Goal: Task Accomplishment & Management: Use online tool/utility

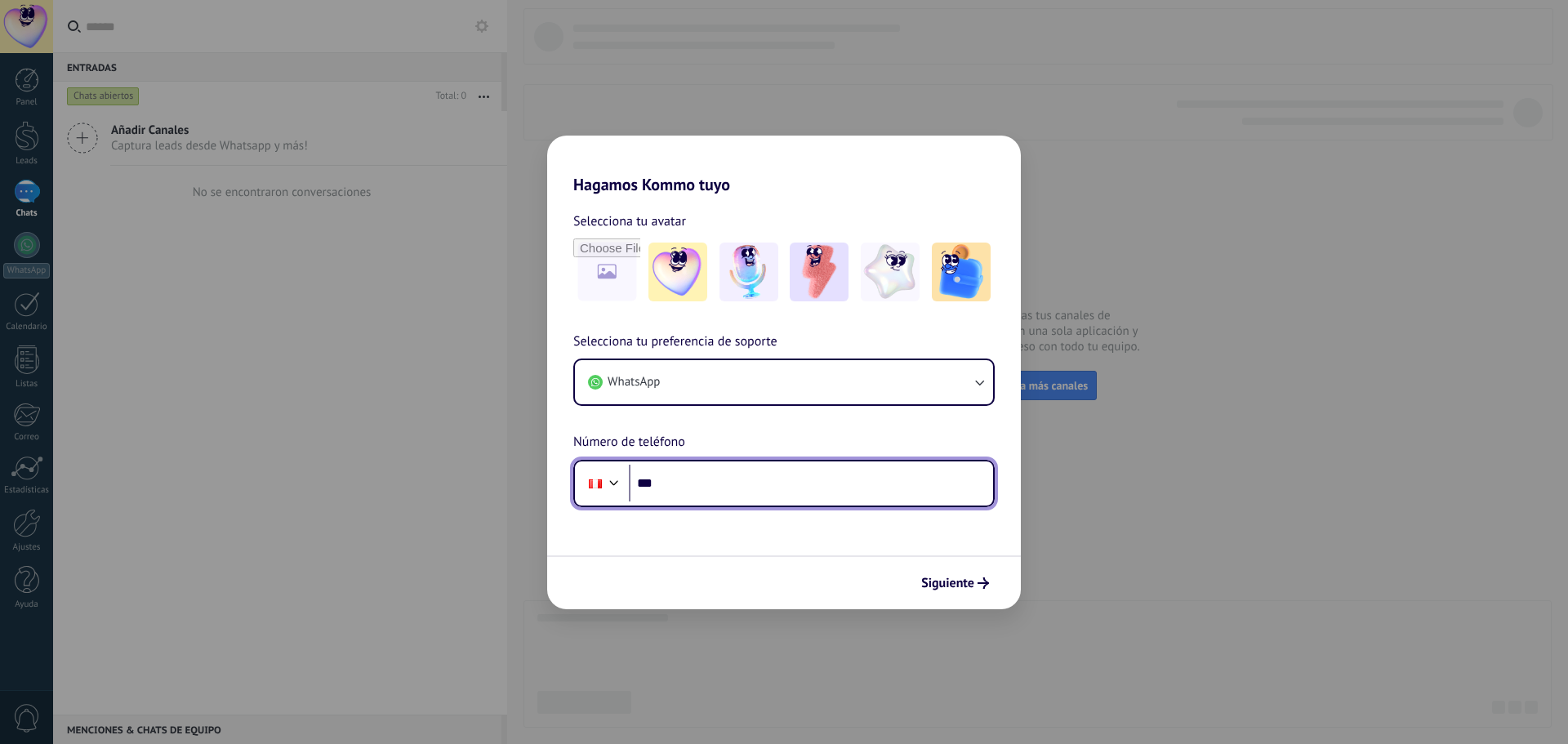
click at [698, 486] on input "***" at bounding box center [811, 484] width 364 height 38
type input "**********"
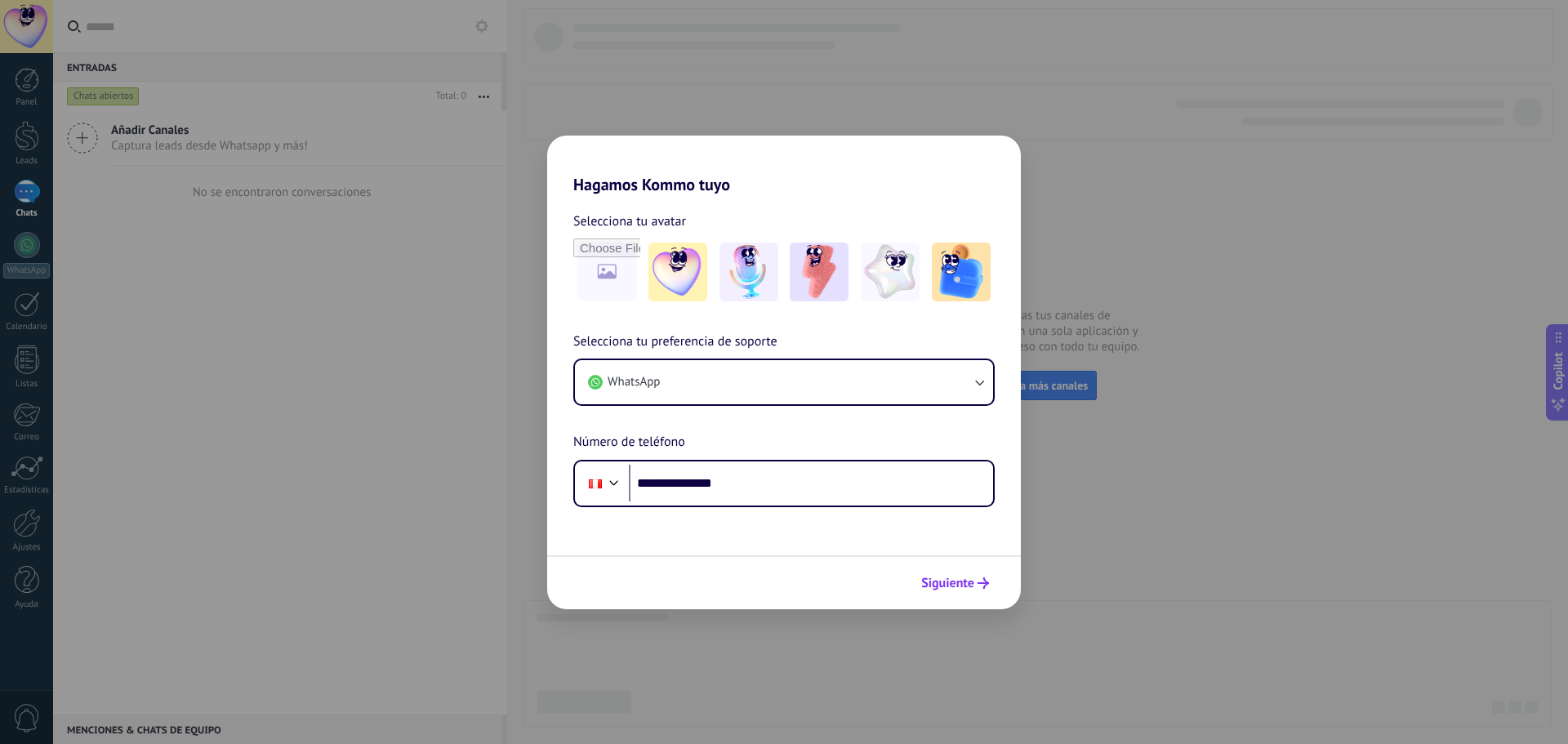
click at [942, 589] on span "Siguiente" at bounding box center [948, 583] width 53 height 12
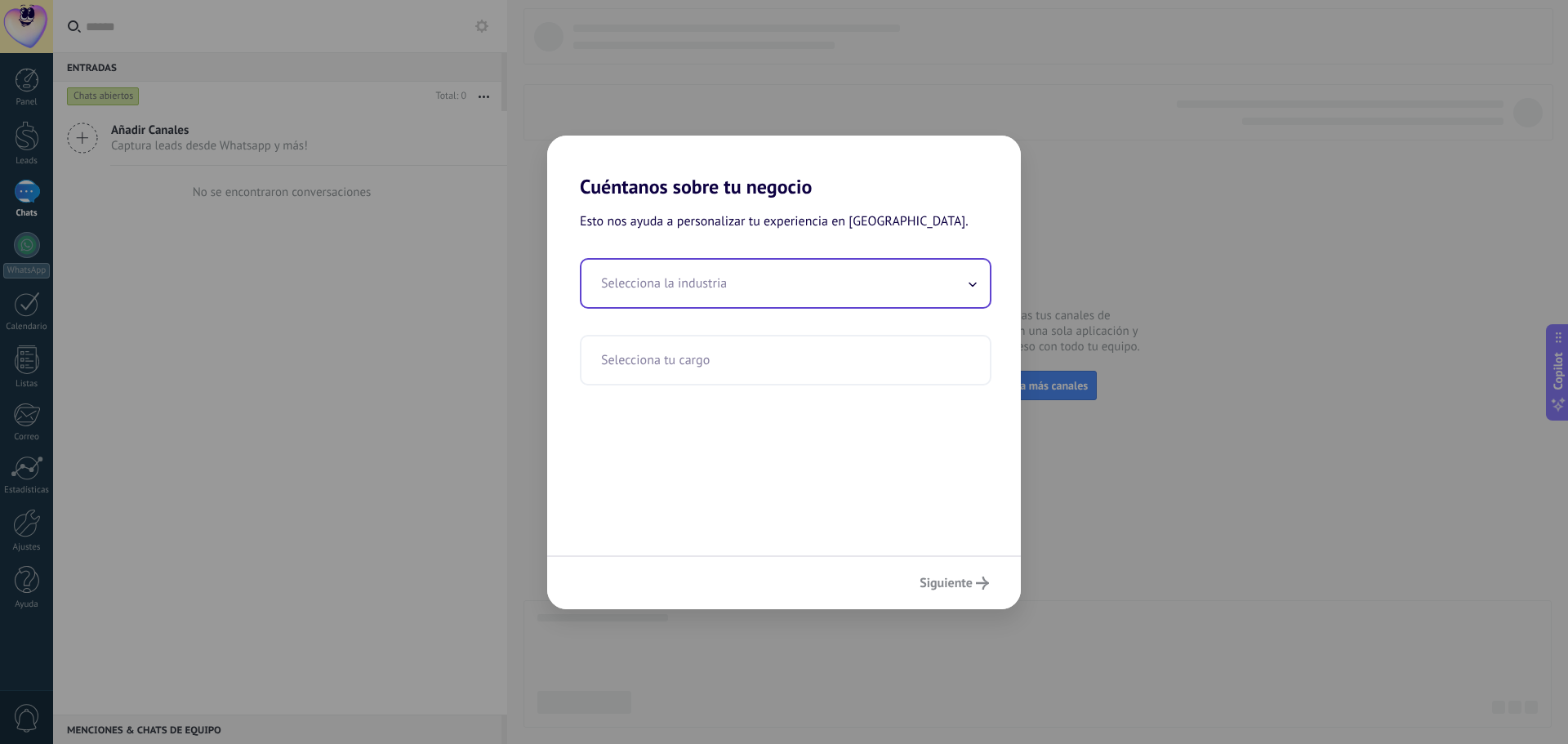
click at [971, 285] on icon at bounding box center [972, 285] width 6 height 4
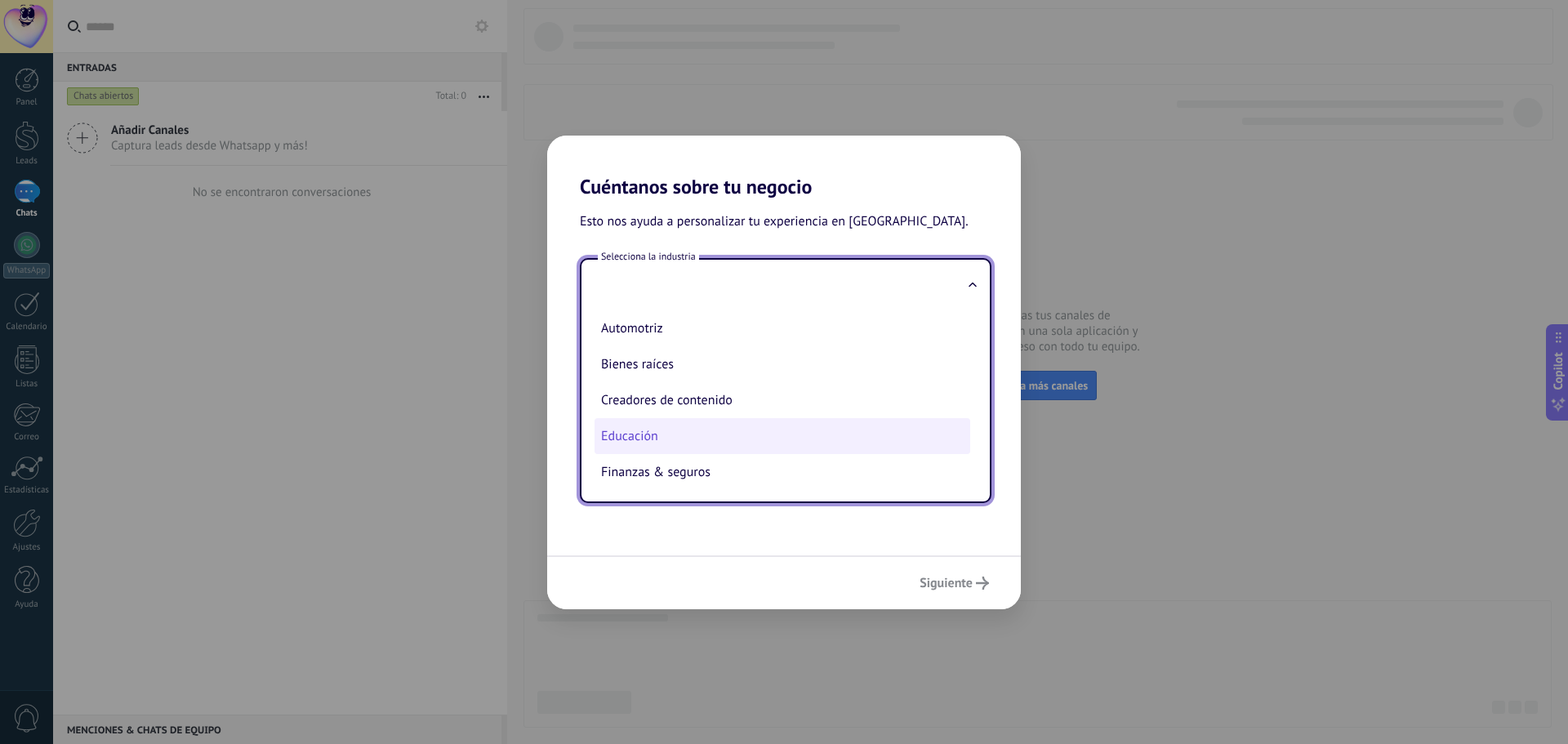
click at [662, 440] on li "Educación" at bounding box center [783, 436] width 376 height 36
type input "*********"
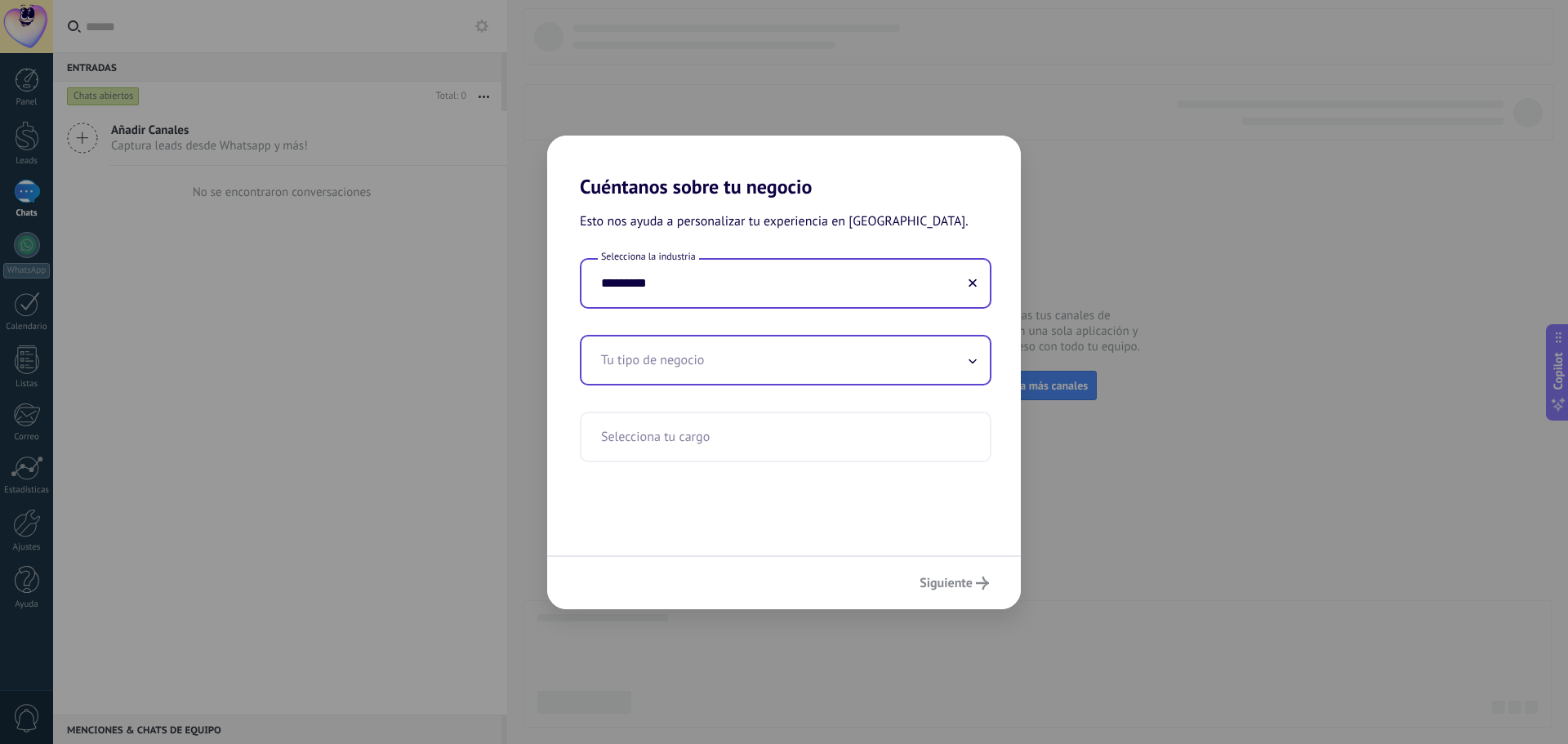
click at [672, 363] on input "text" at bounding box center [786, 360] width 409 height 47
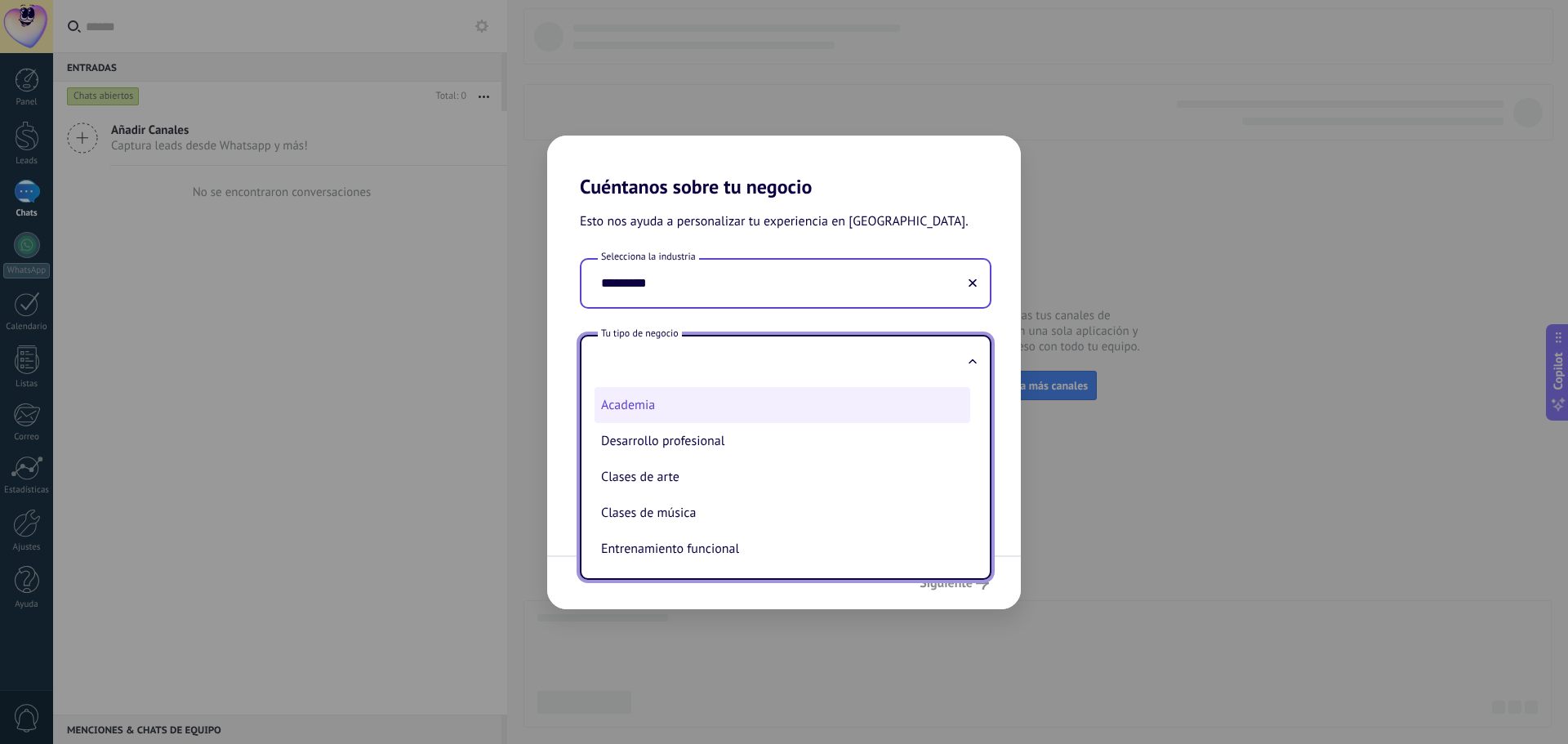
click at [679, 411] on li "Academia" at bounding box center [783, 405] width 376 height 36
type input "********"
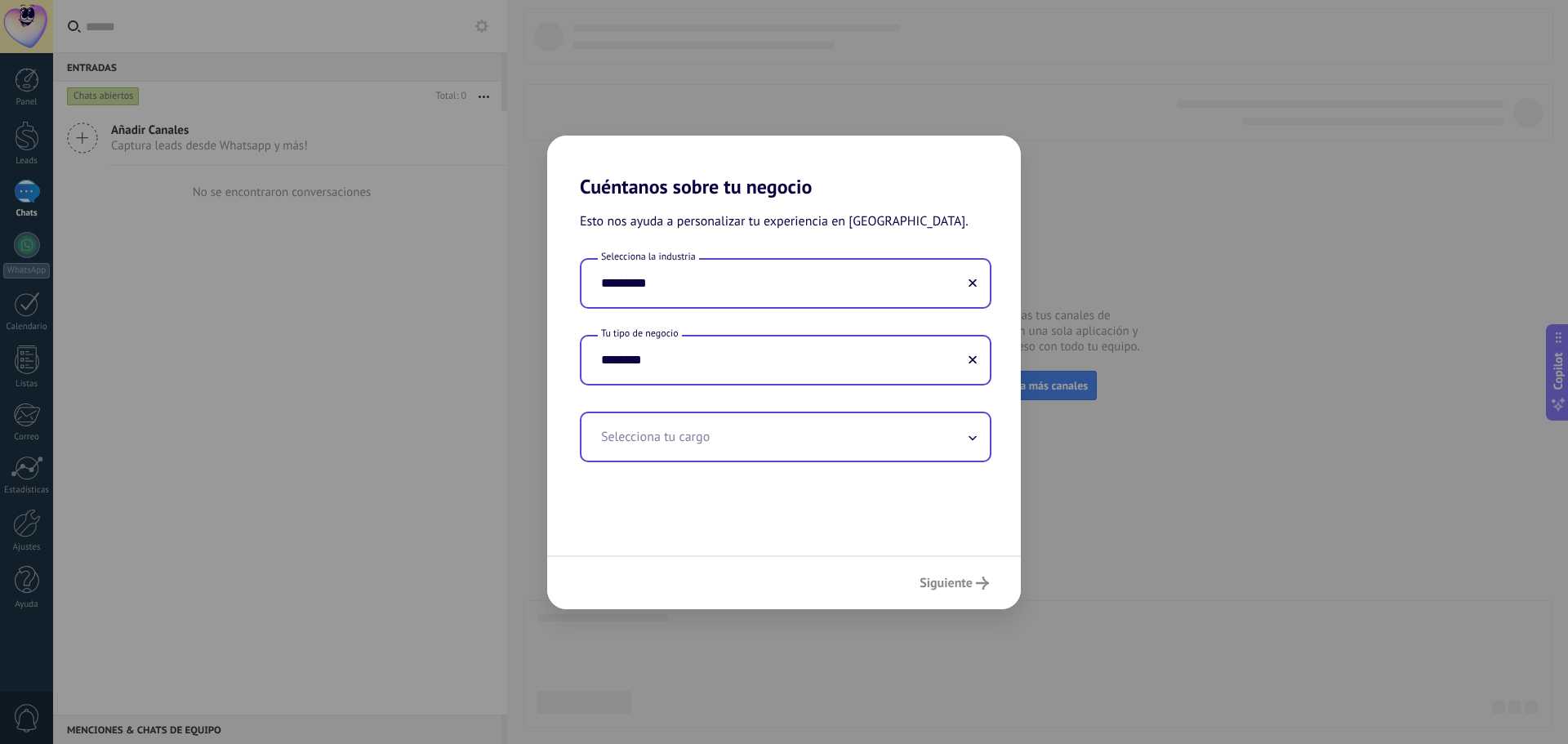
click at [667, 431] on input "text" at bounding box center [786, 437] width 409 height 47
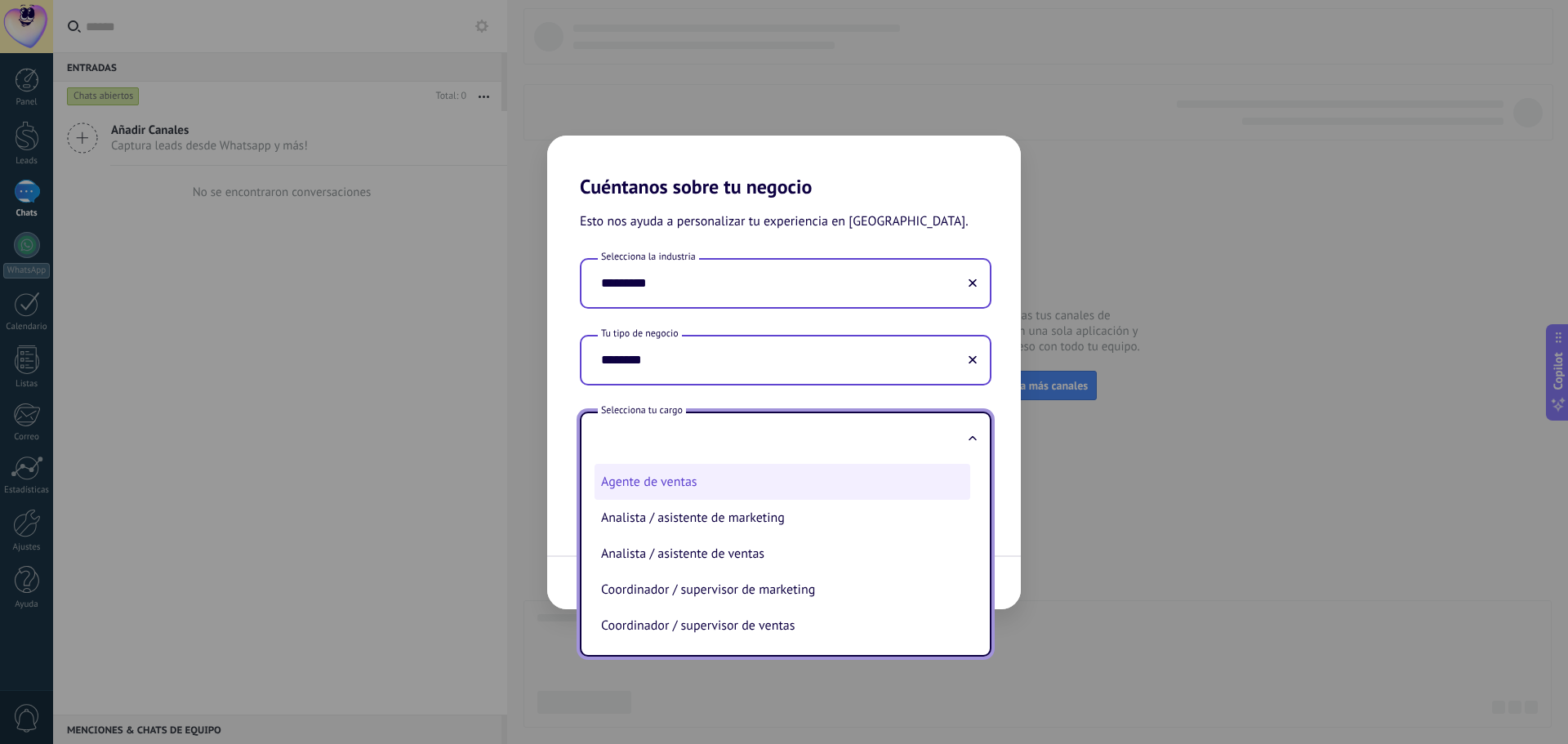
click at [687, 483] on li "Agente de ventas" at bounding box center [783, 482] width 376 height 36
type input "**********"
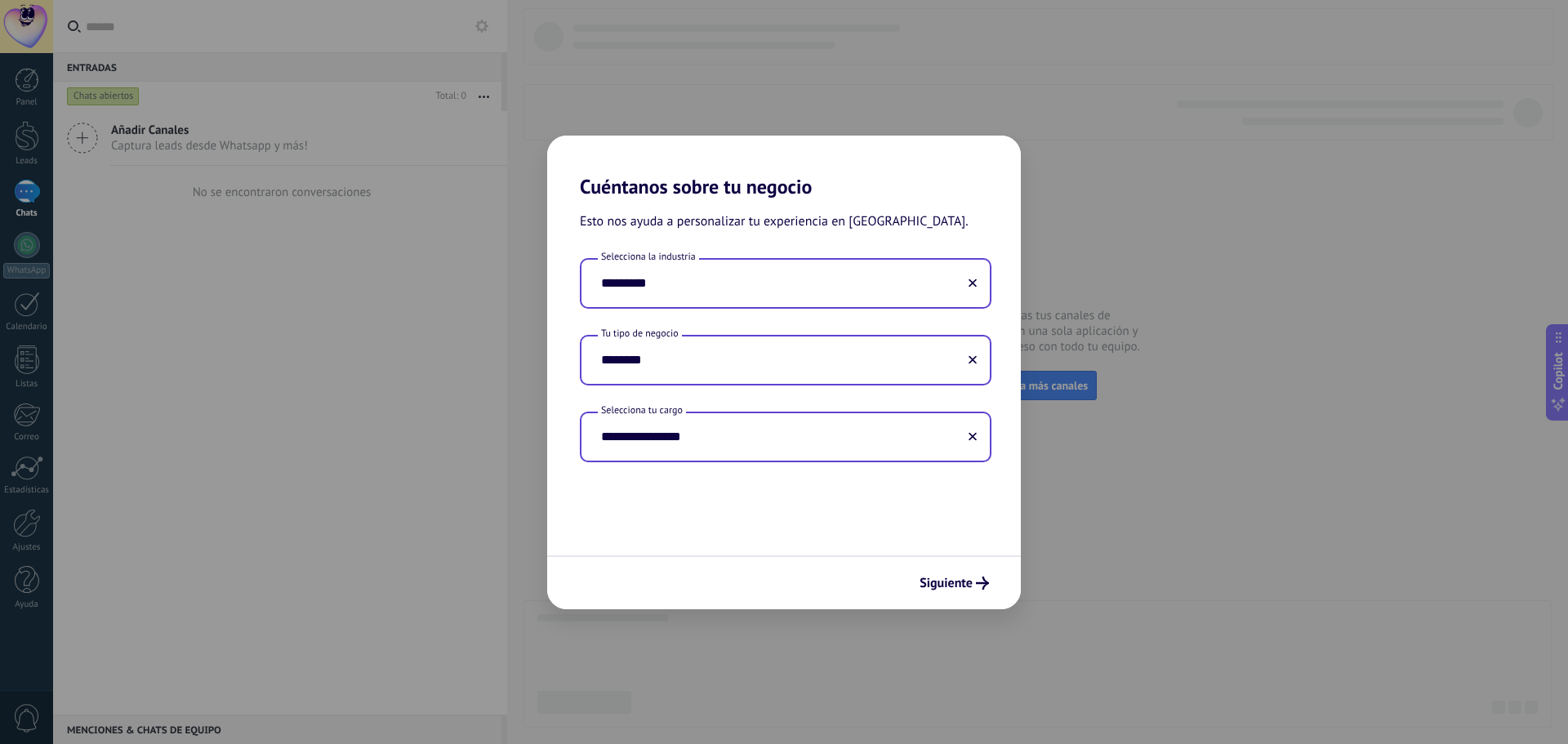
click at [986, 439] on input "**********" at bounding box center [786, 437] width 409 height 47
click at [978, 440] on input "**********" at bounding box center [786, 437] width 409 height 47
click at [968, 440] on input "**********" at bounding box center [786, 437] width 409 height 47
drag, startPoint x: 968, startPoint y: 438, endPoint x: 980, endPoint y: 435, distance: 12.4
click at [977, 436] on input "**********" at bounding box center [786, 437] width 409 height 47
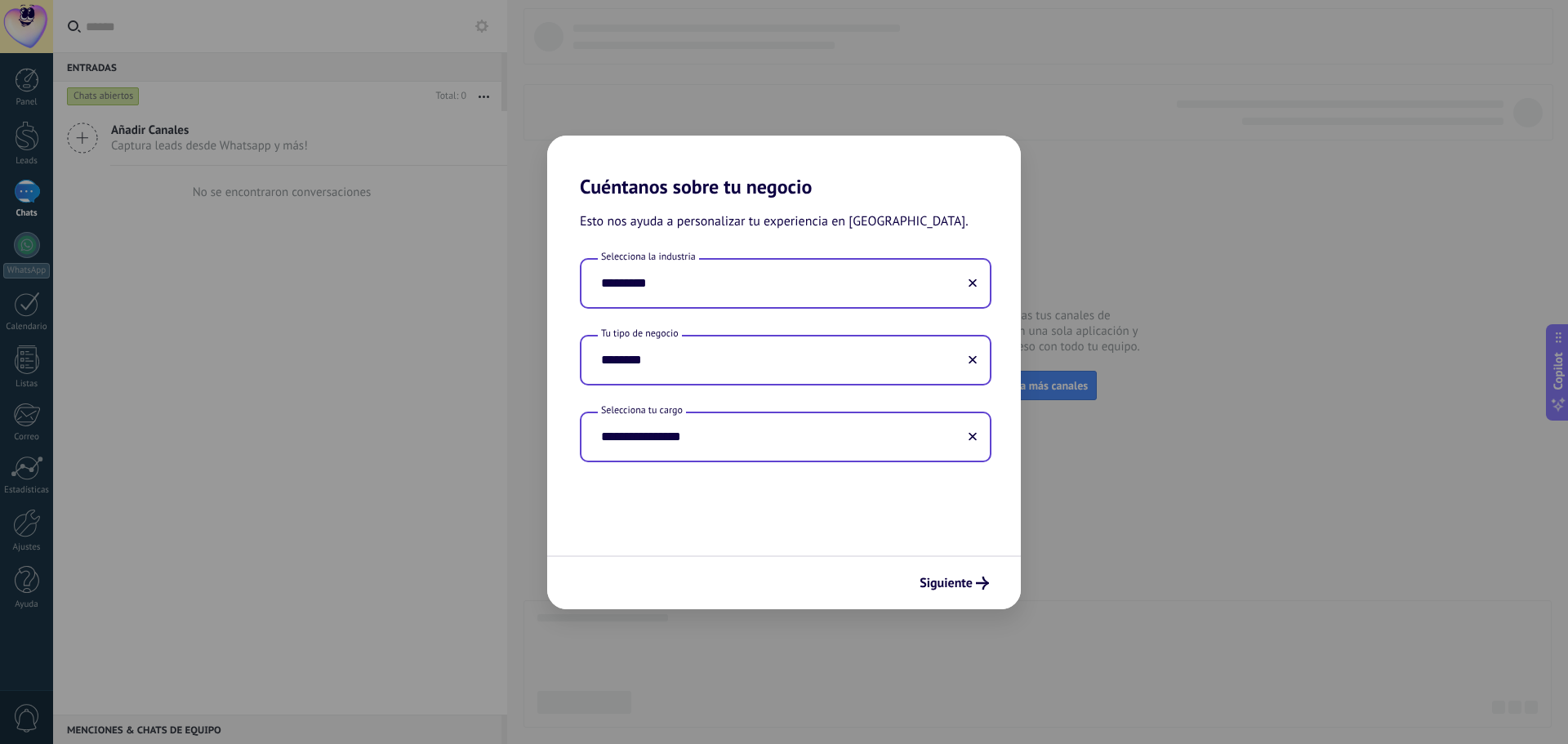
click at [972, 437] on use at bounding box center [972, 437] width 8 height 8
click at [760, 419] on input "text" at bounding box center [786, 437] width 409 height 47
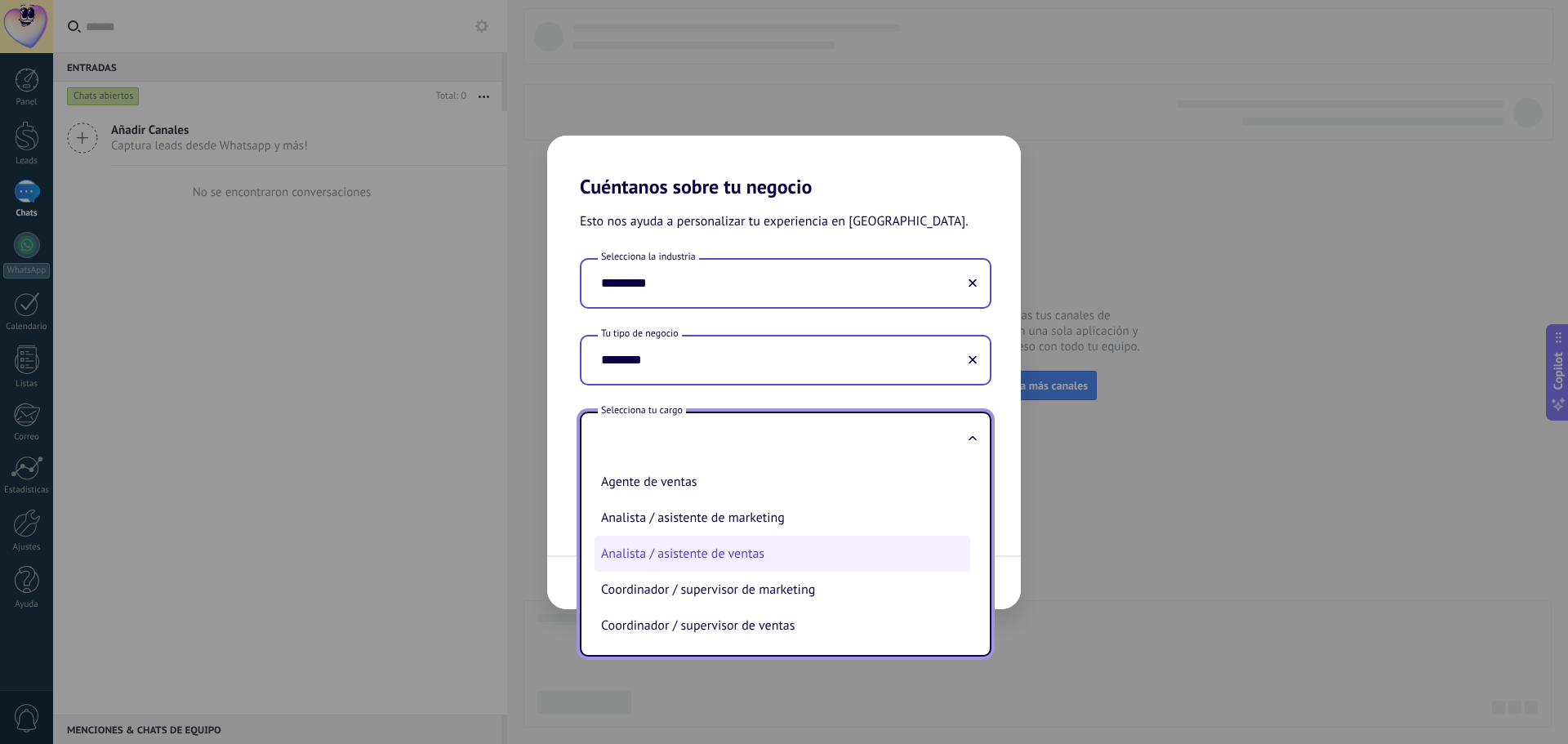
click at [713, 564] on li "Analista / asistente de ventas" at bounding box center [783, 554] width 376 height 36
type input "**********"
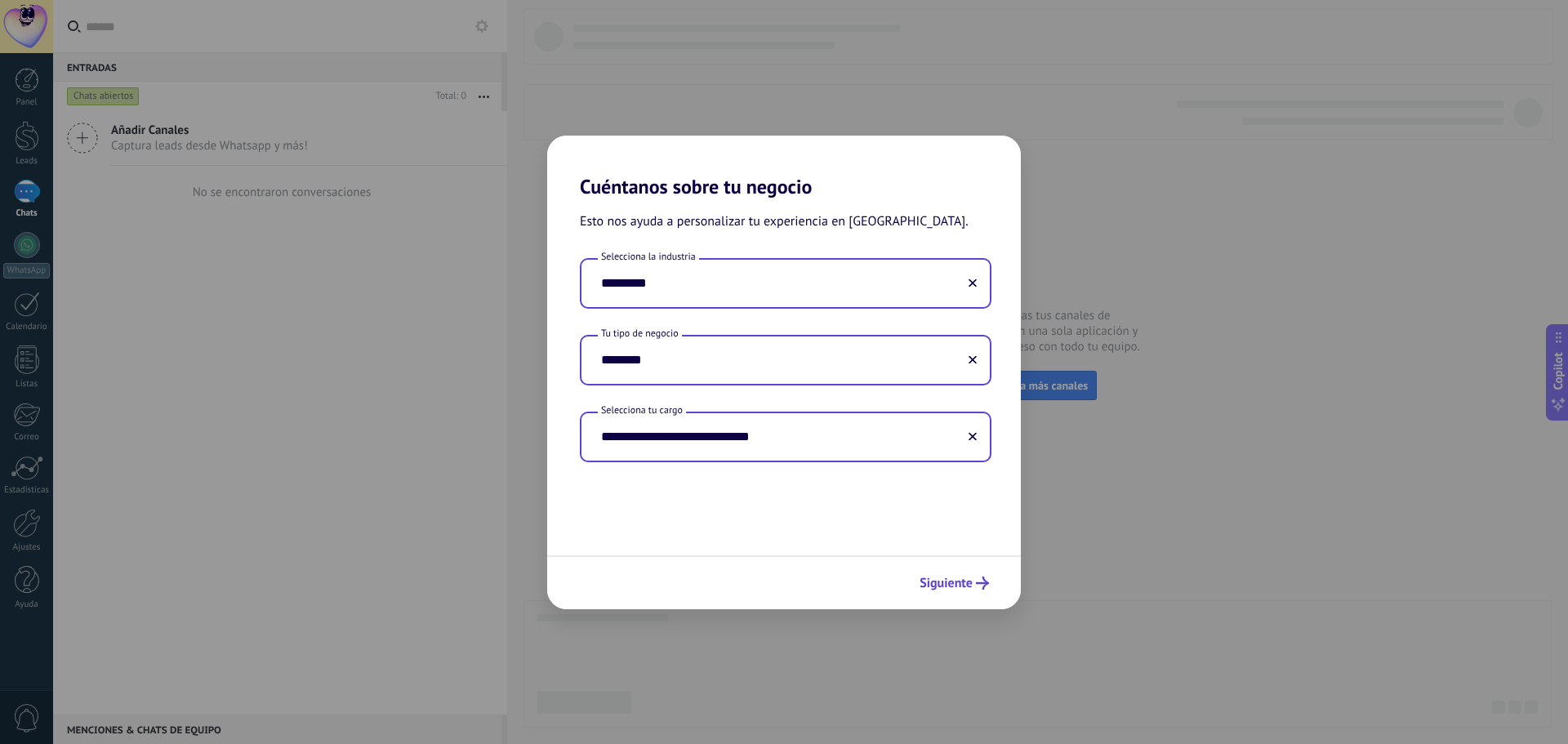
click at [950, 589] on span "Siguiente" at bounding box center [946, 583] width 53 height 12
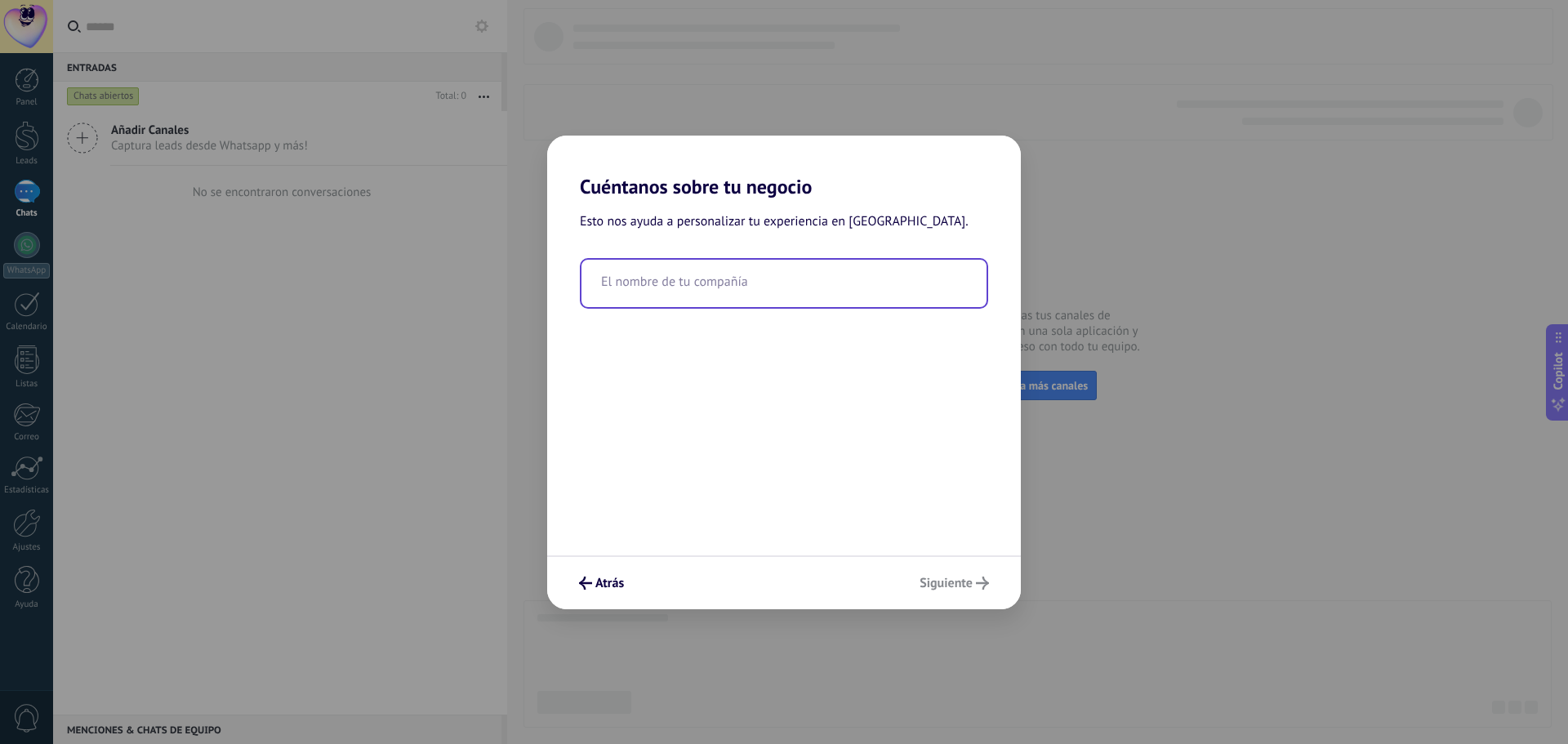
click at [725, 282] on input "text" at bounding box center [784, 283] width 405 height 47
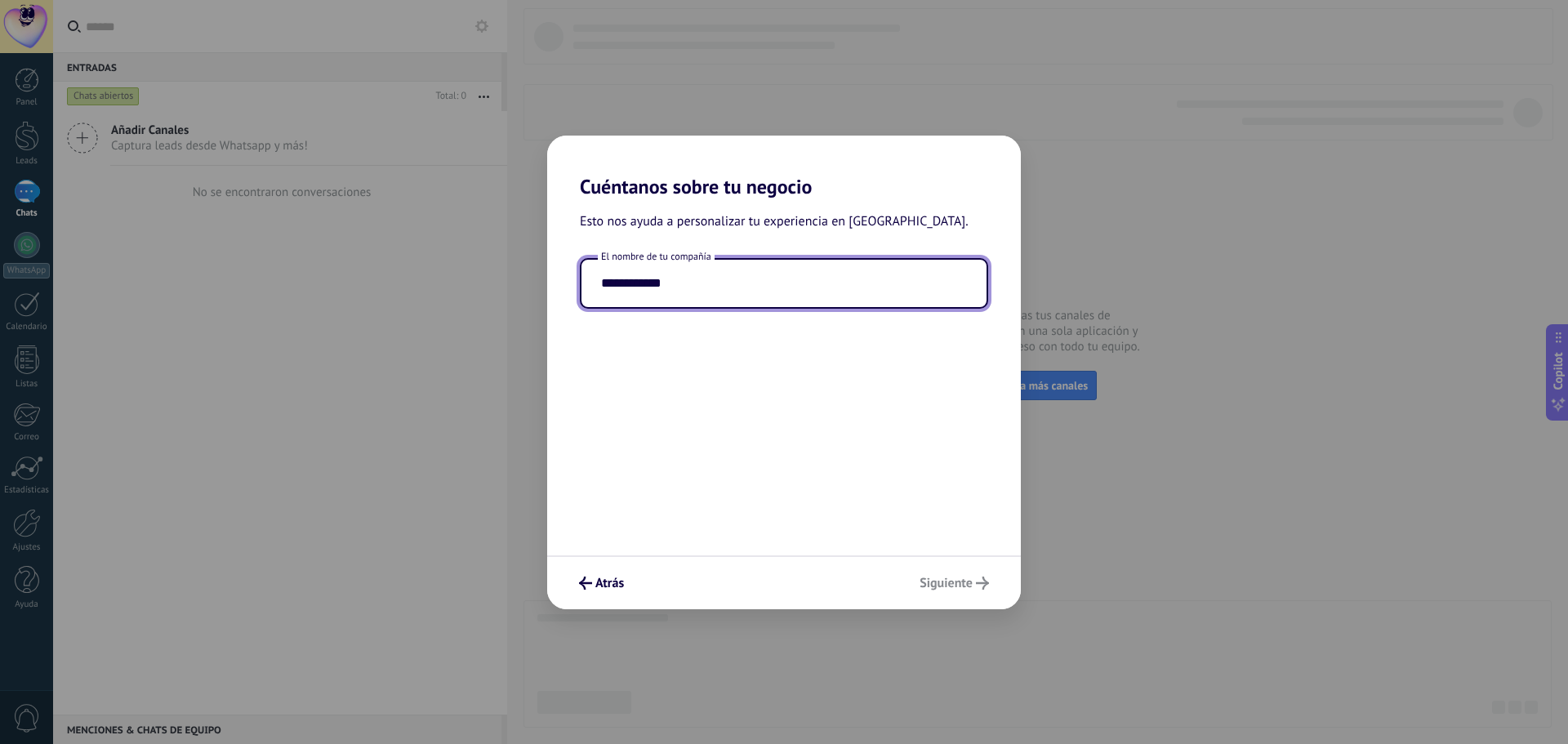
type input "**********"
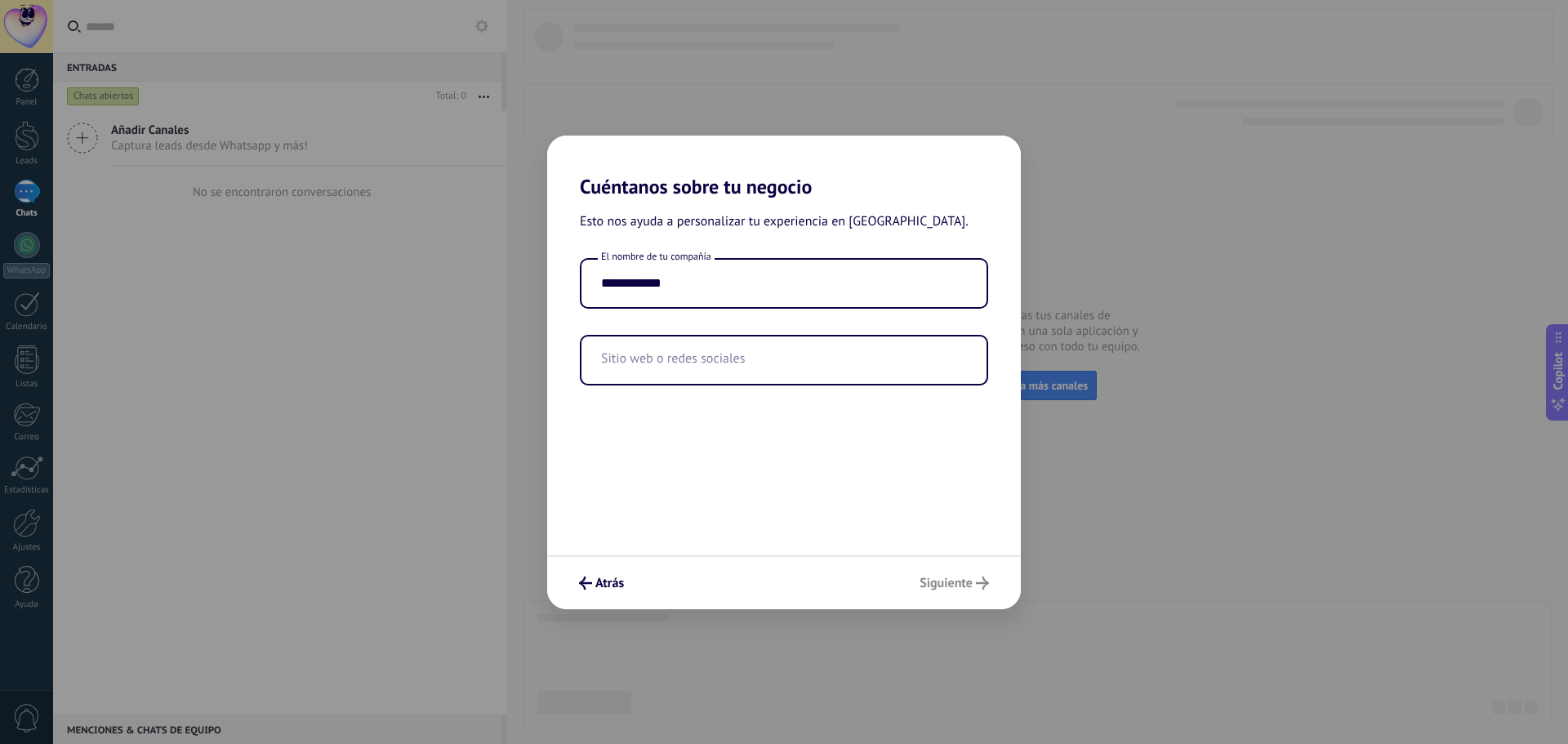
click at [945, 579] on div "Atrás Siguiente" at bounding box center [784, 582] width 474 height 54
click at [706, 363] on input "text" at bounding box center [784, 360] width 405 height 47
type input "**********"
click at [741, 426] on div "**********" at bounding box center [784, 377] width 474 height 357
click at [976, 591] on button "Siguiente" at bounding box center [954, 583] width 84 height 28
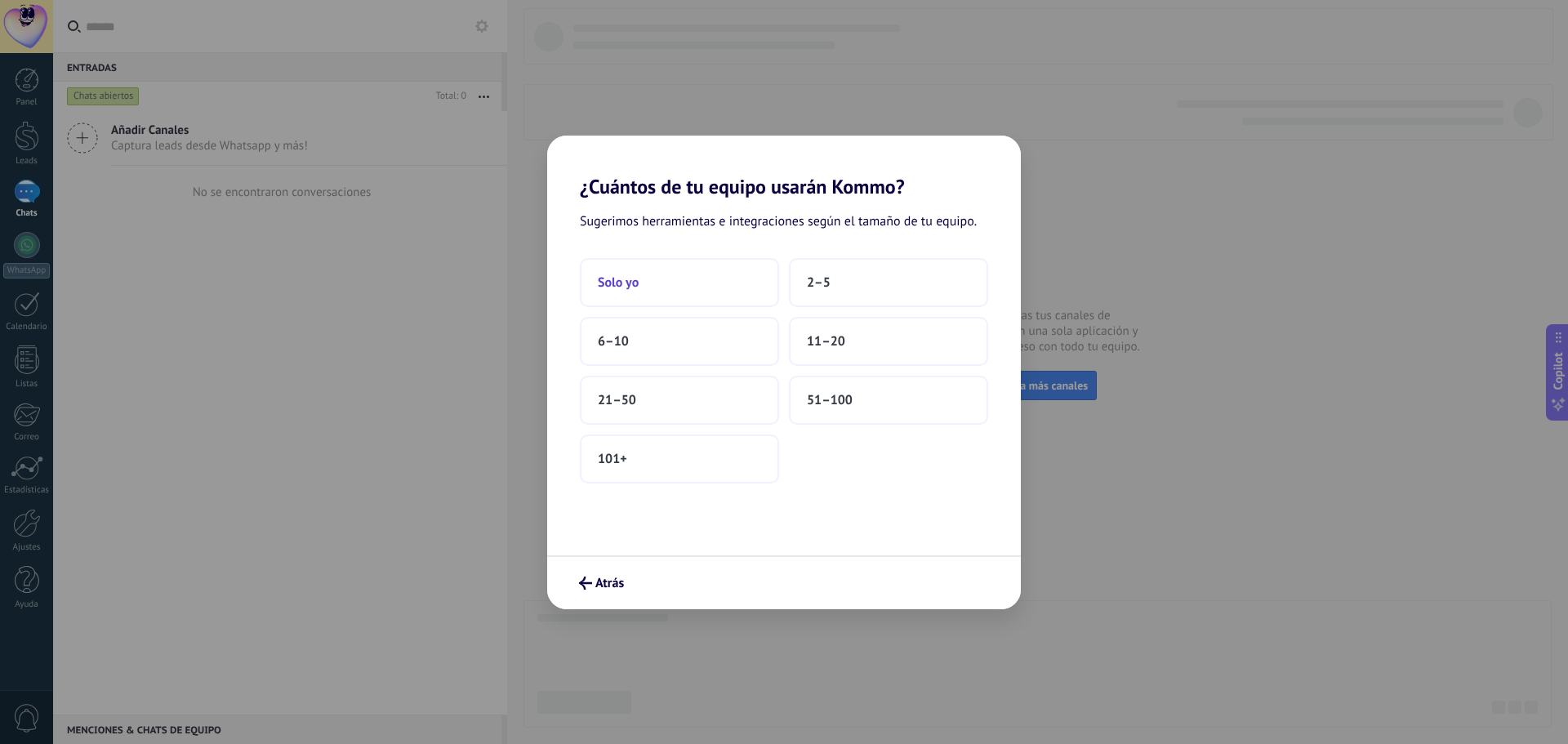
click at [729, 278] on button "Solo yo" at bounding box center [679, 282] width 199 height 49
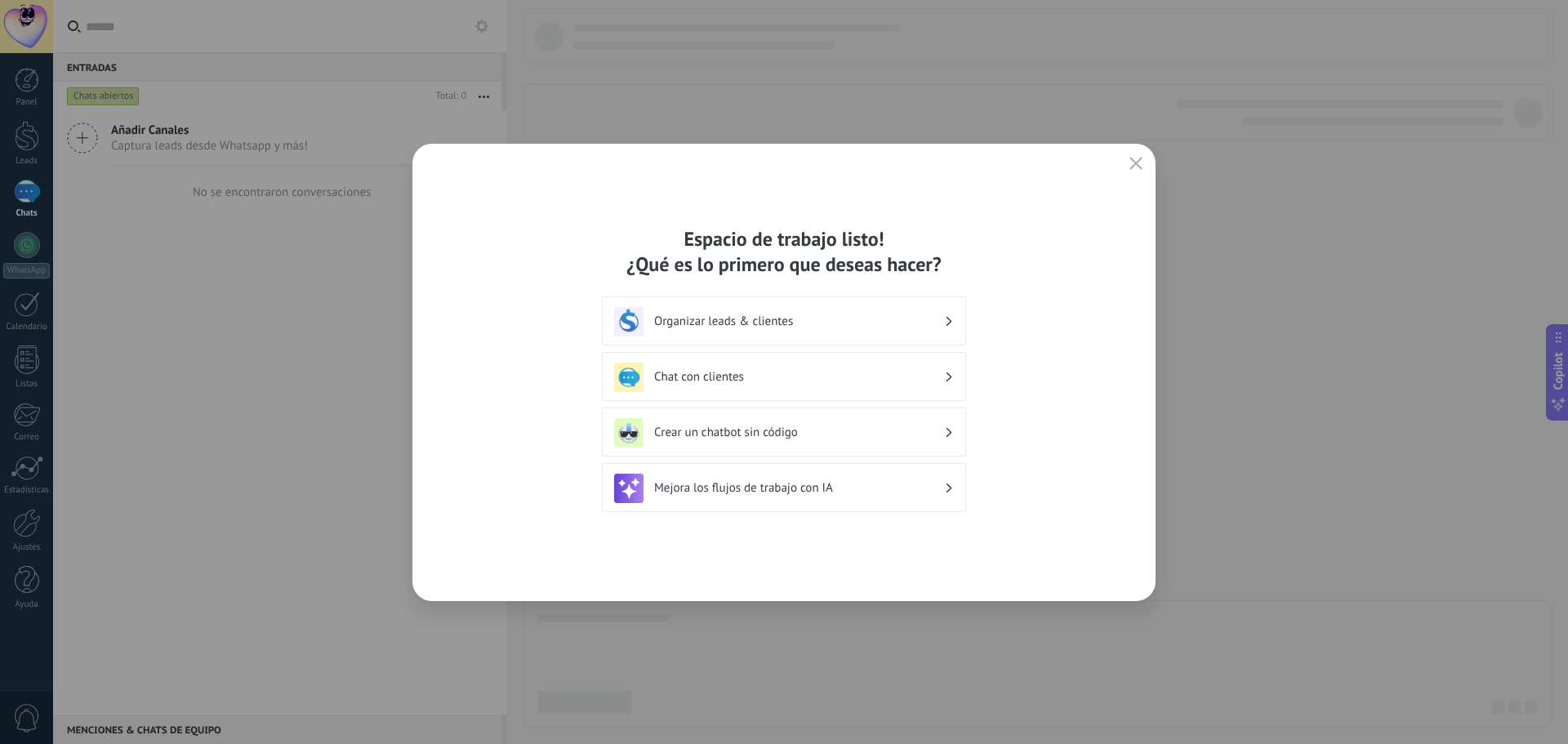
click at [1137, 144] on div "Espacio de trabajo listo! ¿Qué es lo primero que deseas hacer? Organizar leads …" at bounding box center [784, 372] width 743 height 457
click at [1134, 155] on button "button" at bounding box center [1136, 164] width 21 height 23
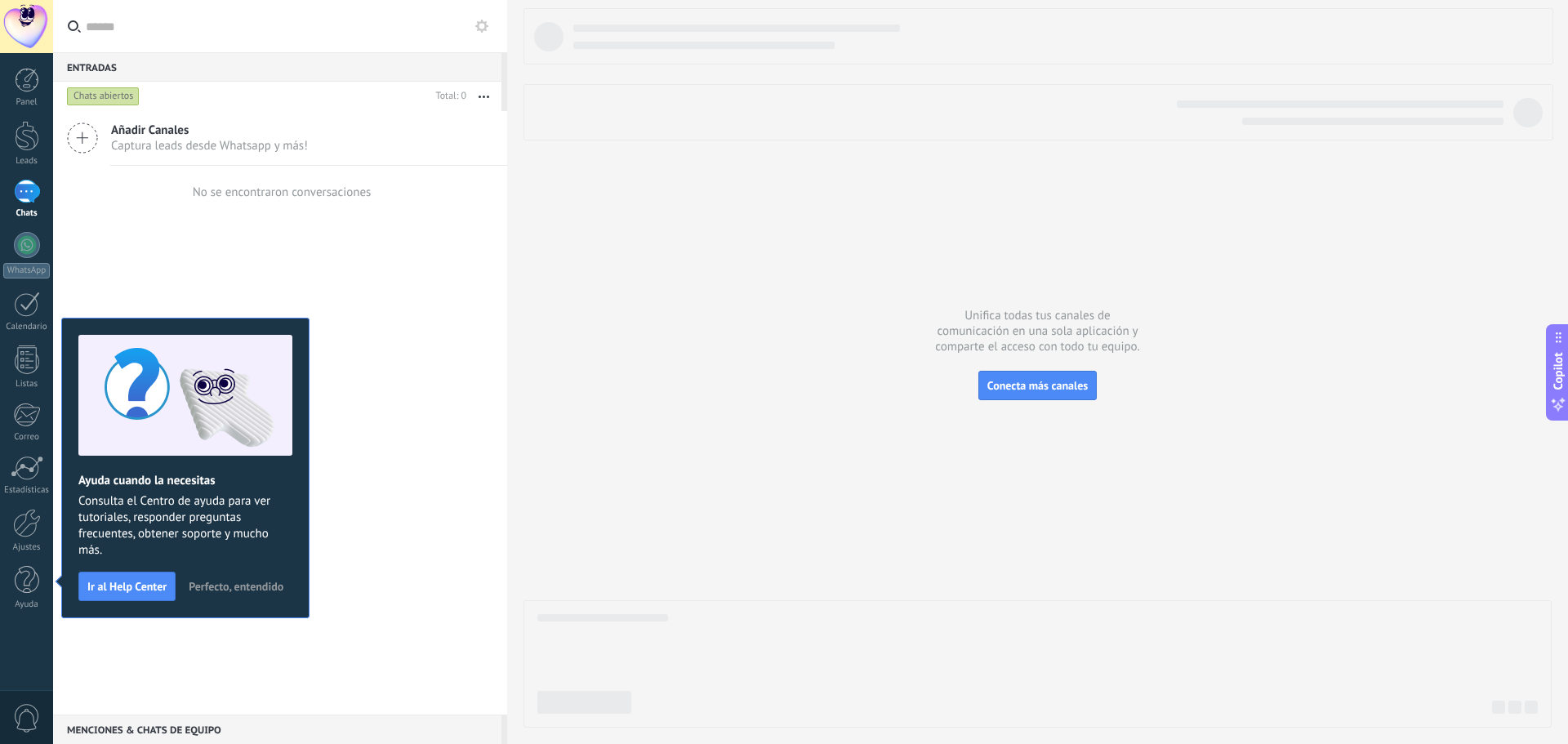
click at [316, 238] on div "Añadir Canales Captura leads desde Whatsapp y más! No se encontraron conversaci…" at bounding box center [280, 413] width 454 height 604
click at [24, 536] on div at bounding box center [26, 523] width 28 height 29
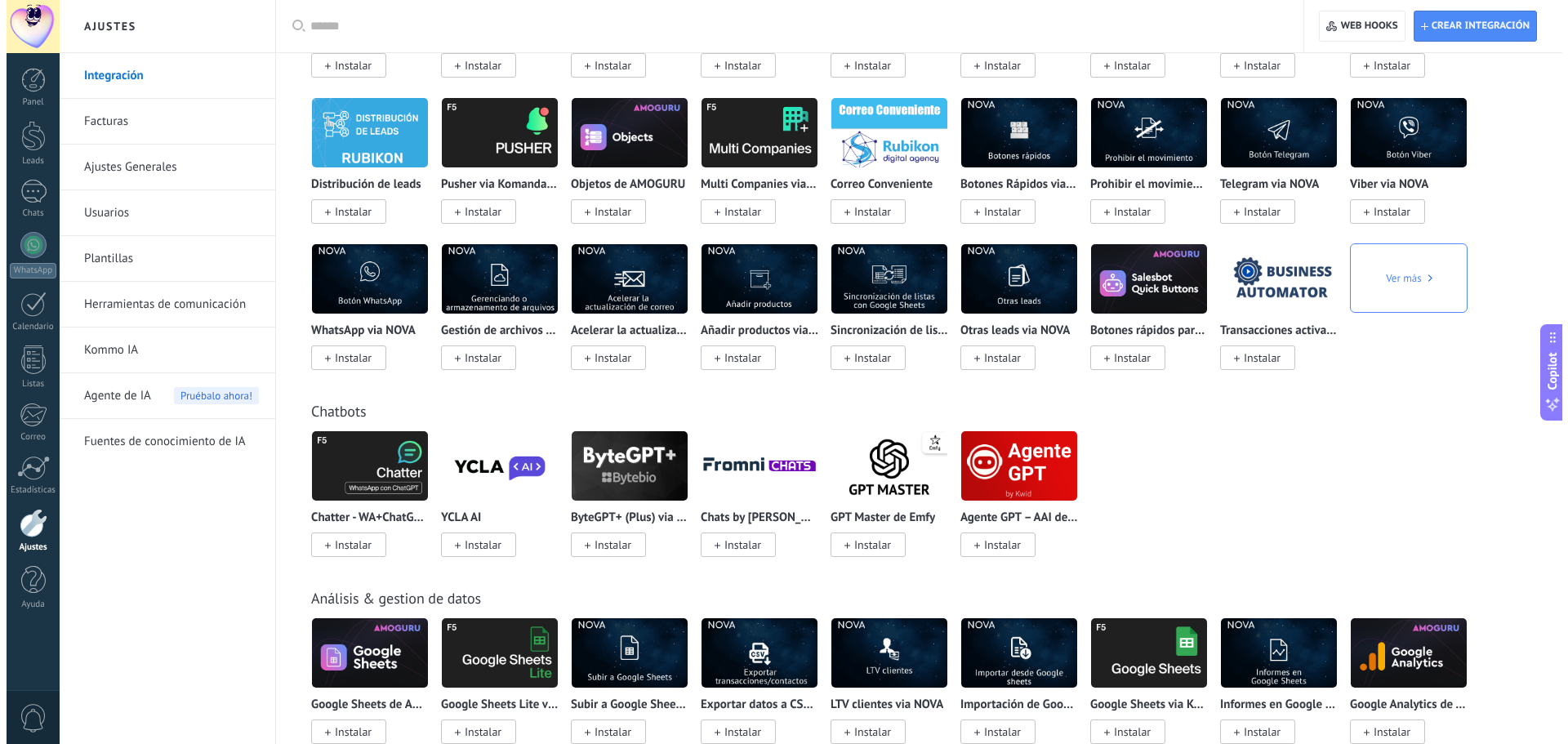
scroll to position [2940, 0]
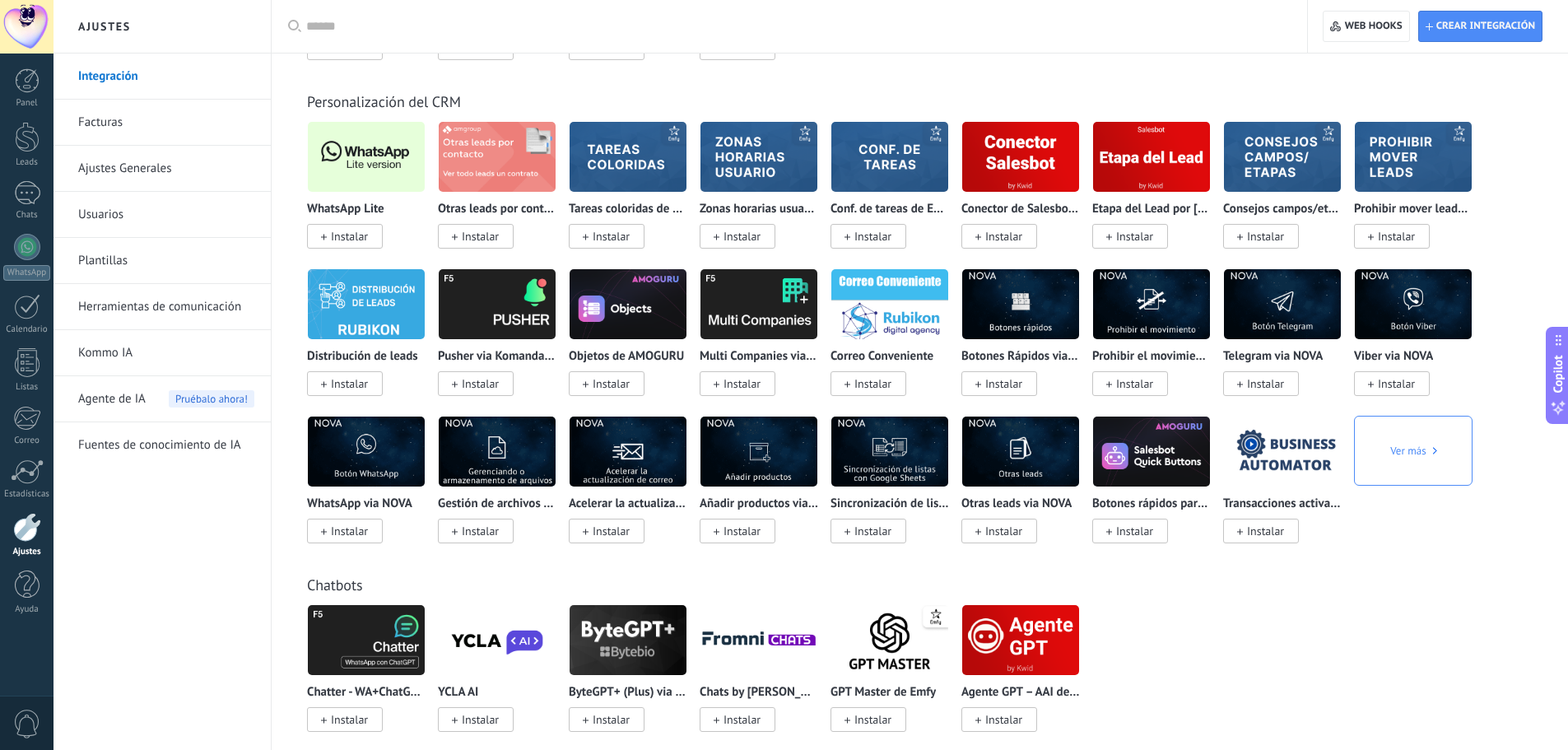
click at [349, 226] on span "Instalar" at bounding box center [344, 236] width 76 height 25
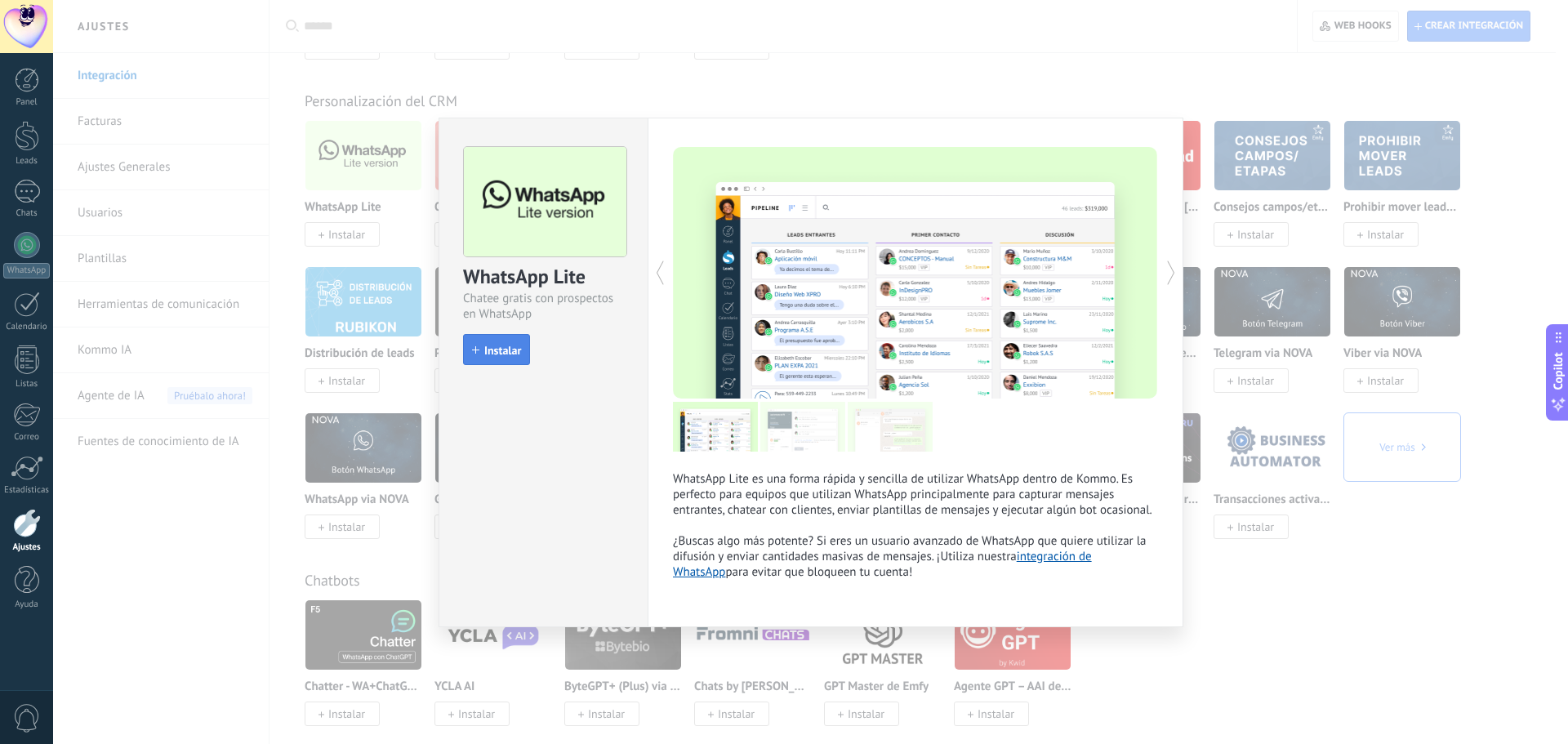
click at [499, 354] on span "Instalar" at bounding box center [503, 350] width 37 height 12
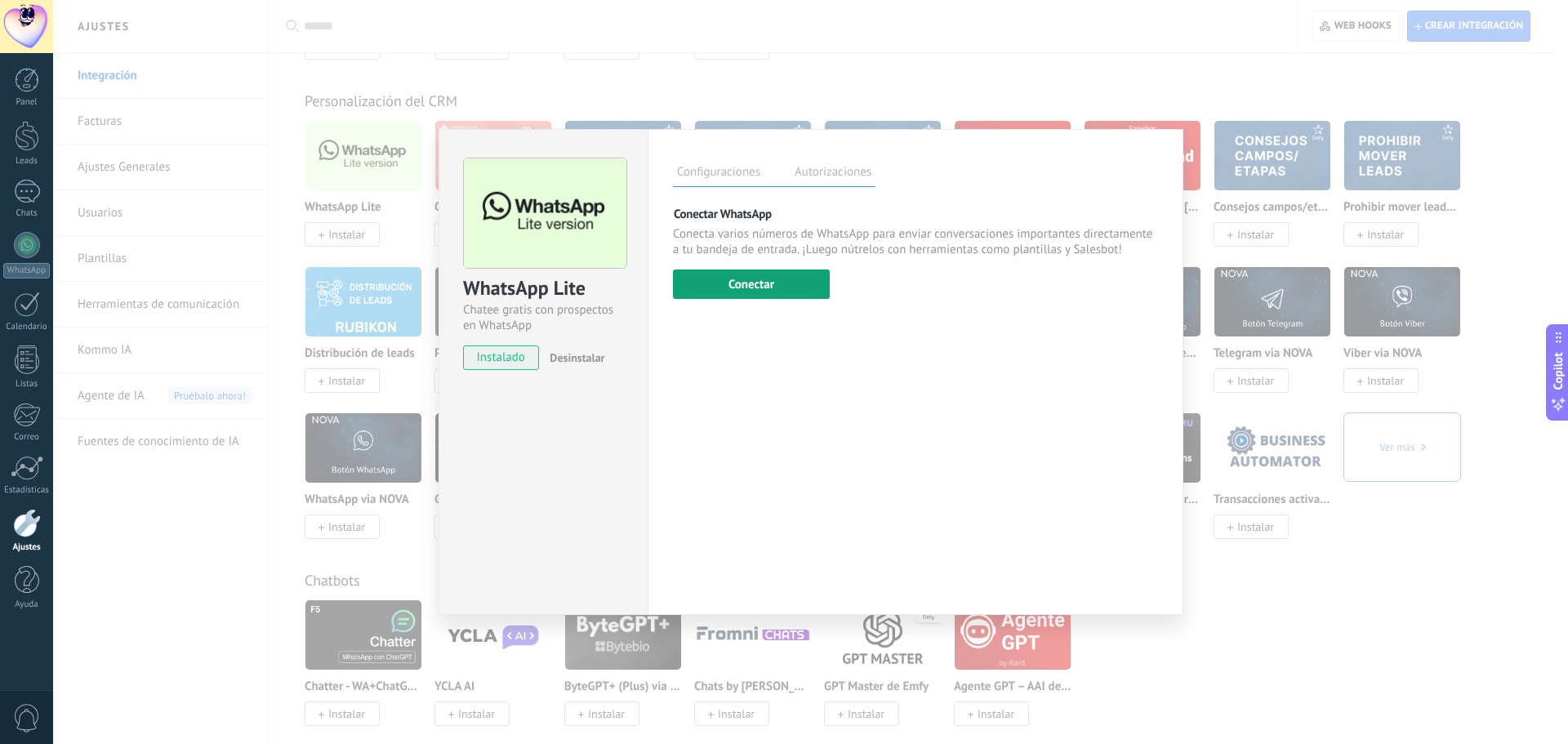
click at [778, 286] on button "Conectar" at bounding box center [751, 284] width 156 height 30
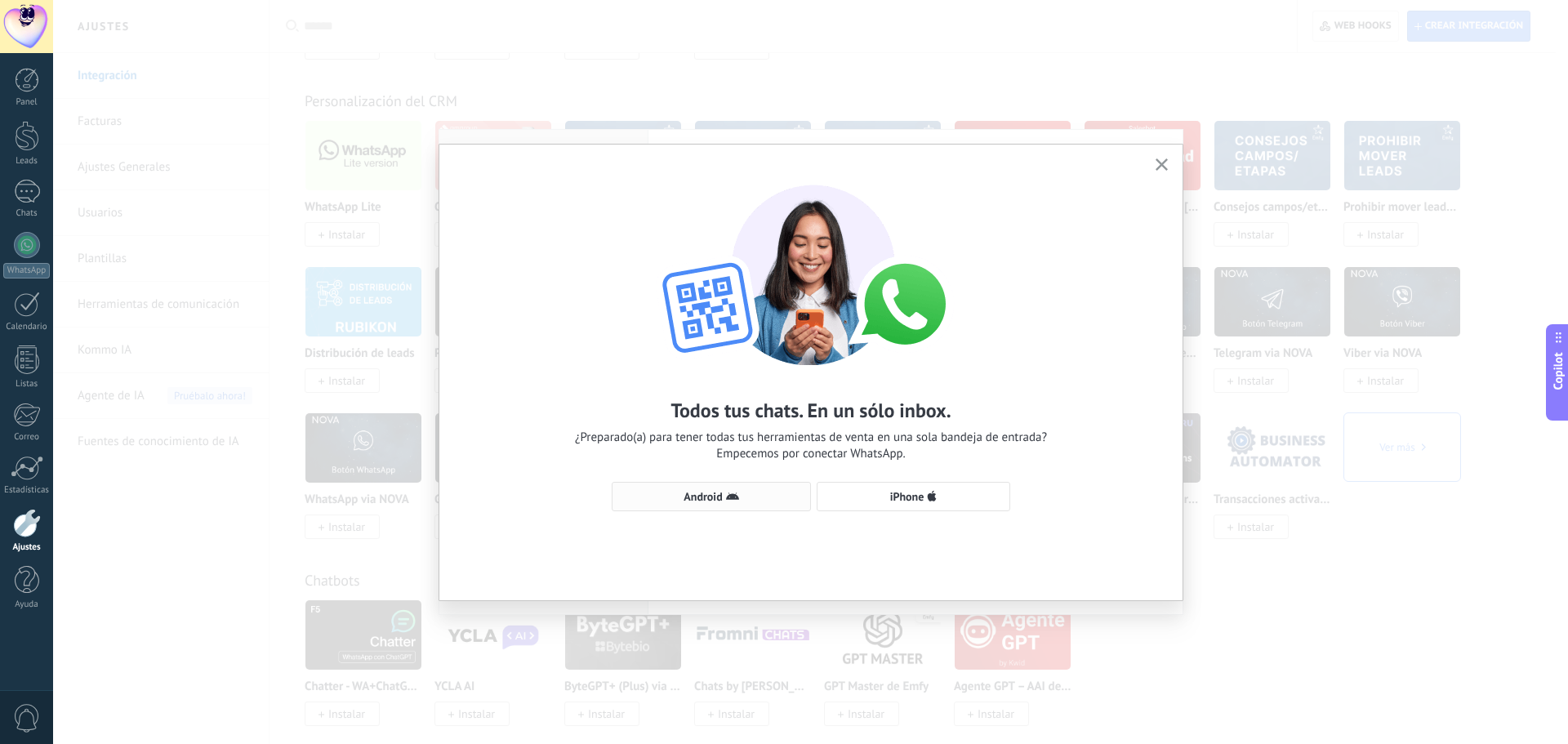
click at [708, 495] on span "Android" at bounding box center [703, 496] width 38 height 12
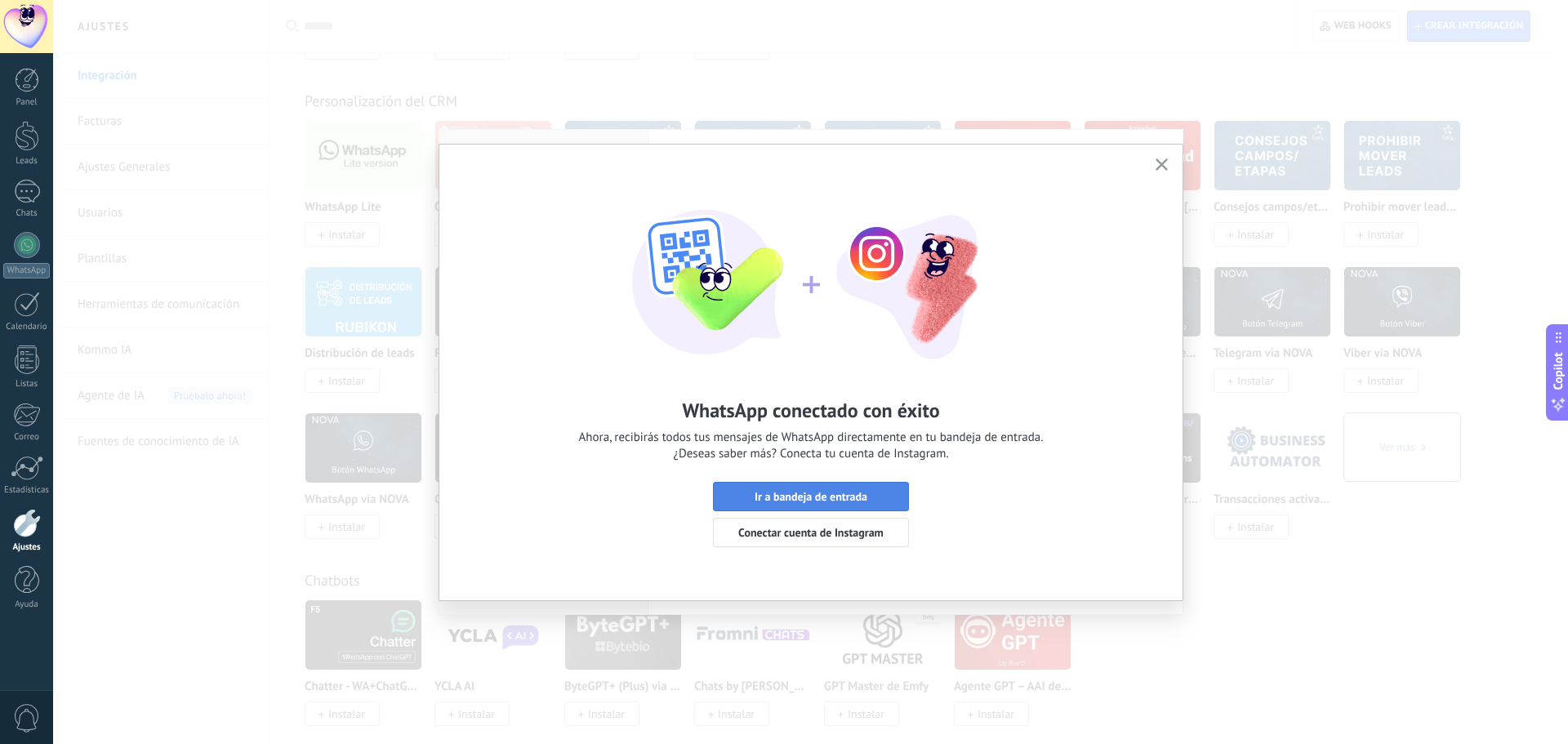
click at [873, 492] on span "Ir a bandeja de entrada" at bounding box center [811, 496] width 178 height 12
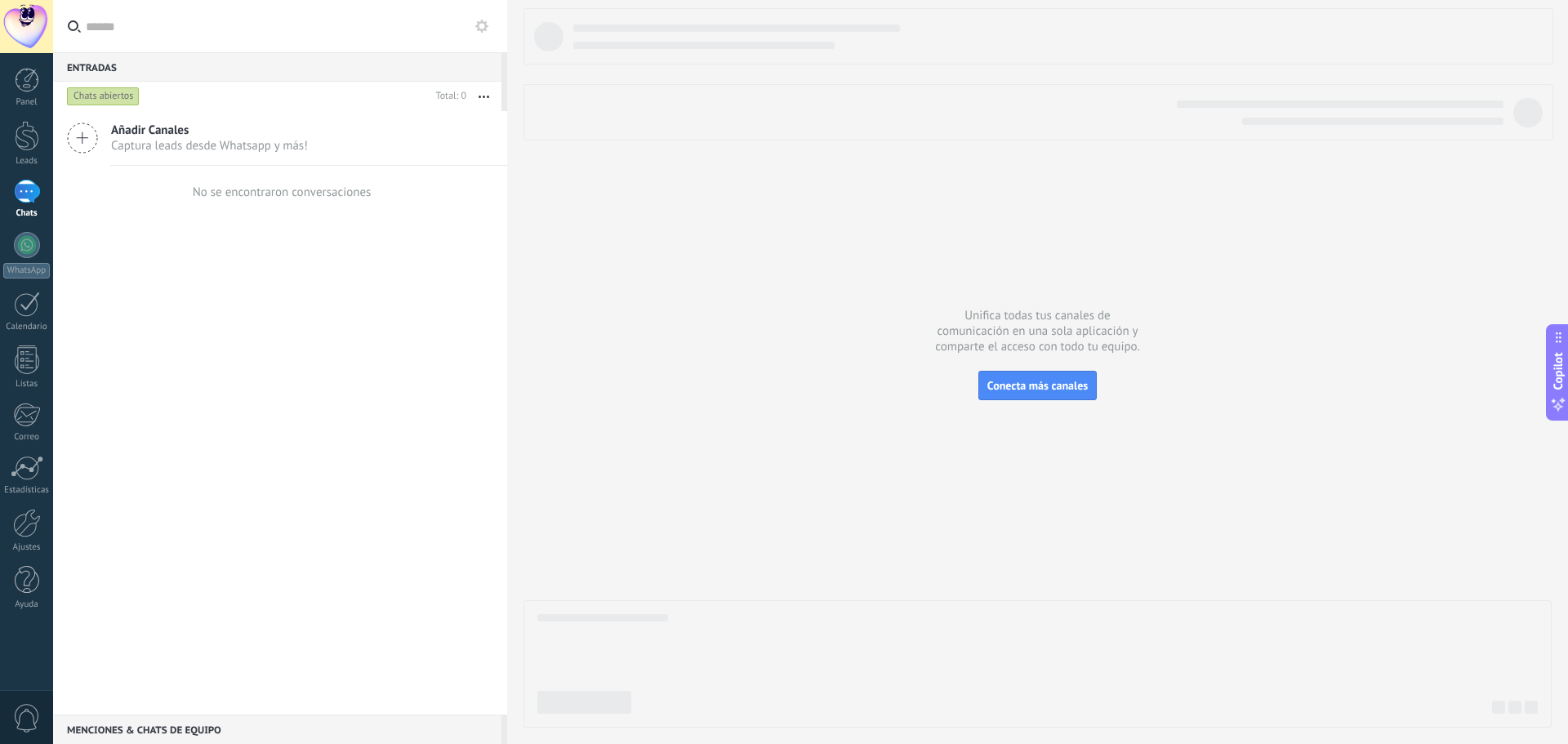
click at [482, 32] on use at bounding box center [482, 26] width 13 height 13
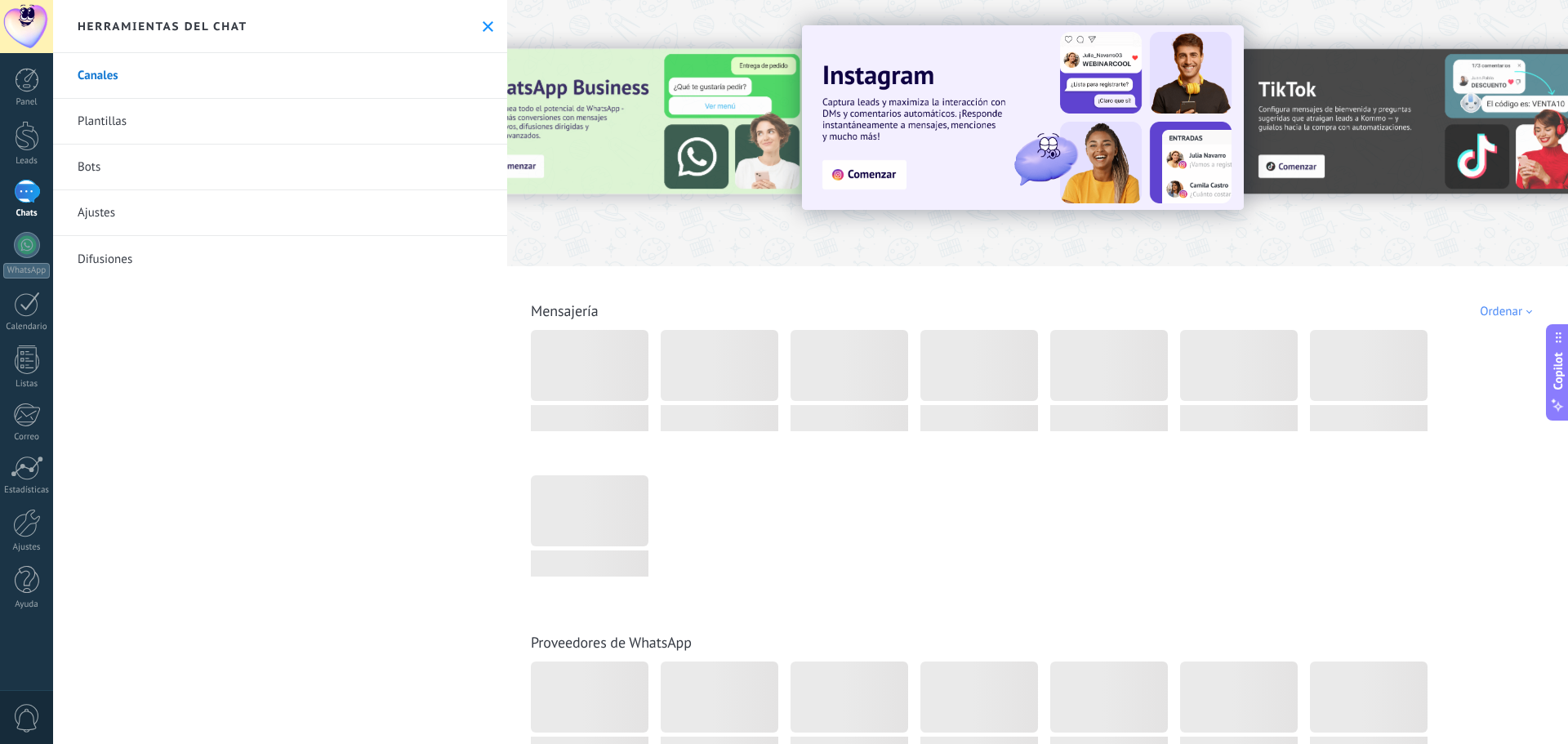
click at [107, 163] on link "Bots" at bounding box center [280, 167] width 454 height 46
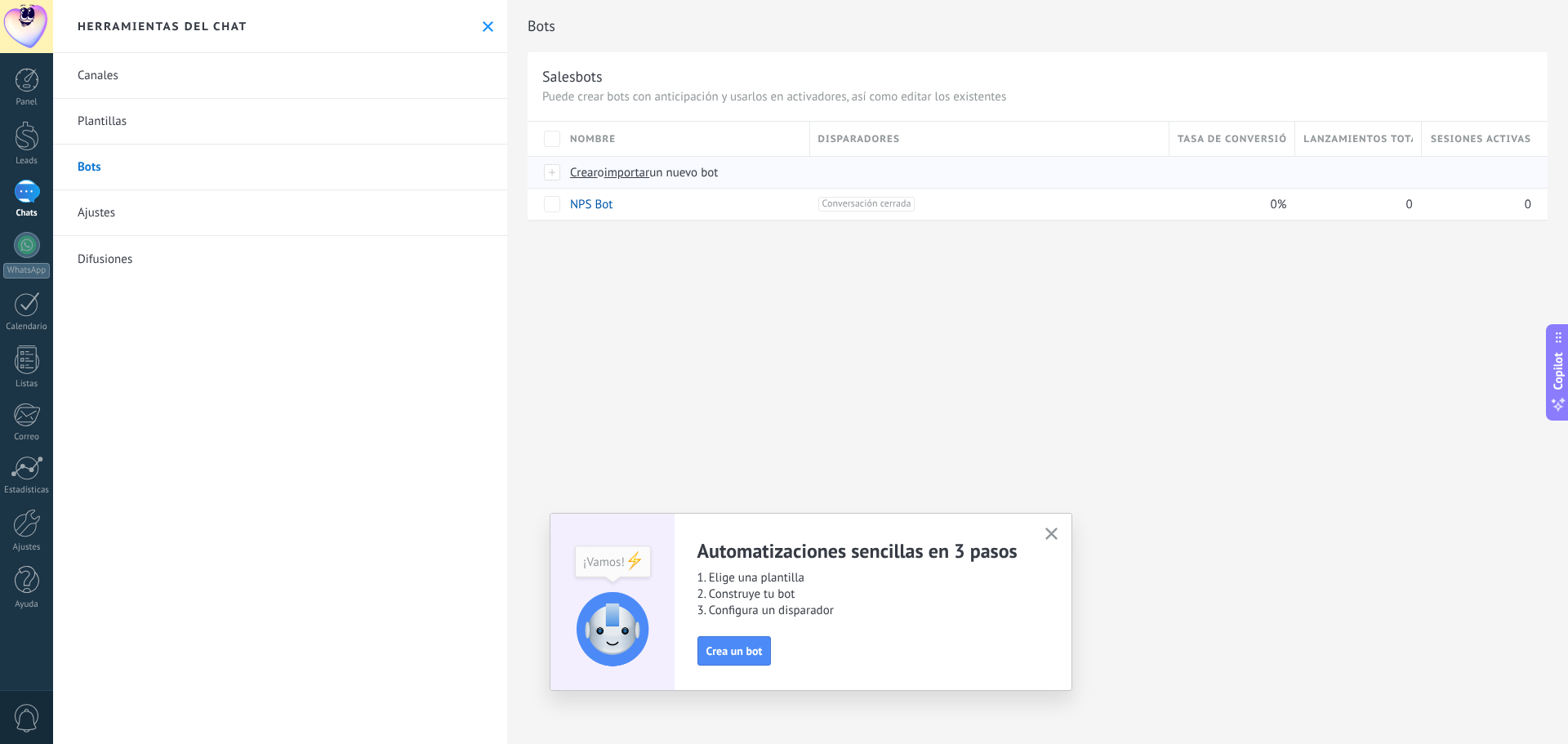
click at [638, 173] on span "importar" at bounding box center [627, 172] width 46 height 15
click at [0, 0] on input "importar un nuevo bot" at bounding box center [0, 0] width 0 height 0
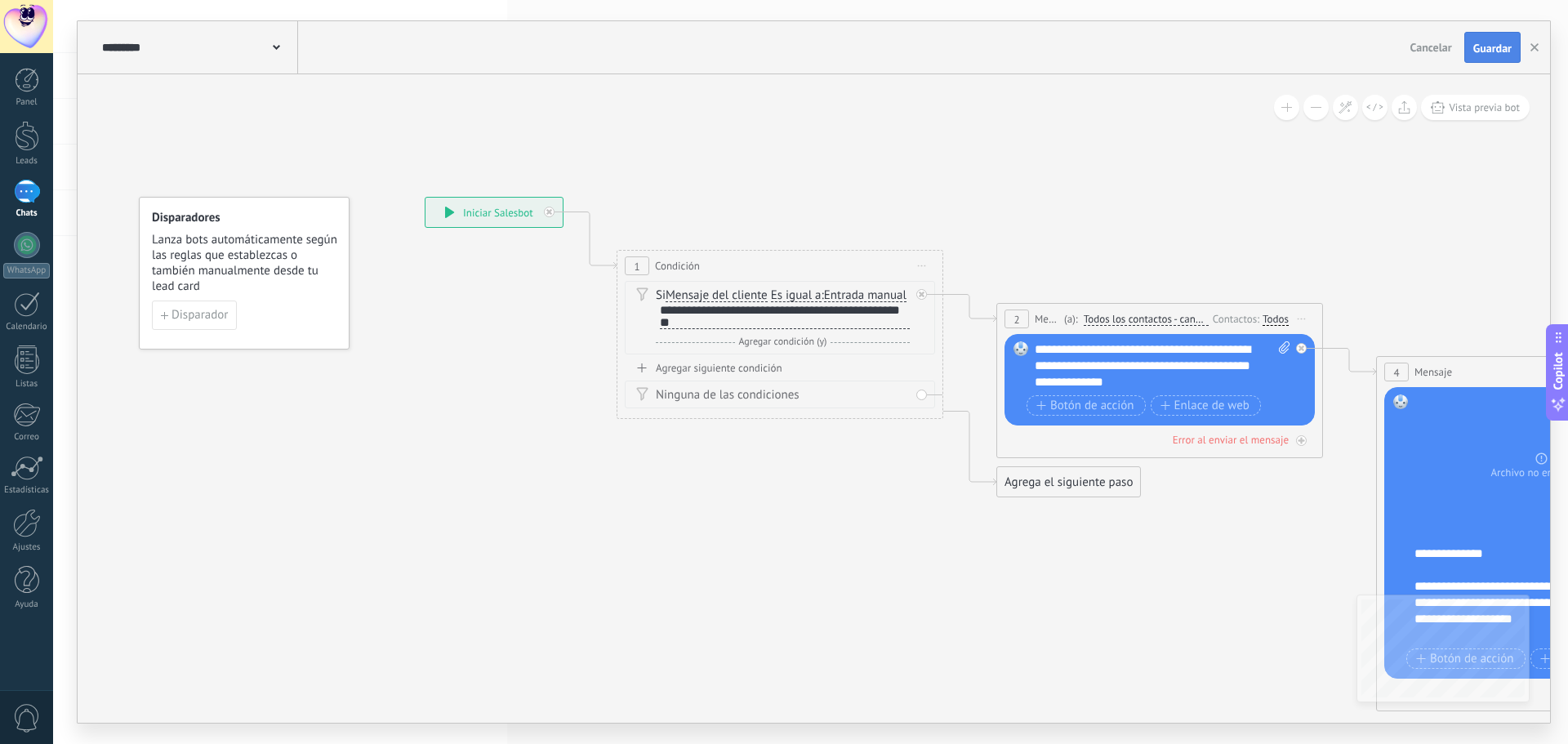
click at [1497, 48] on span "Guardar" at bounding box center [1493, 48] width 38 height 12
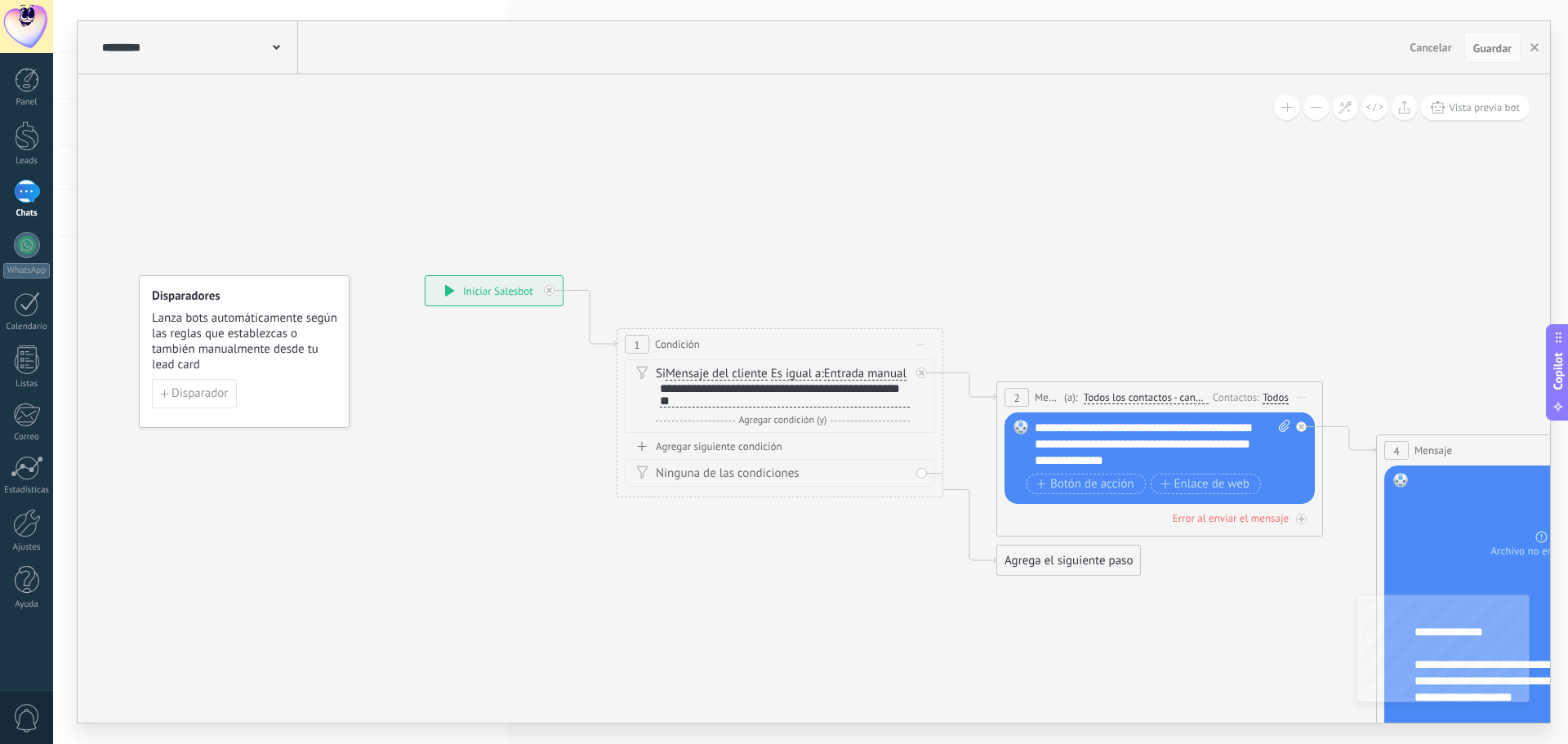
click at [1486, 50] on span "Guardar" at bounding box center [1493, 48] width 38 height 12
click at [23, 304] on div at bounding box center [26, 304] width 26 height 25
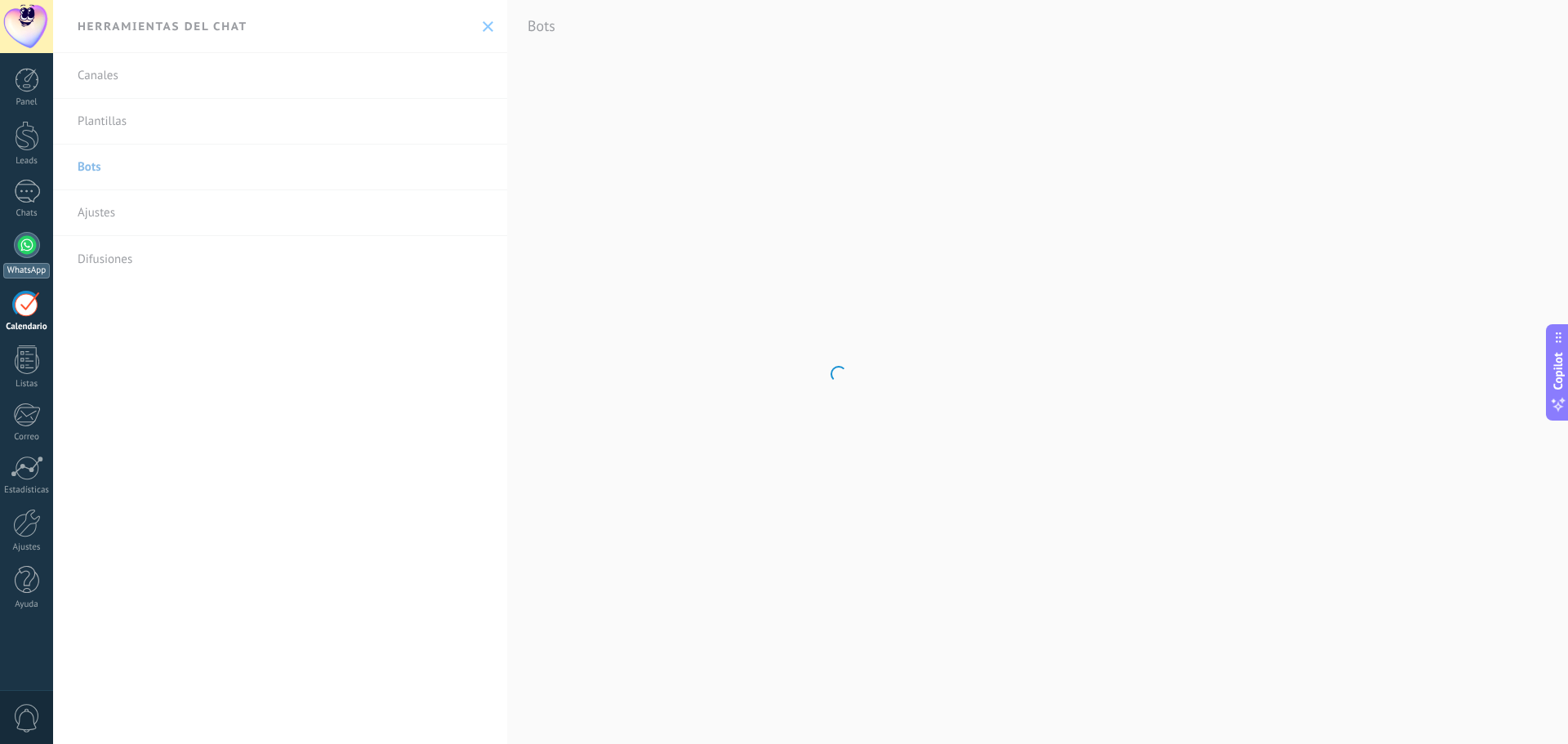
click at [32, 262] on link "WhatsApp" at bounding box center [26, 255] width 53 height 46
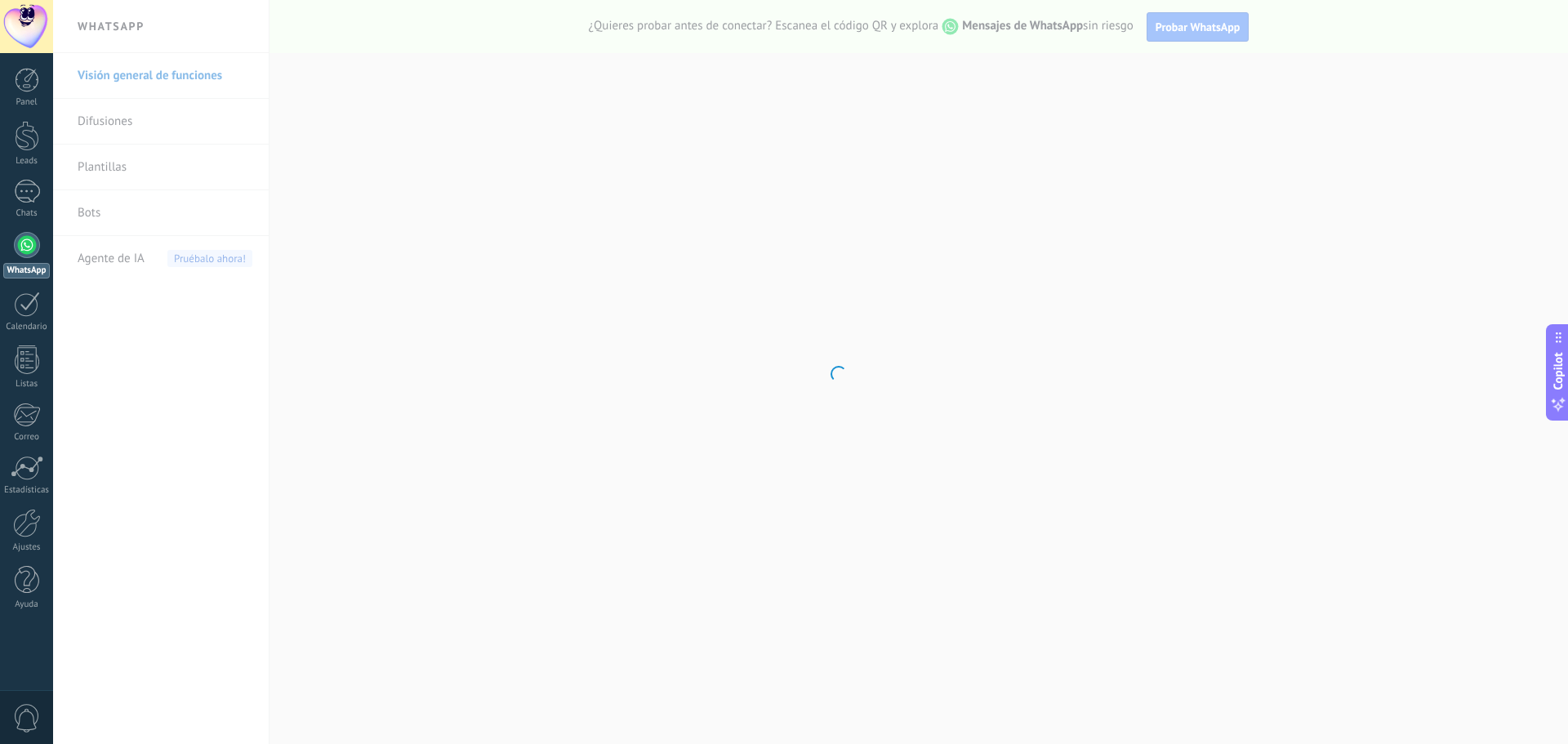
click at [25, 179] on div "Panel Leads Chats WhatsApp Clientes" at bounding box center [26, 347] width 53 height 559
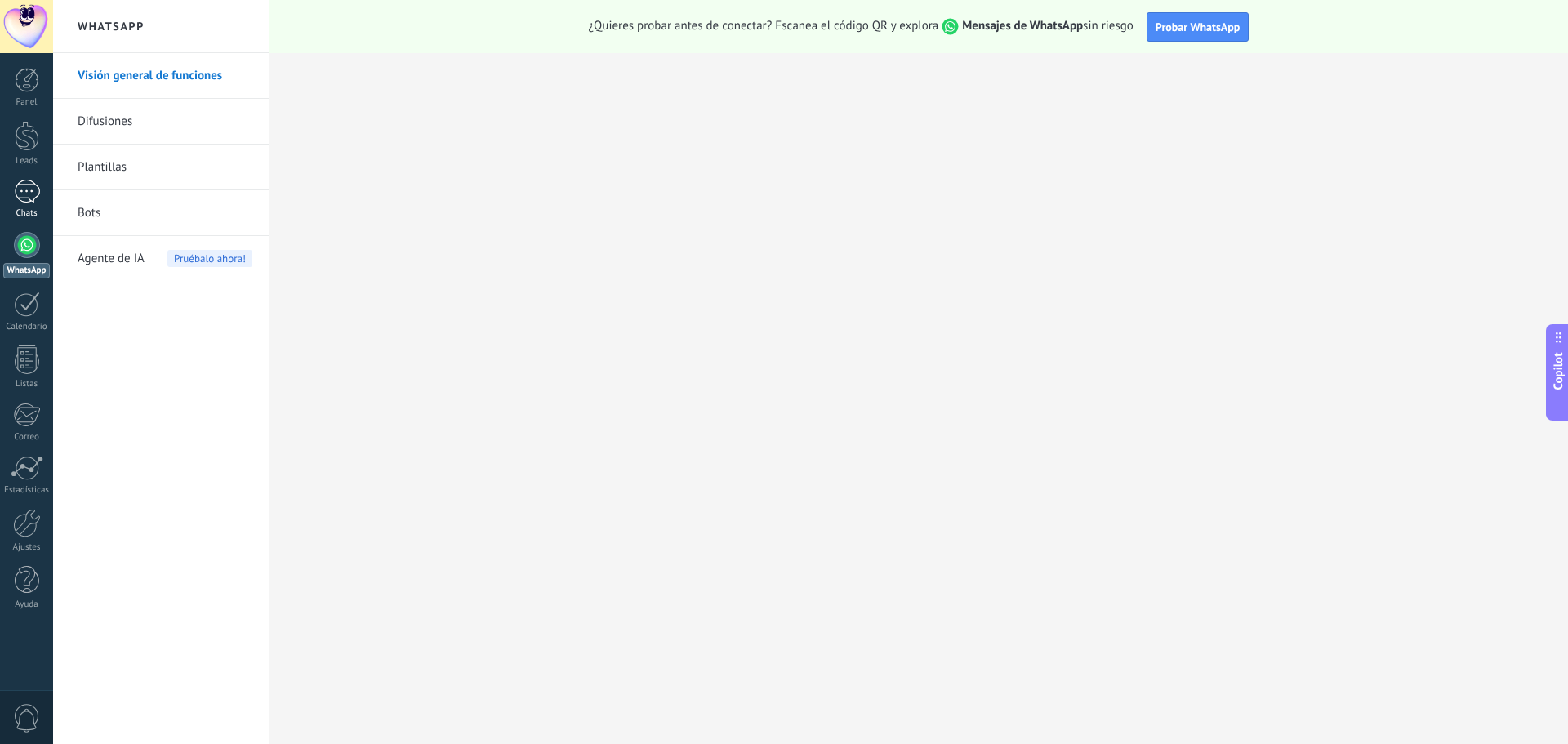
click at [23, 188] on div at bounding box center [26, 192] width 26 height 24
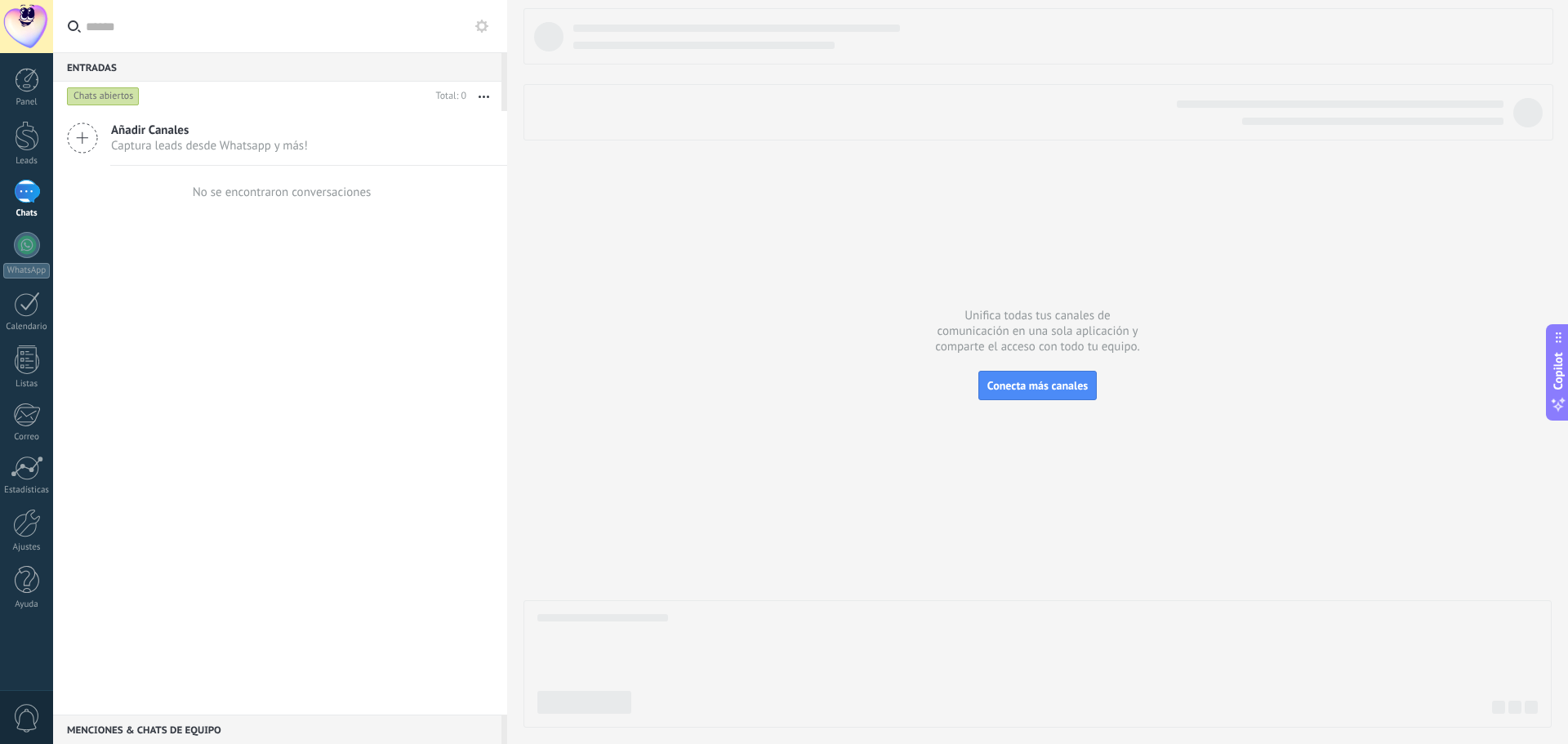
click at [481, 27] on icon at bounding box center [482, 26] width 13 height 13
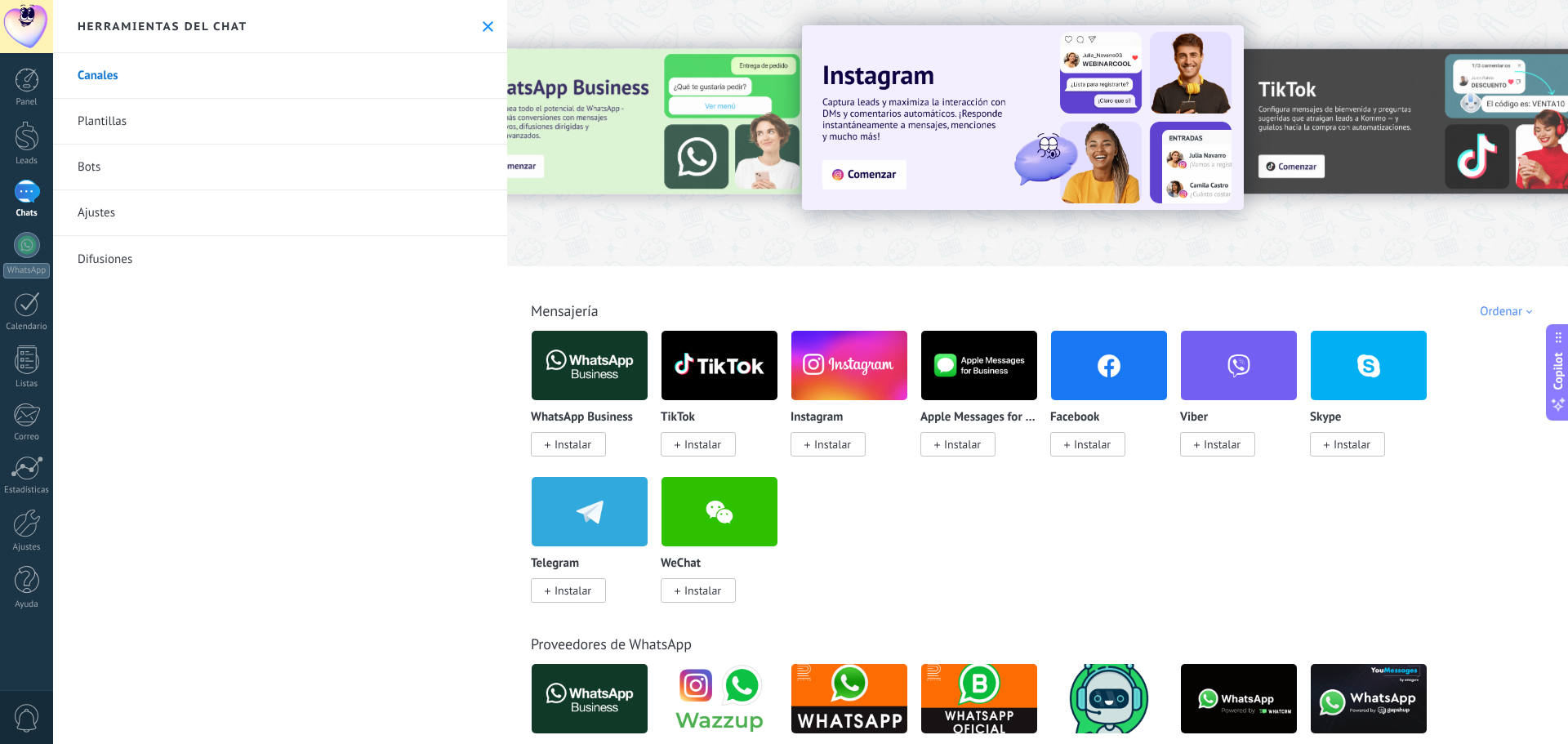
click at [111, 164] on link "Bots" at bounding box center [280, 167] width 454 height 46
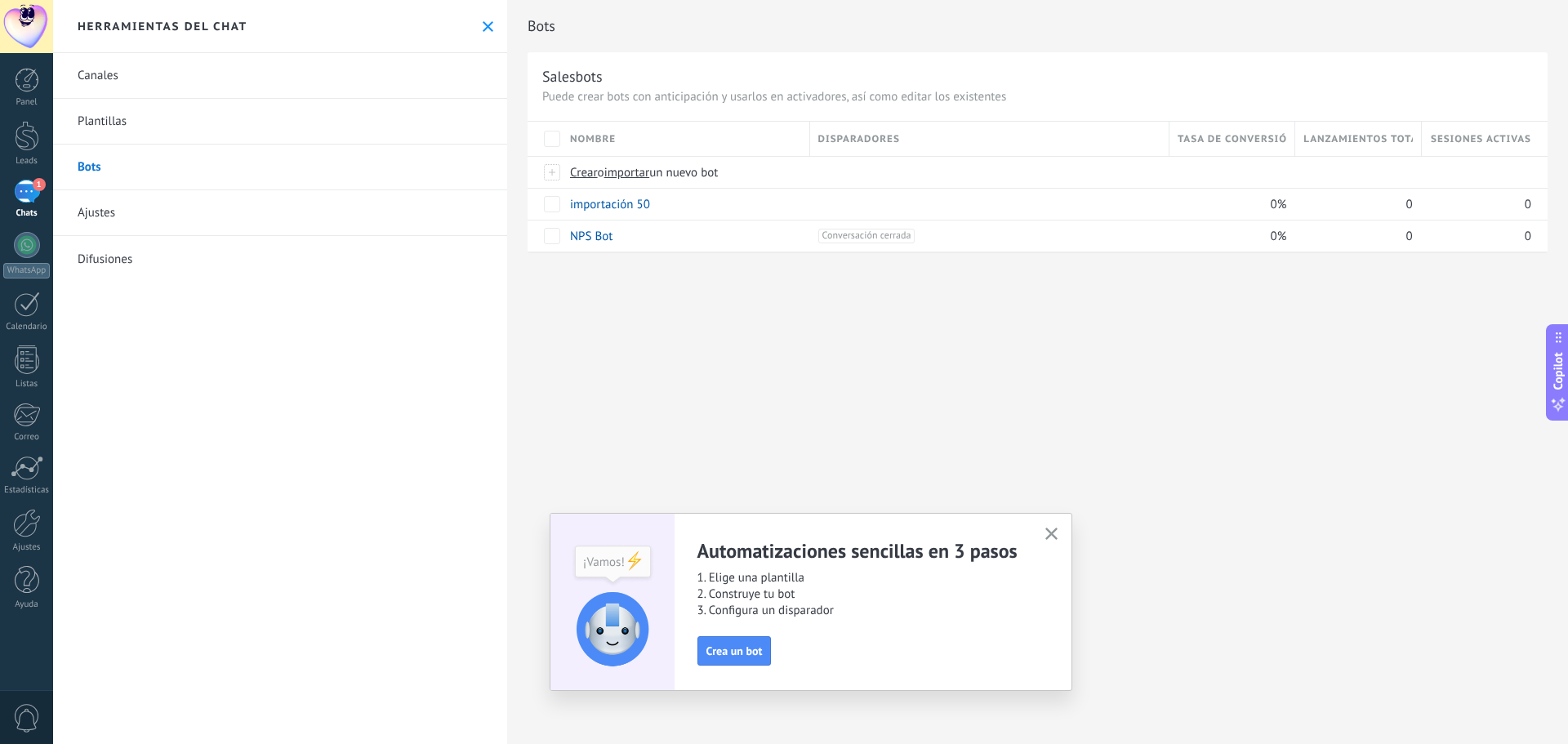
click at [34, 201] on div "1" at bounding box center [26, 192] width 26 height 24
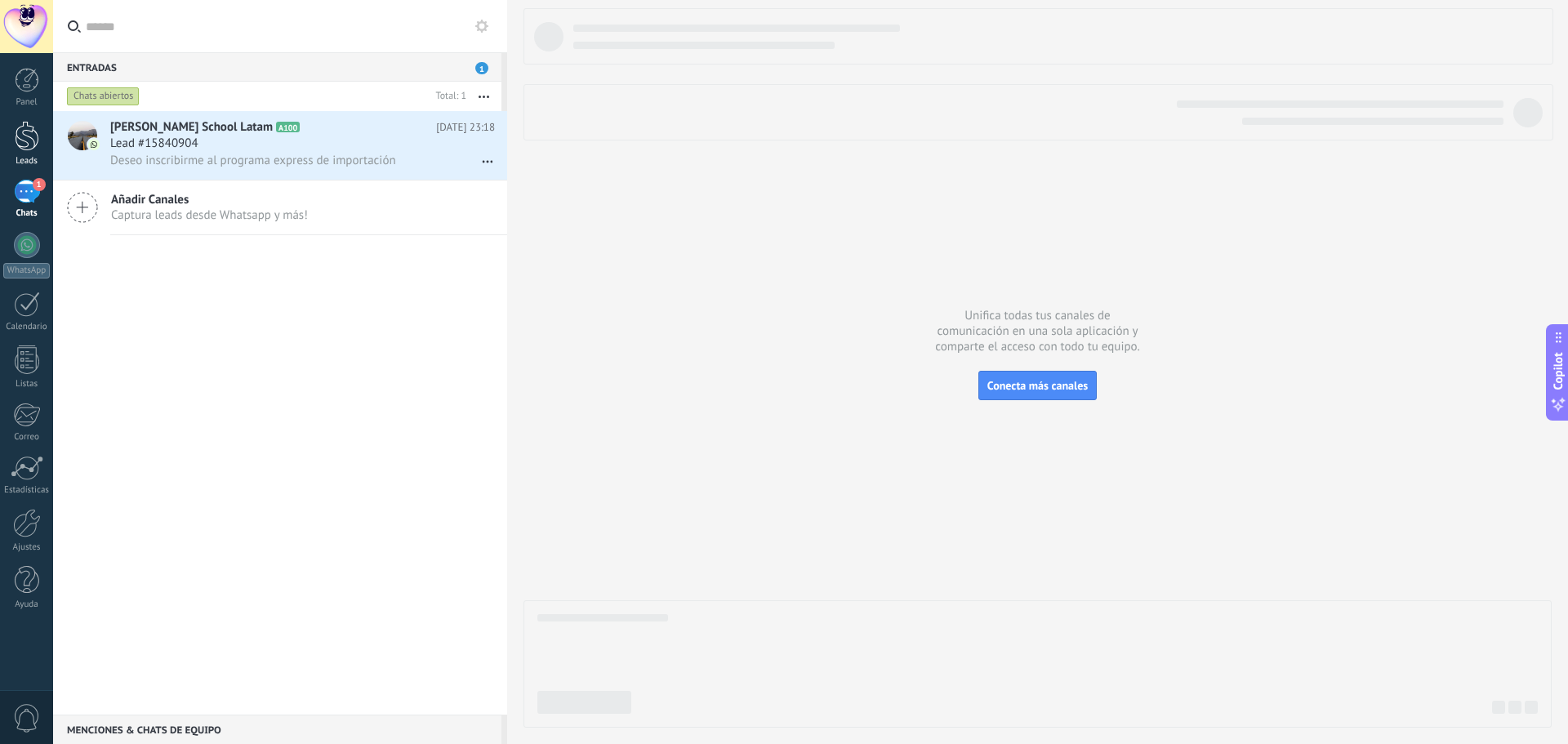
click at [29, 144] on div at bounding box center [26, 136] width 24 height 30
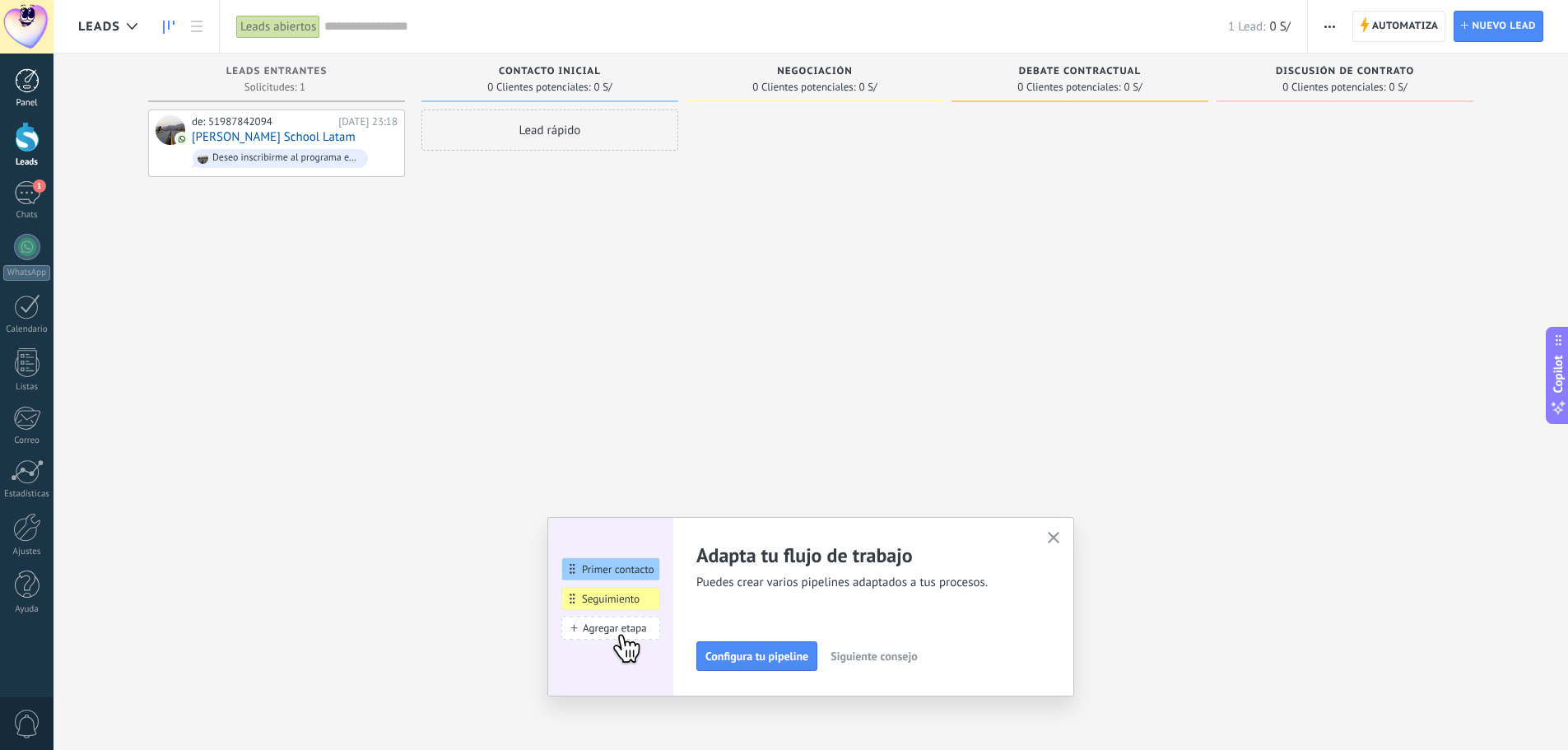
click at [30, 86] on div at bounding box center [26, 80] width 25 height 25
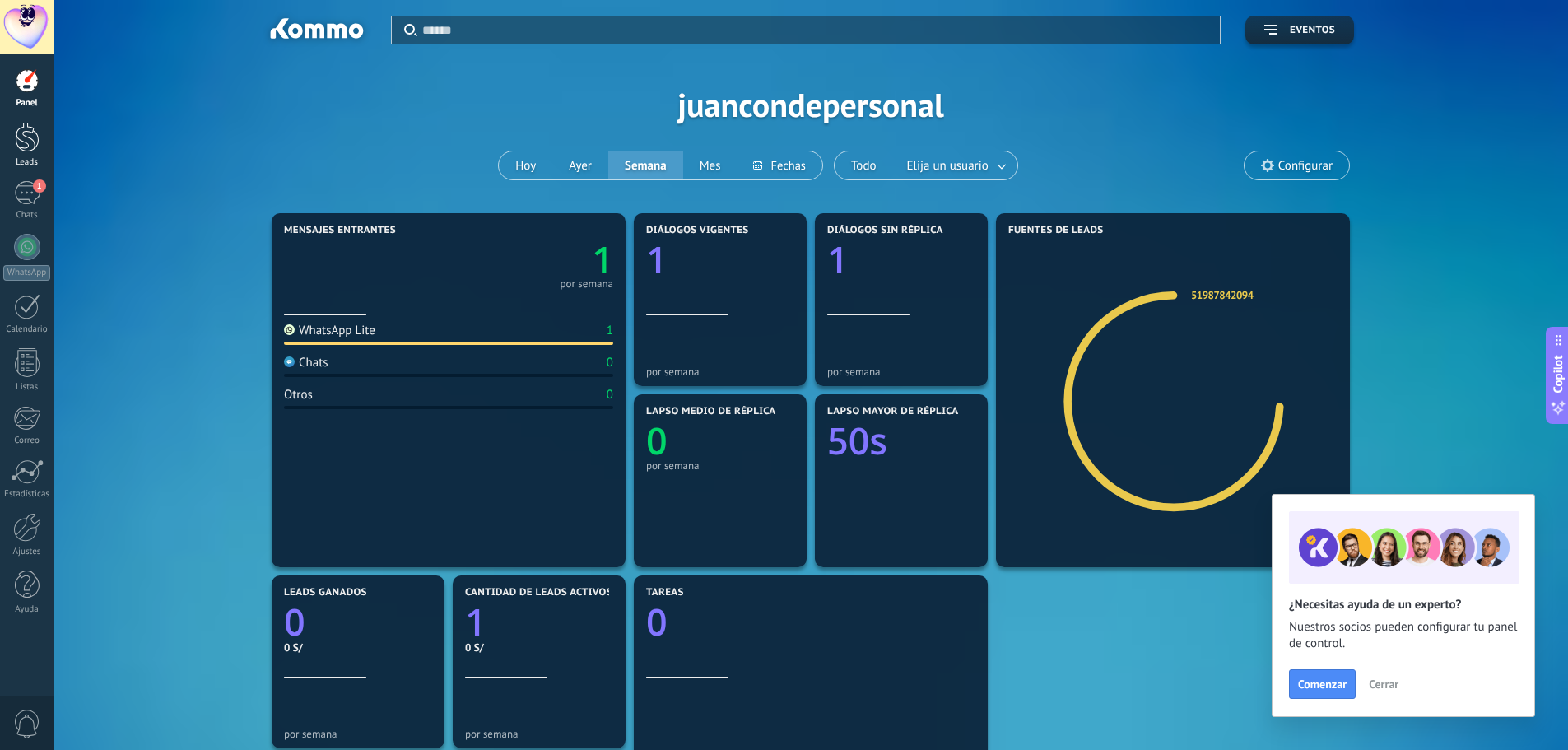
click at [31, 147] on div at bounding box center [26, 137] width 25 height 30
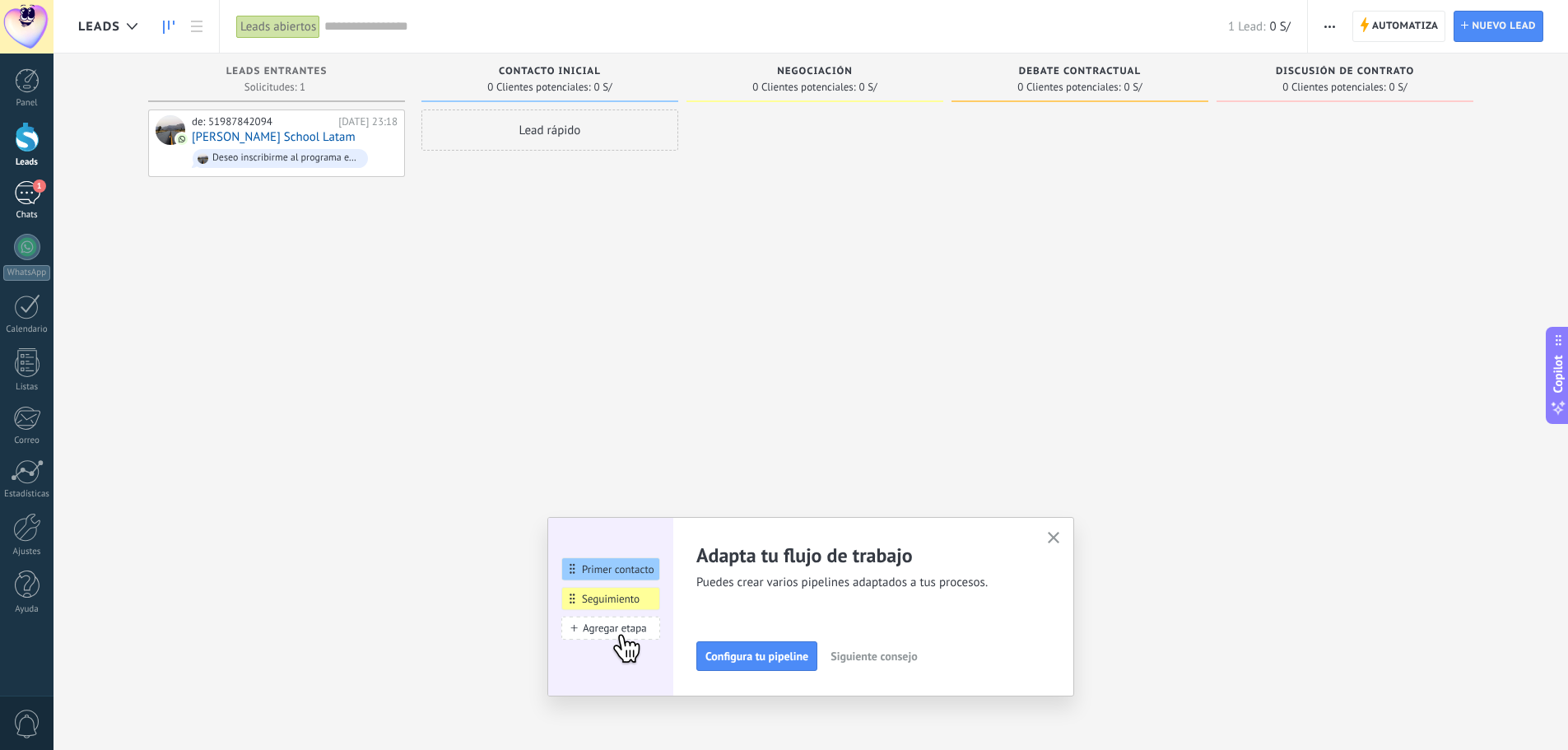
click at [11, 203] on link "1 Chats" at bounding box center [26, 200] width 54 height 39
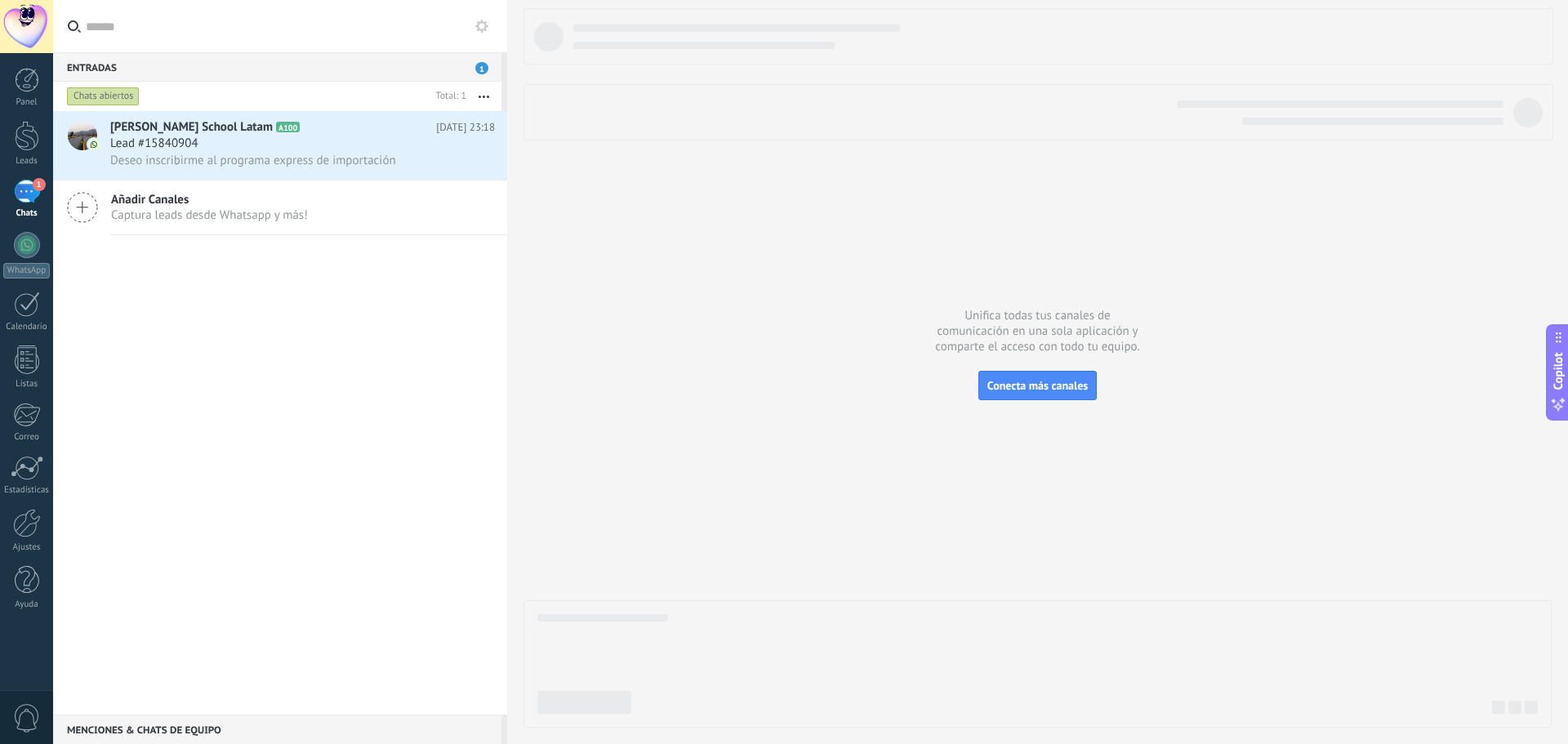
click at [477, 21] on use at bounding box center [482, 26] width 13 height 13
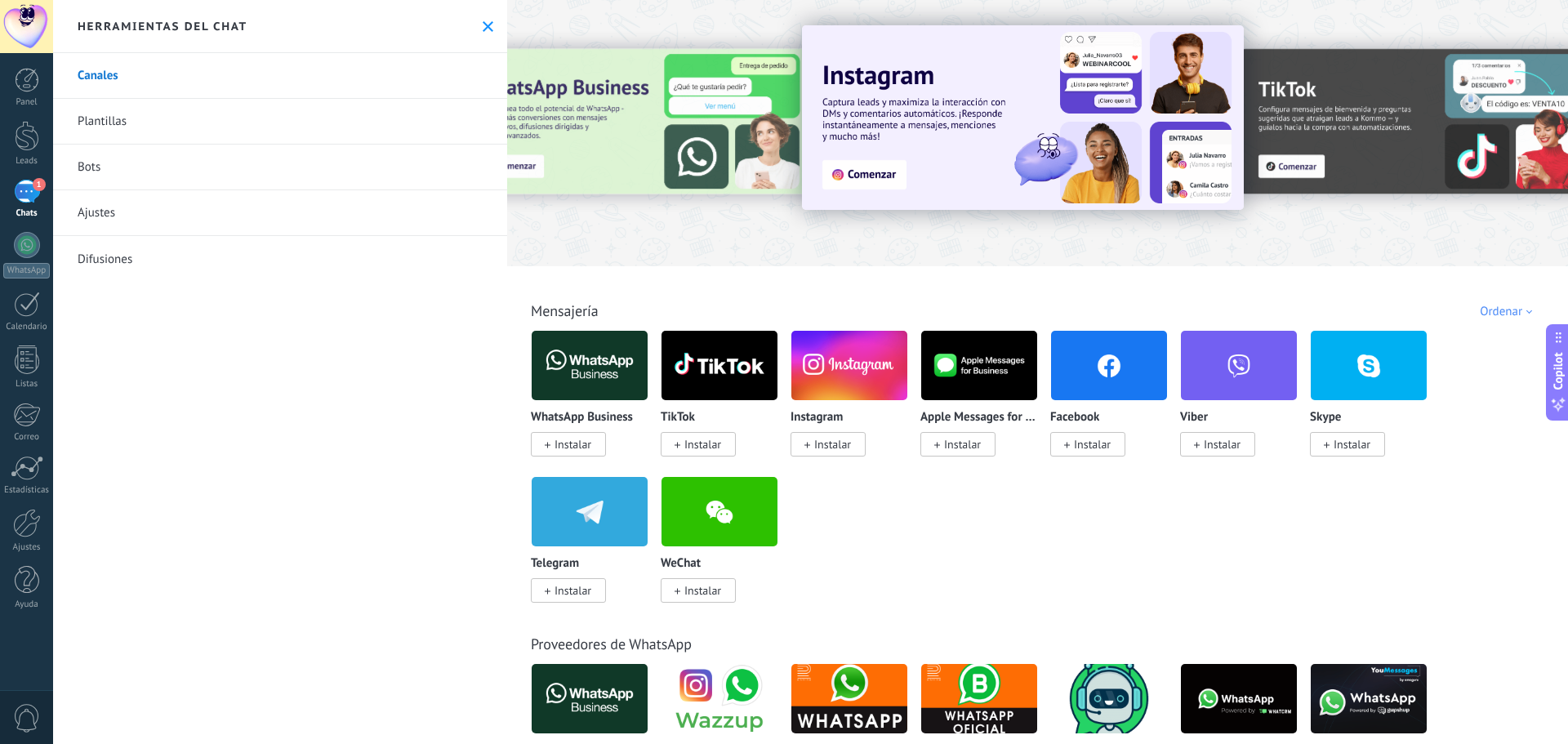
click at [128, 171] on link "Bots" at bounding box center [280, 167] width 454 height 46
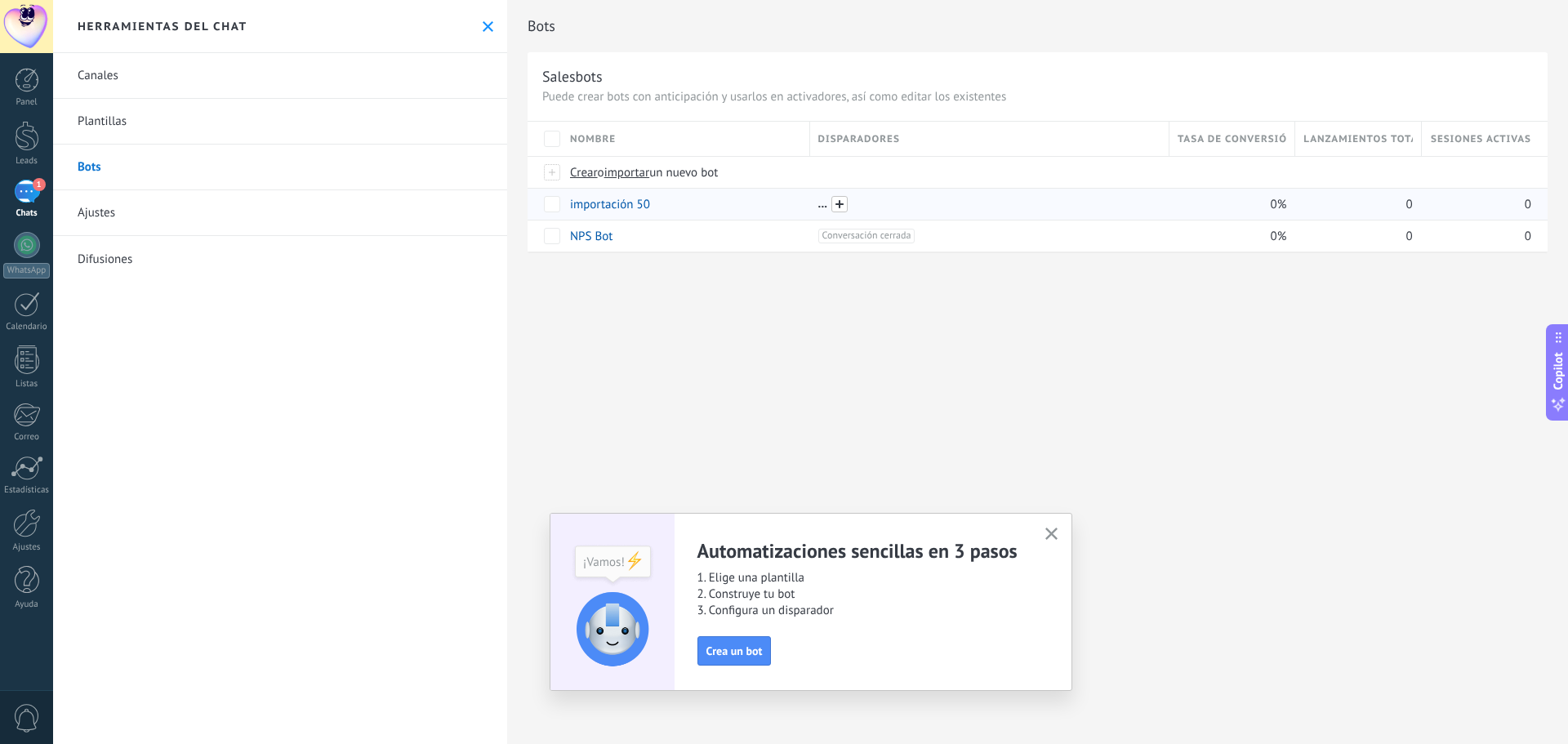
click at [844, 199] on span at bounding box center [840, 204] width 16 height 16
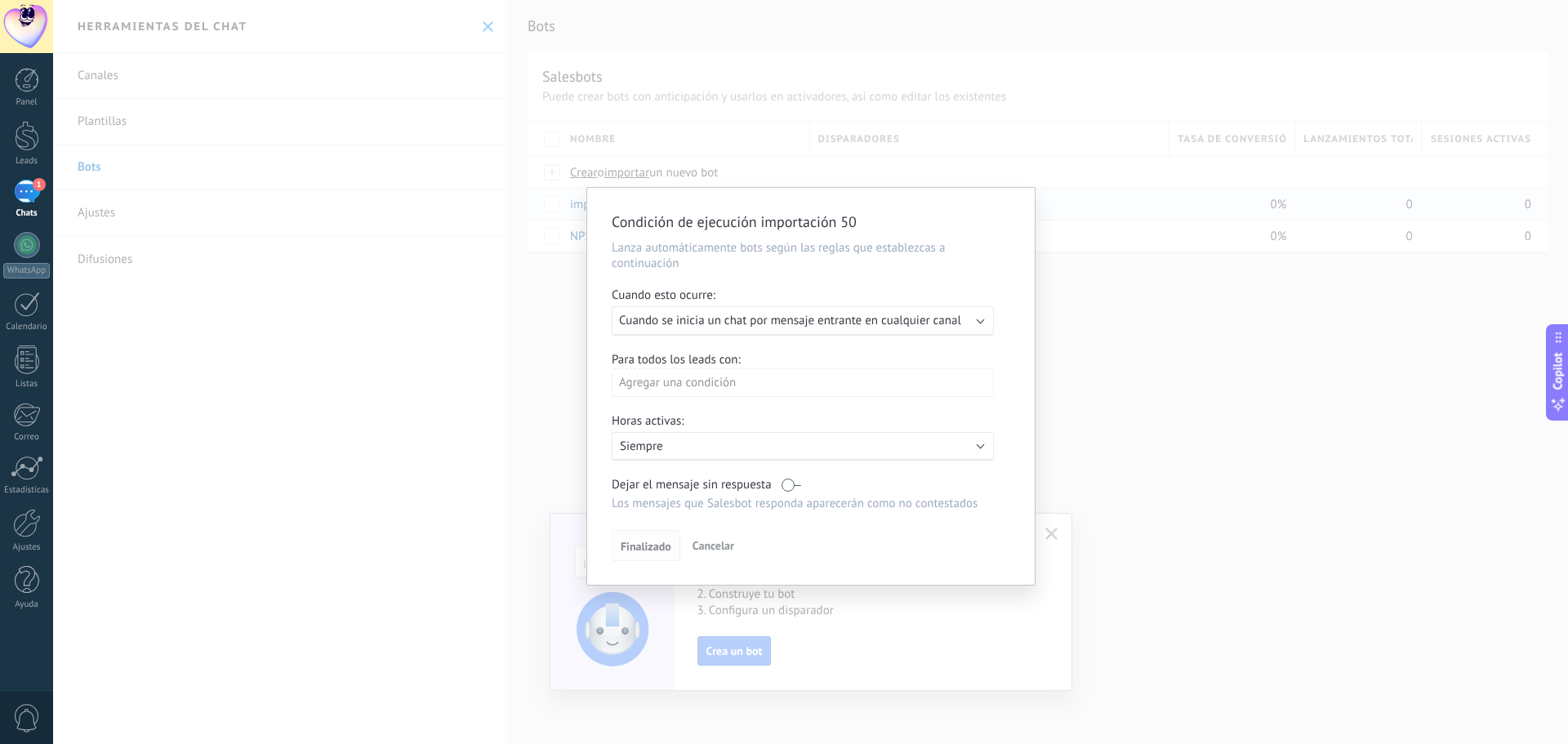
click at [624, 550] on span "Finalizado" at bounding box center [647, 546] width 51 height 12
click at [982, 325] on div "Ejecutar: Cuando se inicia un chat por mensaje entrante en cualquier canal" at bounding box center [803, 321] width 383 height 30
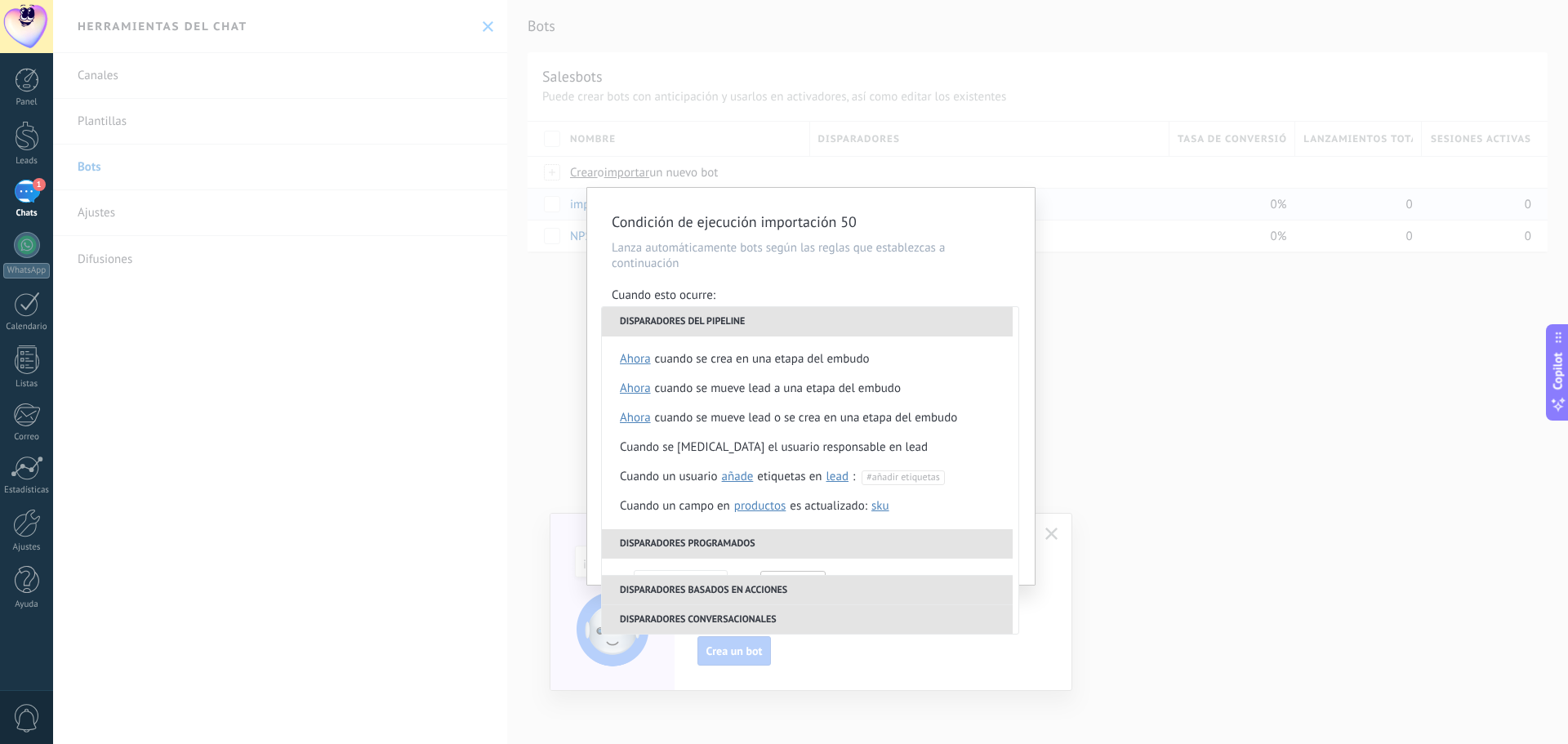
click at [1140, 316] on div "Condición de ejecución importación 50 Lanza automáticamente bots según las regl…" at bounding box center [811, 372] width 1516 height 744
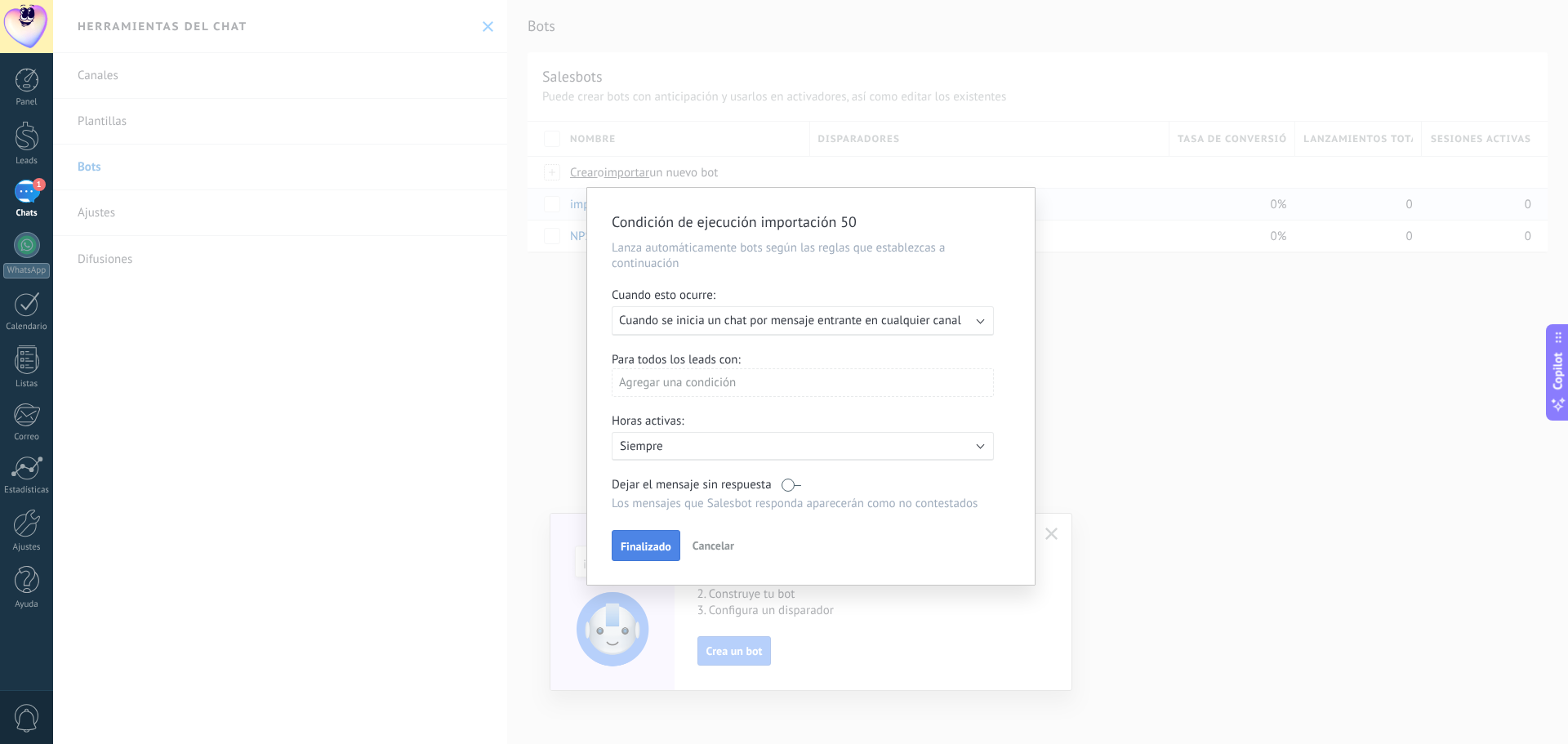
click at [656, 542] on span "Finalizado" at bounding box center [647, 546] width 51 height 12
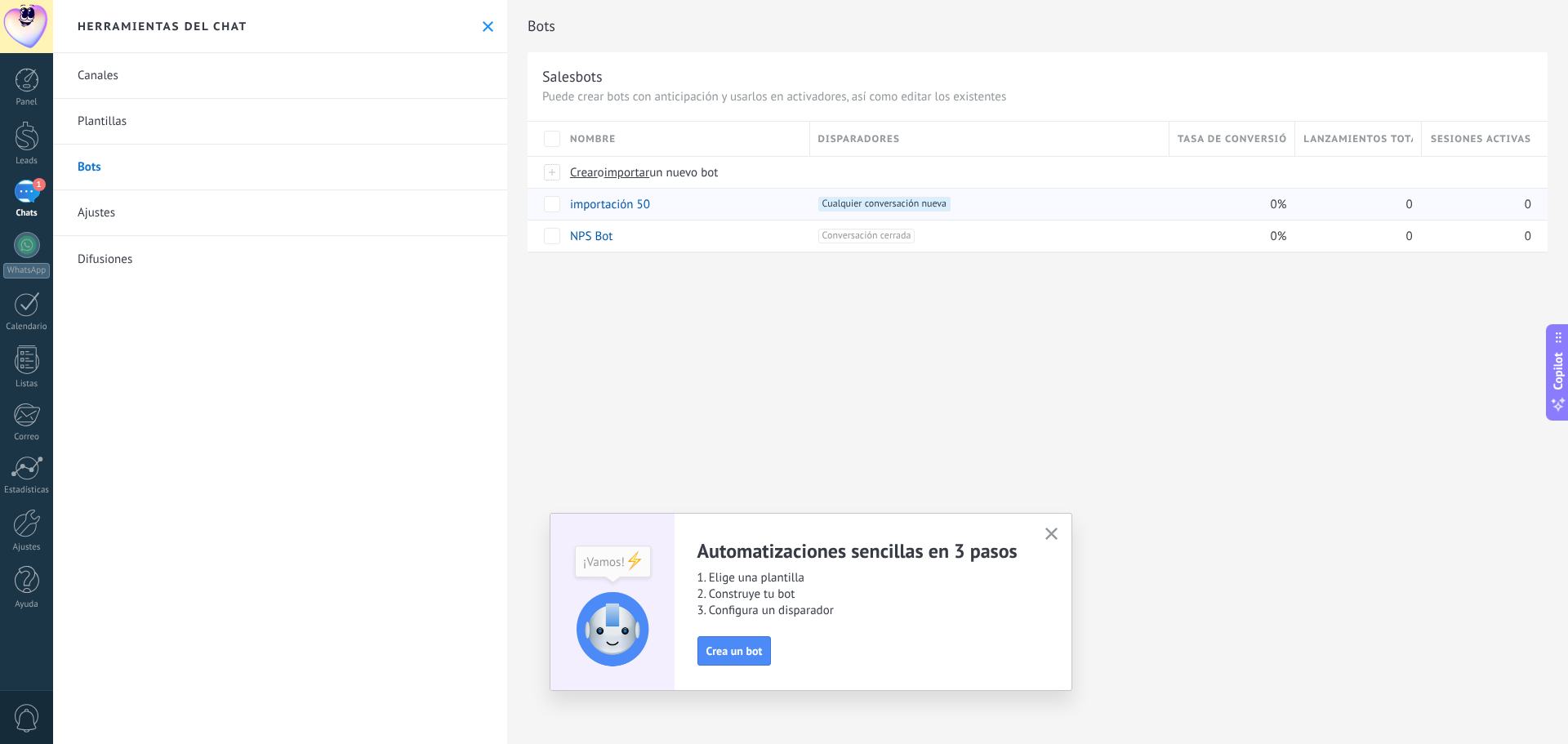
click at [24, 188] on div "1" at bounding box center [26, 192] width 26 height 24
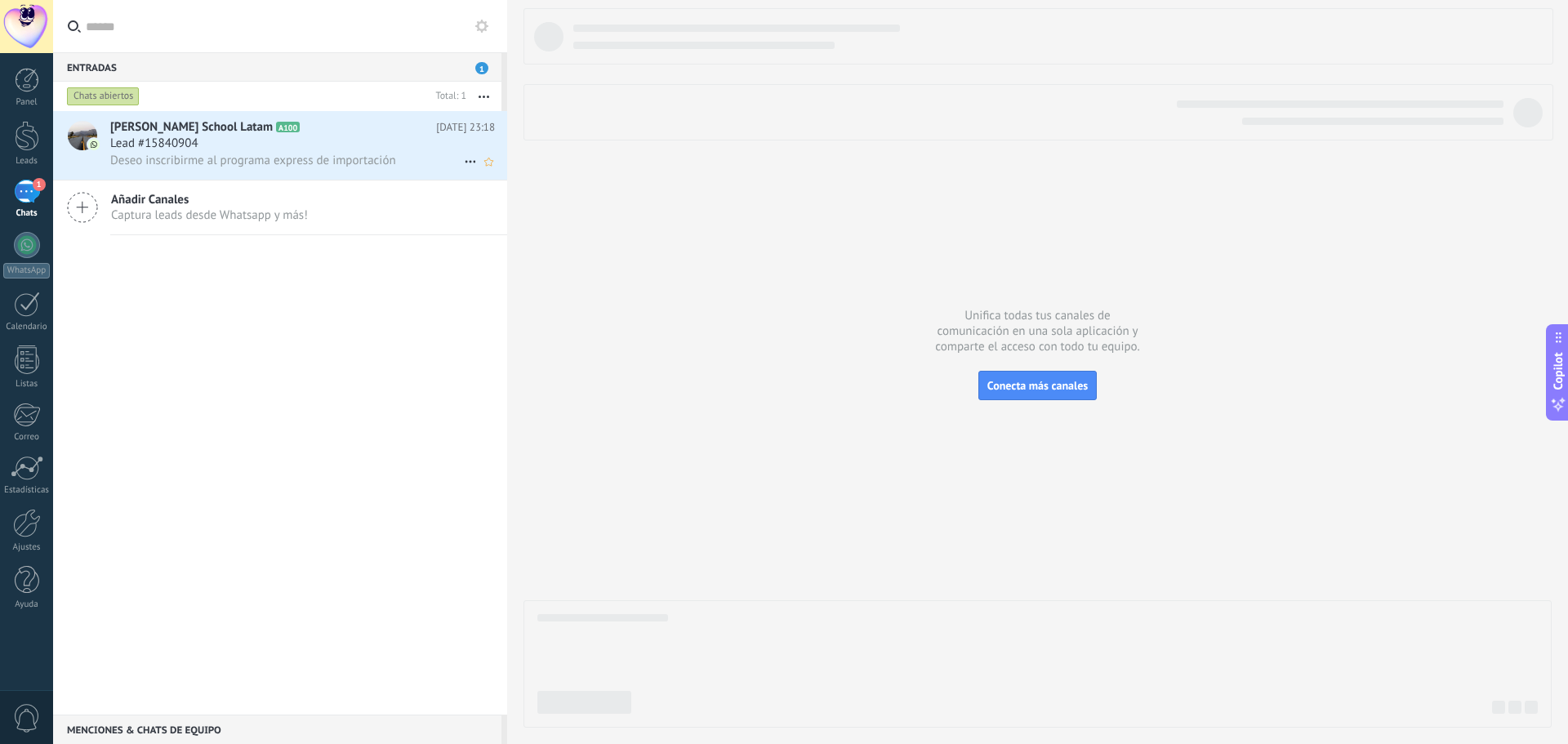
click at [460, 164] on icon at bounding box center [470, 162] width 20 height 20
click at [519, 199] on span "Conversación cerrada" at bounding box center [543, 202] width 111 height 33
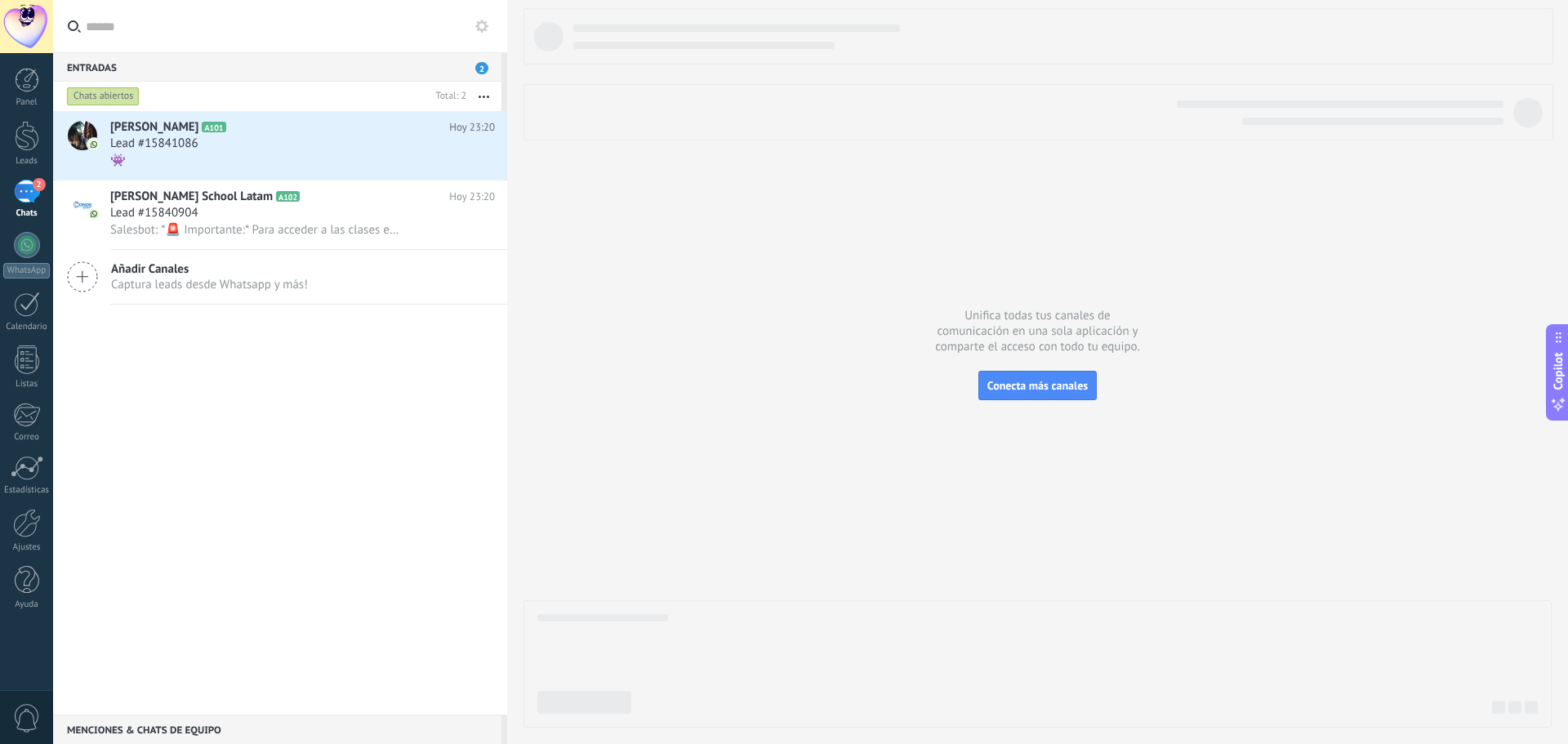
click at [484, 33] on button at bounding box center [482, 26] width 20 height 20
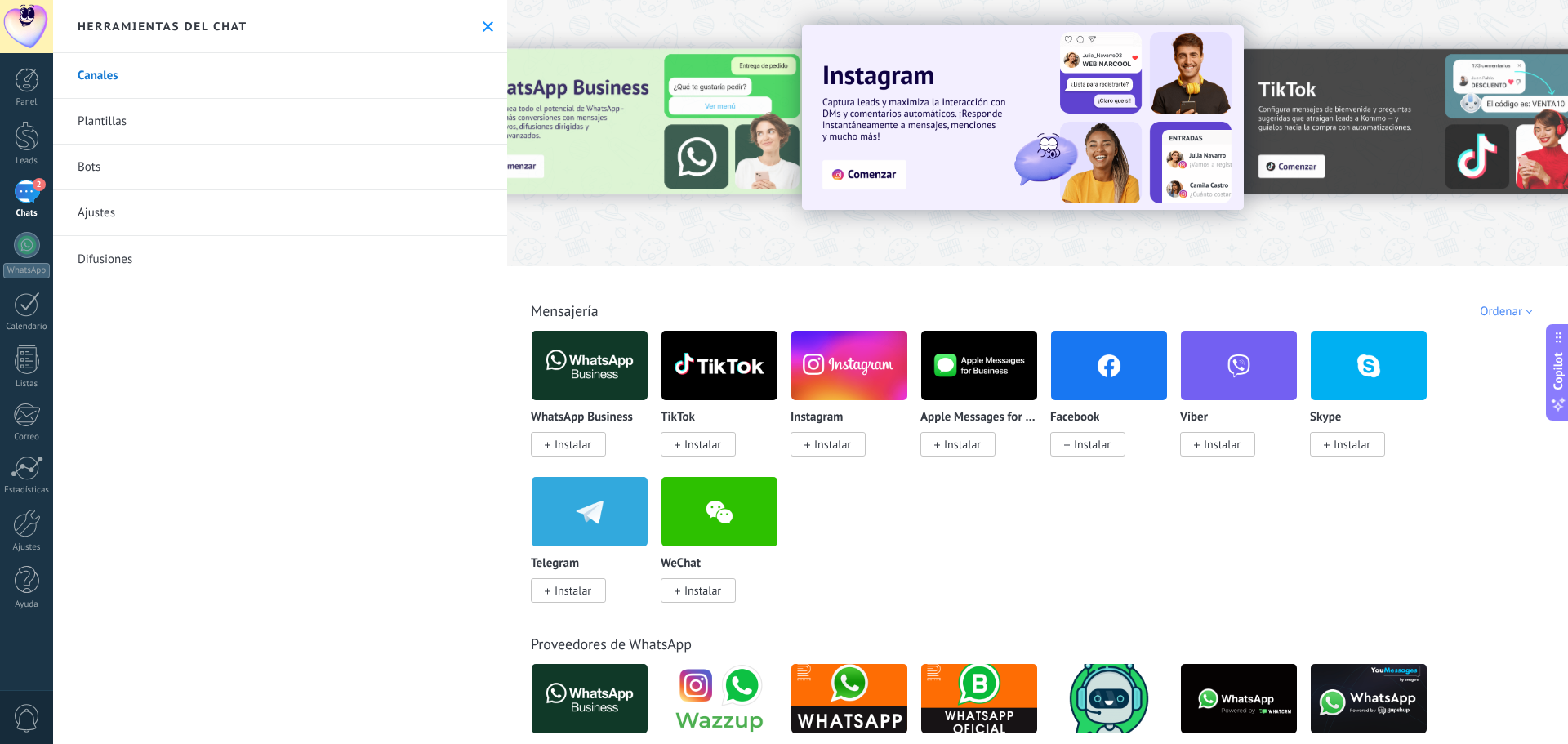
click at [178, 173] on link "Bots" at bounding box center [280, 167] width 454 height 46
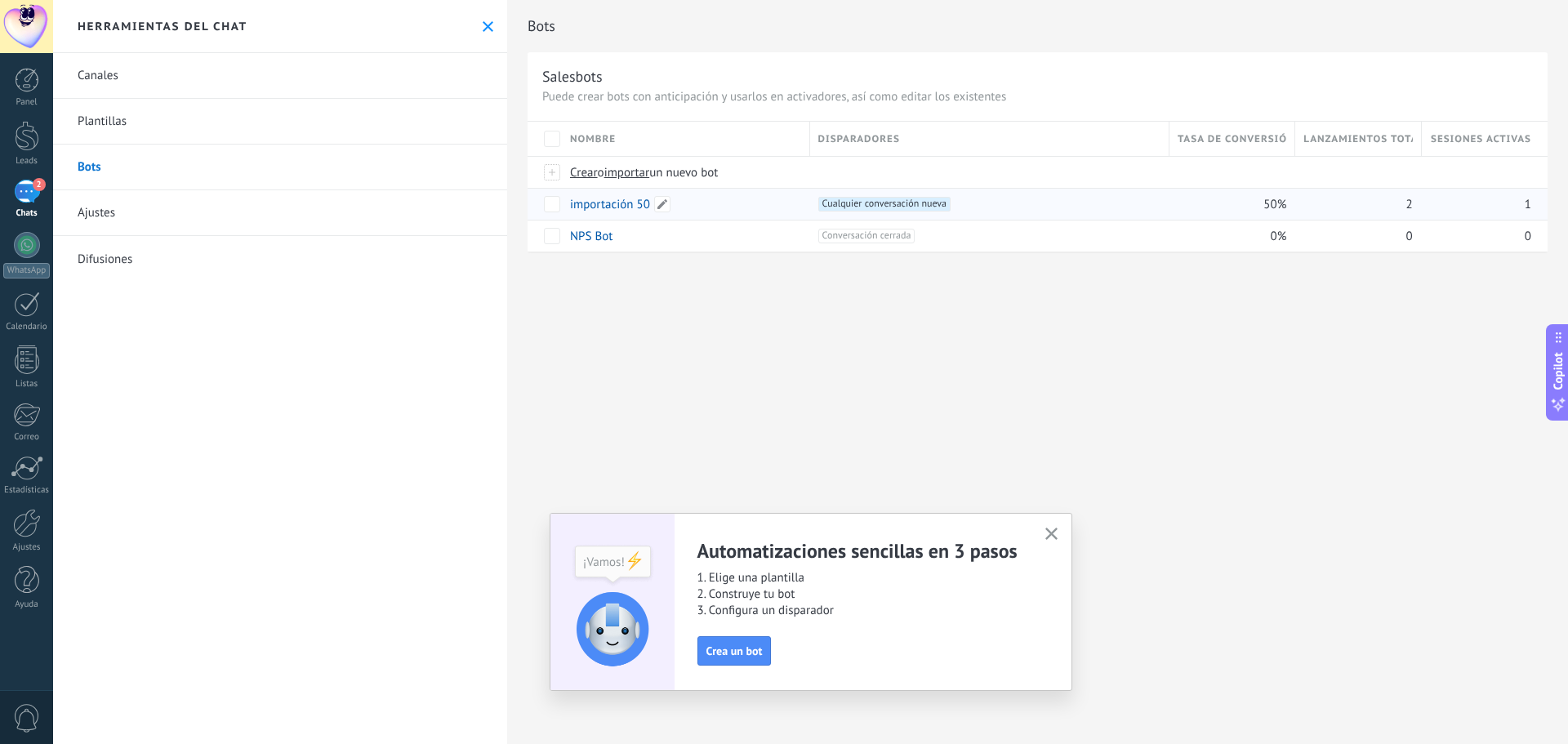
click at [758, 210] on div "importación 50" at bounding box center [682, 204] width 241 height 31
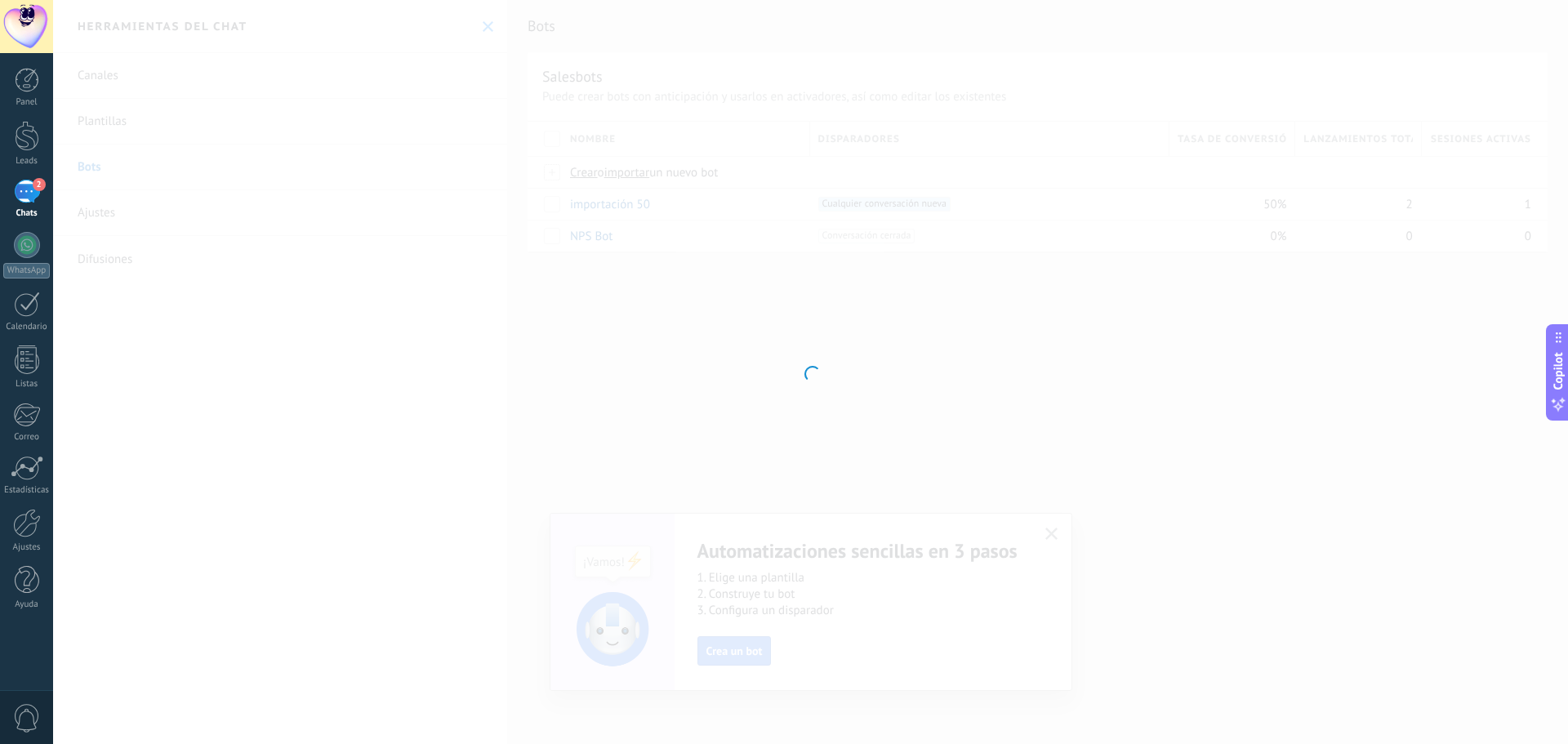
type input "**********"
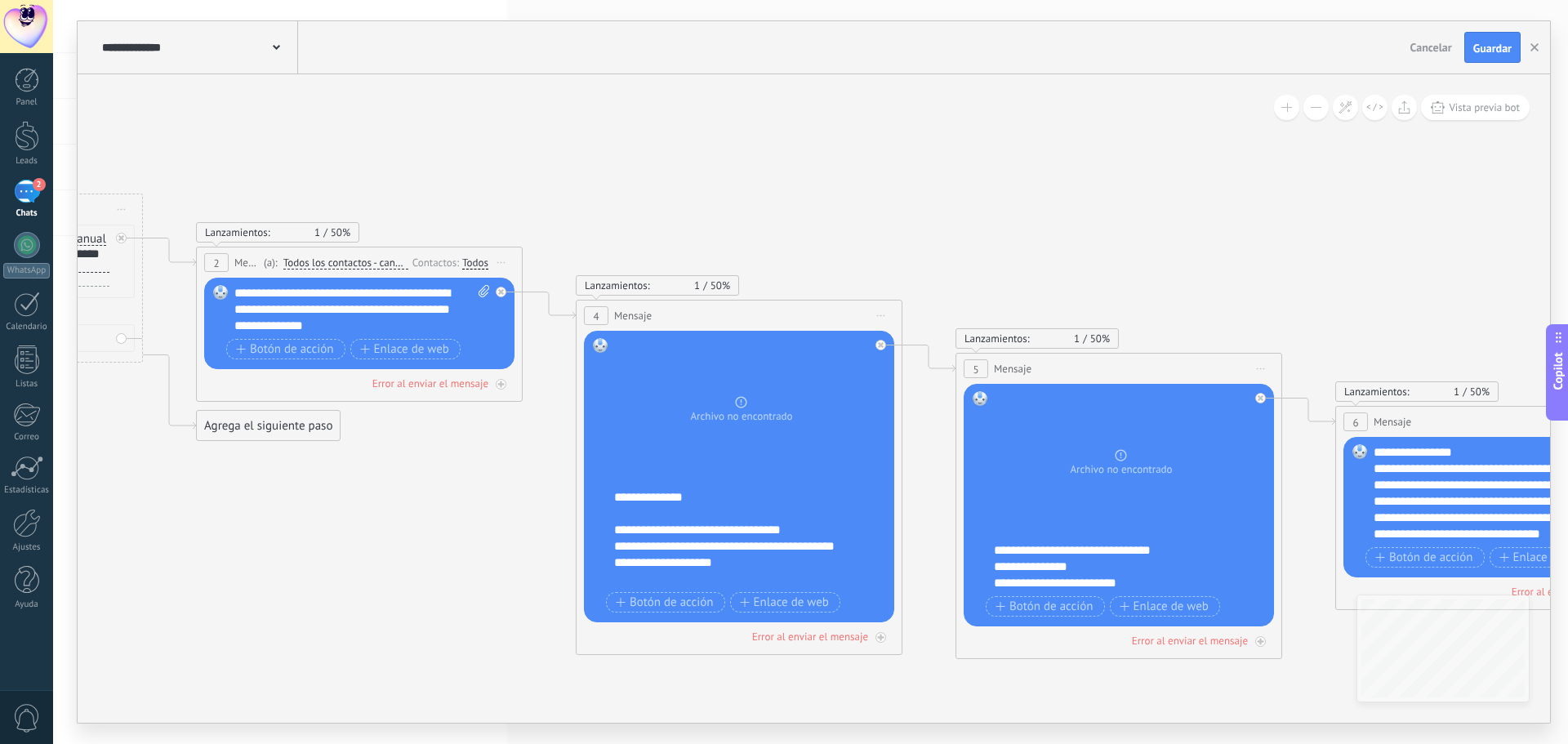
drag, startPoint x: 1126, startPoint y: 576, endPoint x: 312, endPoint y: 520, distance: 815.9
click at [312, 520] on icon at bounding box center [1023, 424] width 3614 height 1384
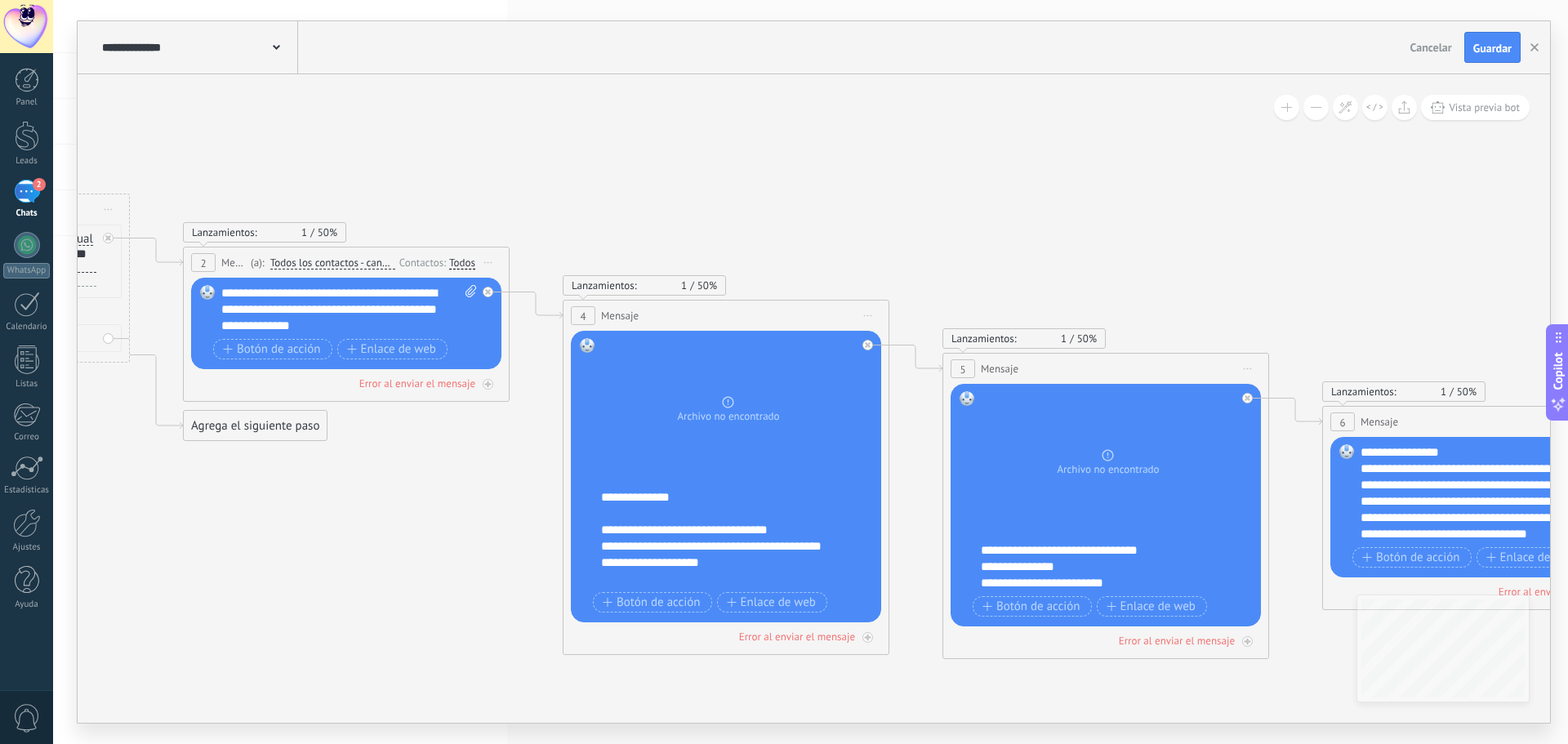
click at [871, 316] on icon at bounding box center [868, 316] width 8 height 2
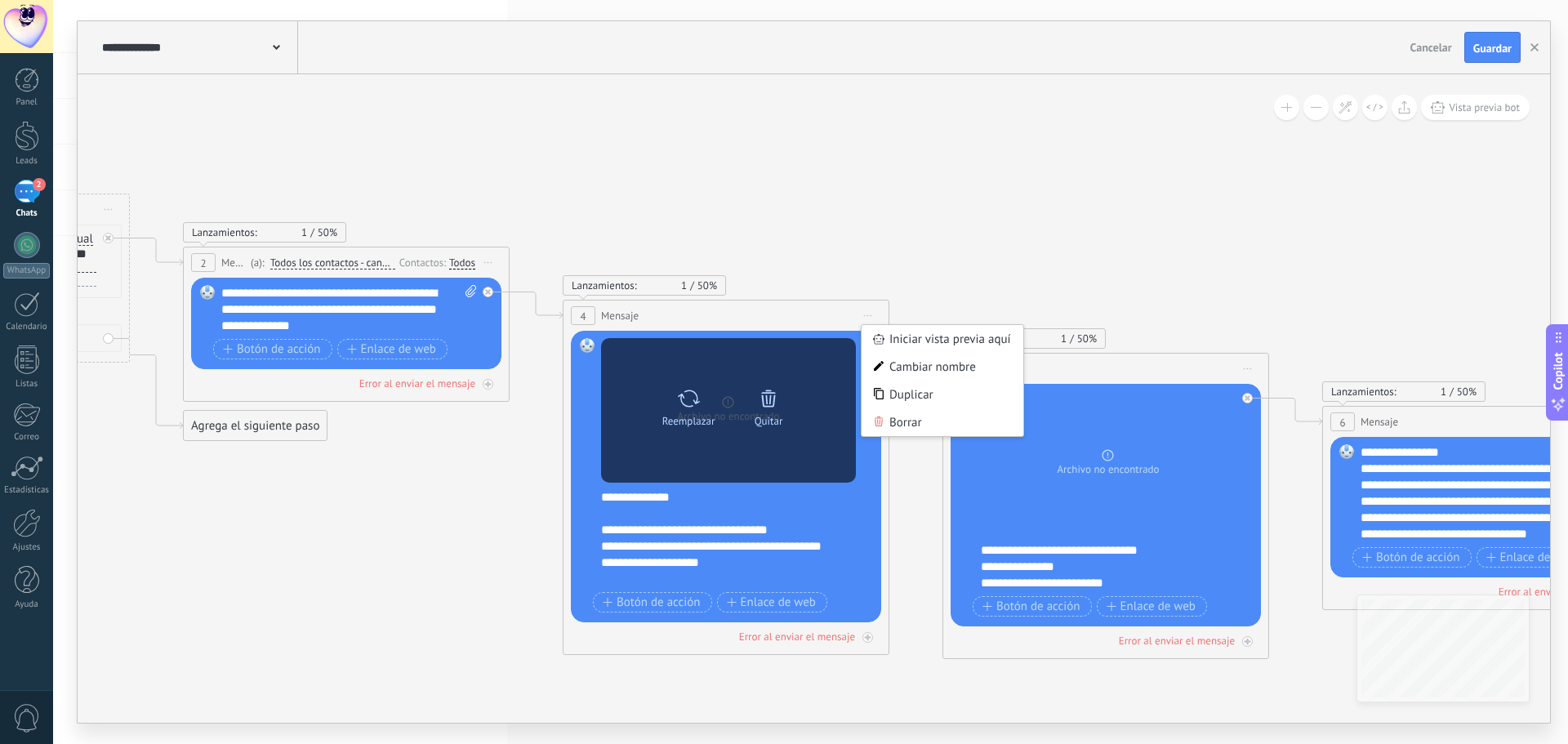
click at [731, 368] on div "Reemplazar Quitar Convertir a mensaje de voz" at bounding box center [729, 410] width 255 height 145
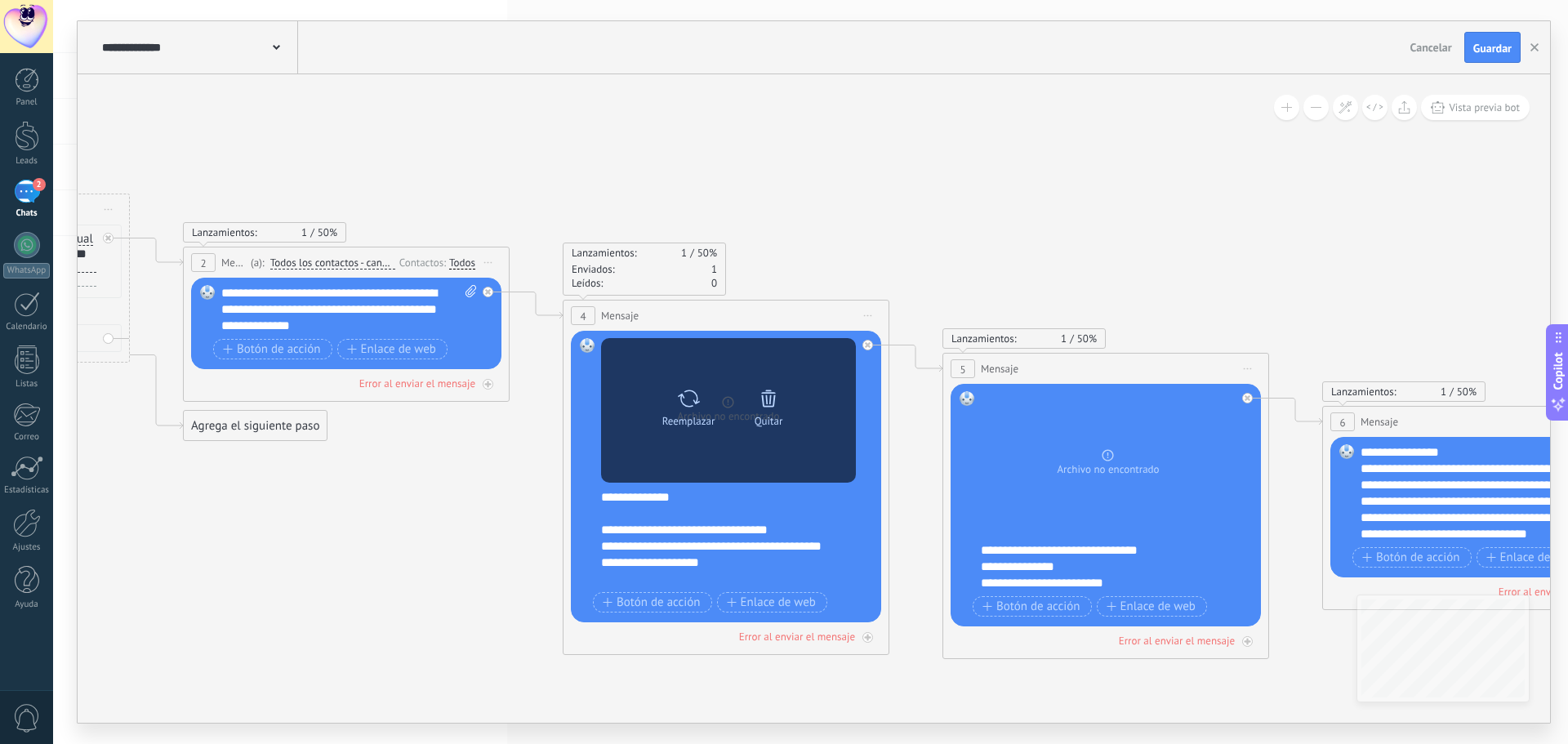
click at [713, 377] on div "Reemplazar Quitar Convertir a mensaje de voz" at bounding box center [729, 410] width 255 height 145
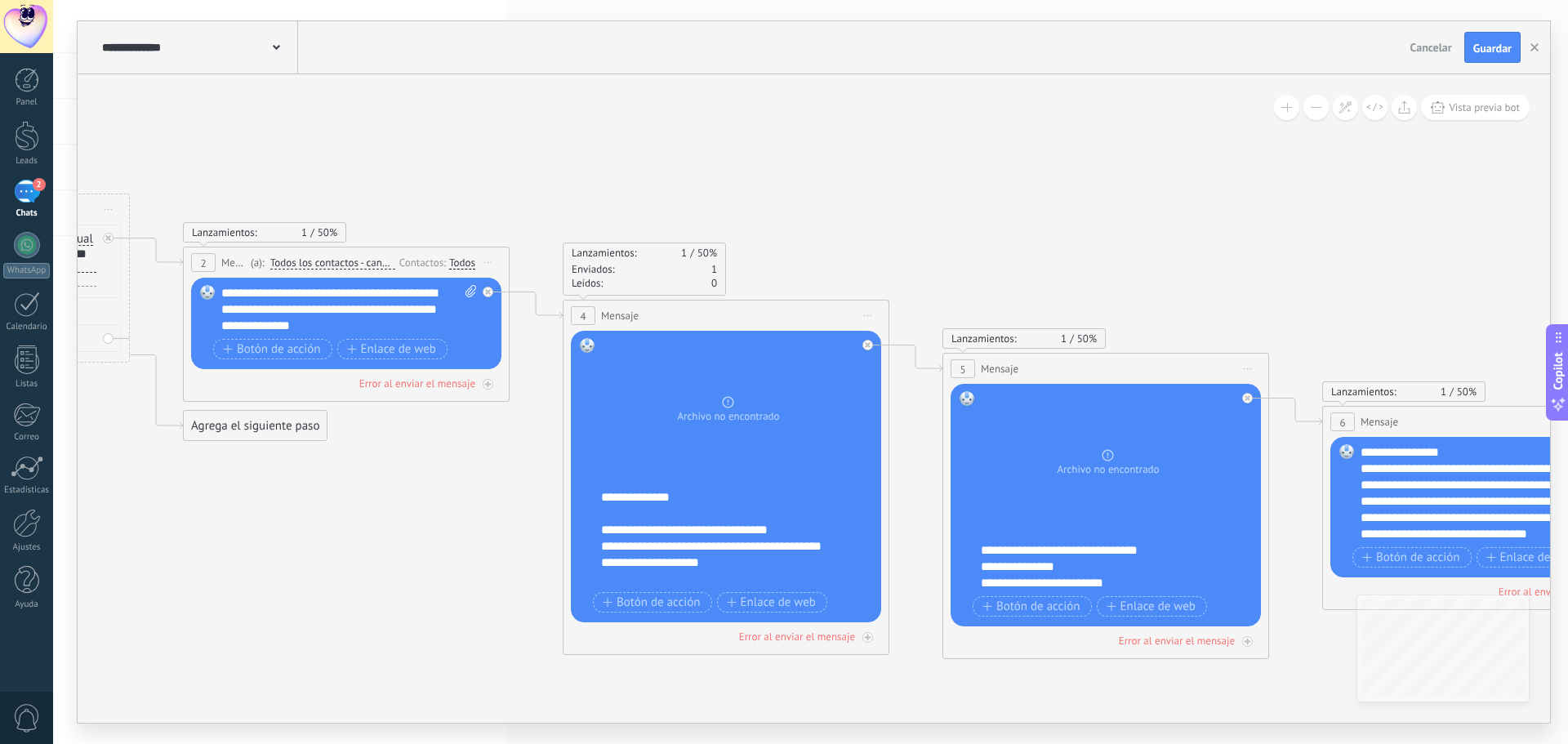
click at [764, 501] on div "**********" at bounding box center [737, 538] width 271 height 98
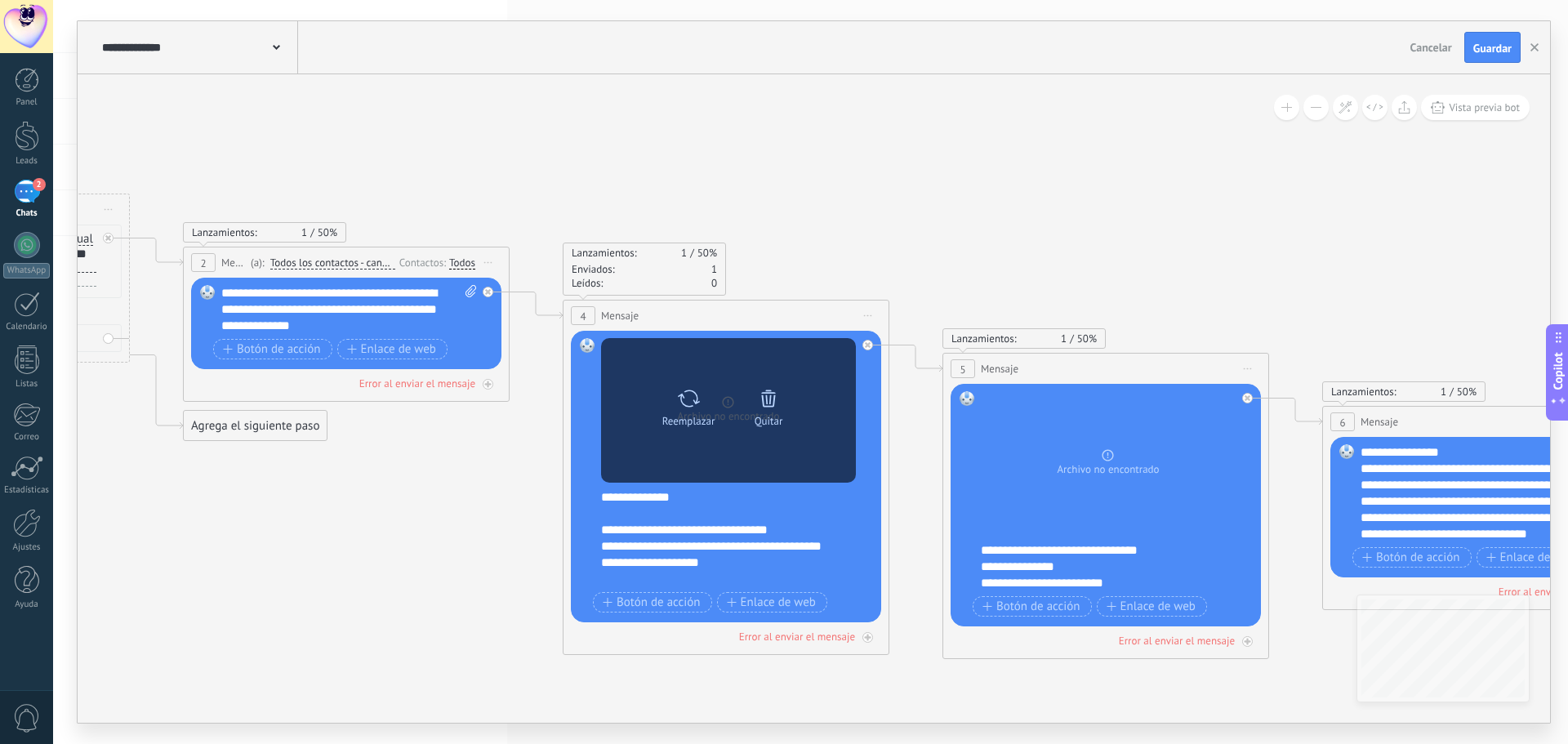
click at [764, 415] on div "Quitar" at bounding box center [770, 421] width 29 height 13
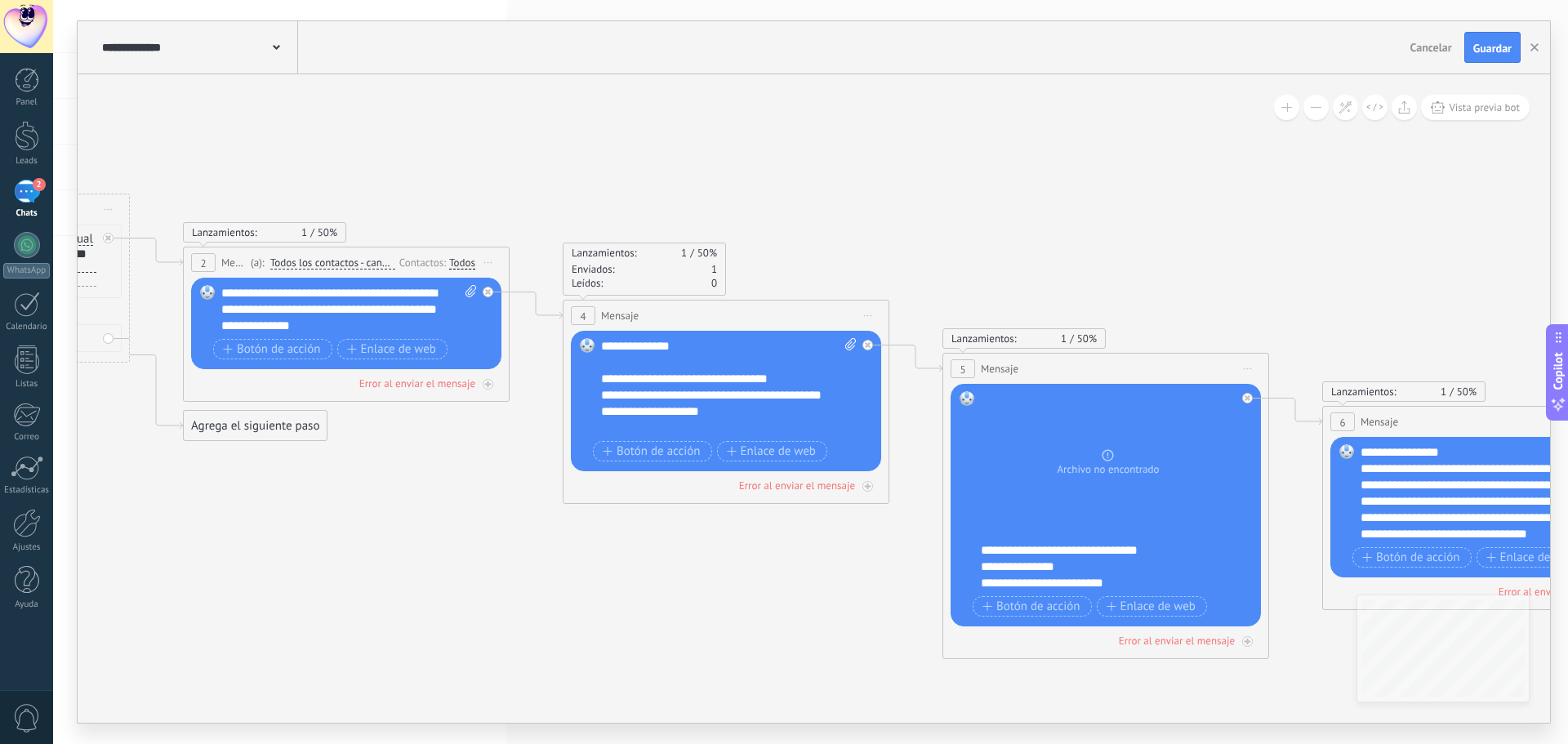
click at [855, 344] on icon at bounding box center [851, 344] width 11 height 13
click input "Subir" at bounding box center [0, 0] width 0 height 0
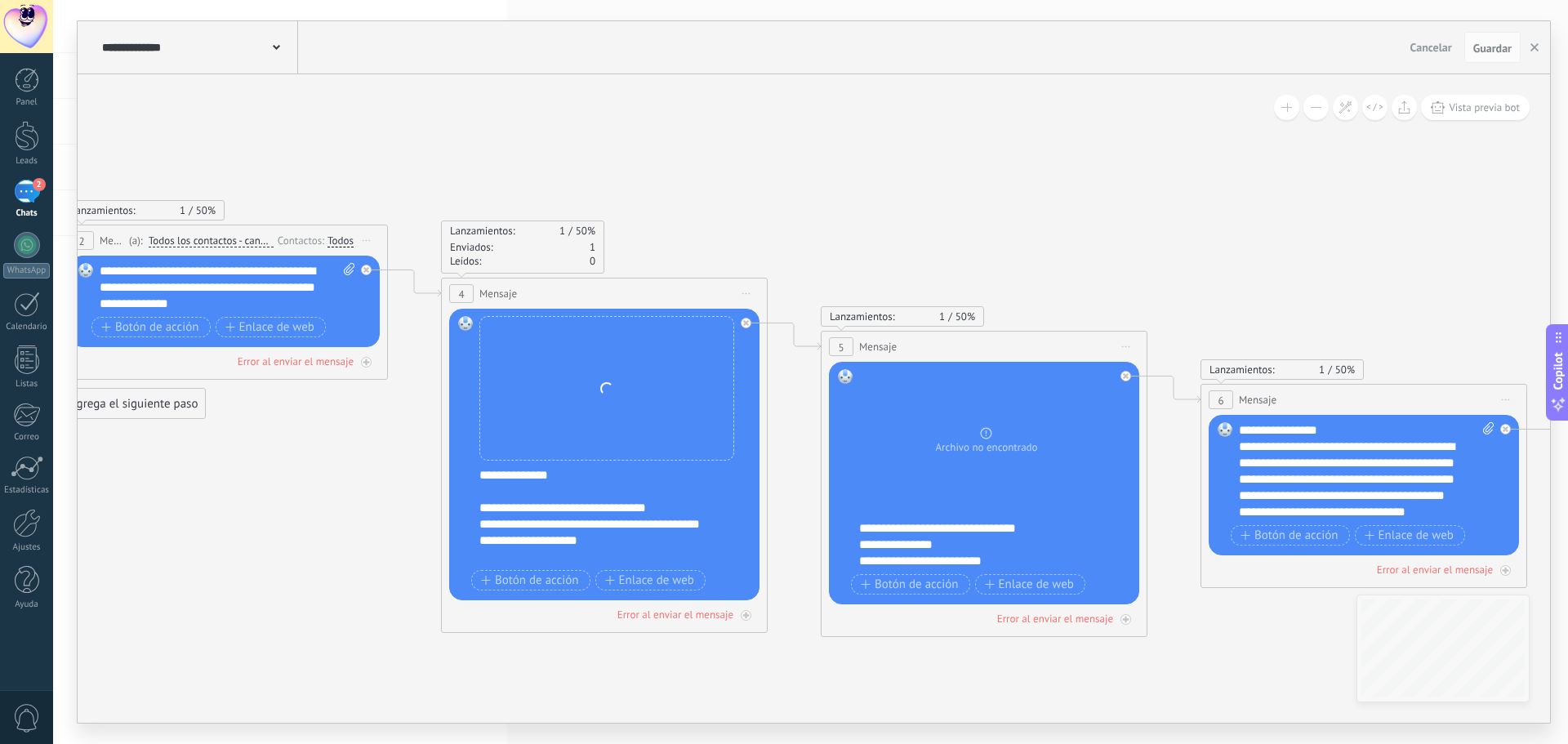
drag, startPoint x: 1305, startPoint y: 268, endPoint x: 953, endPoint y: 210, distance: 356.7
click at [954, 210] on icon at bounding box center [888, 401] width 3614 height 1384
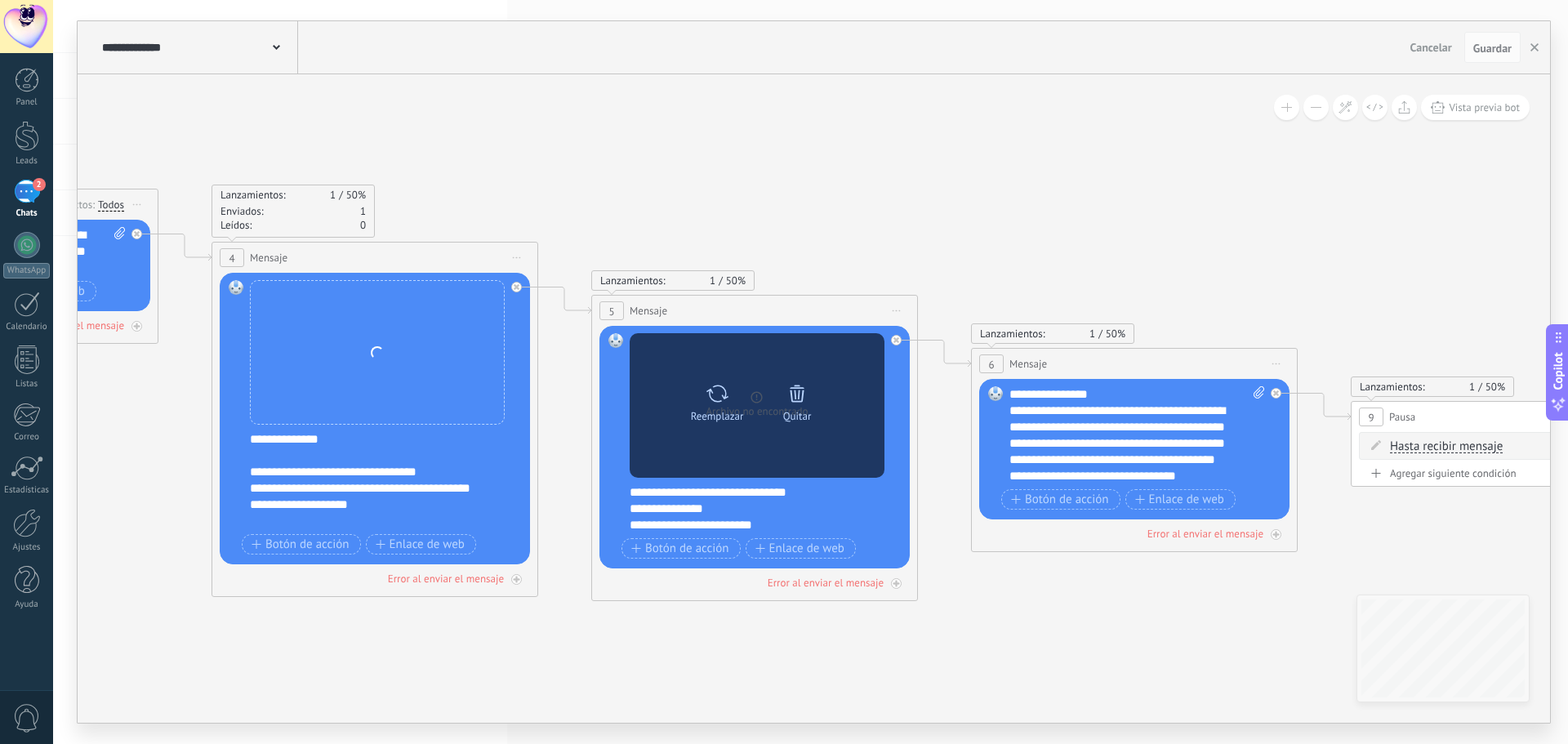
click at [806, 408] on div at bounding box center [797, 393] width 23 height 33
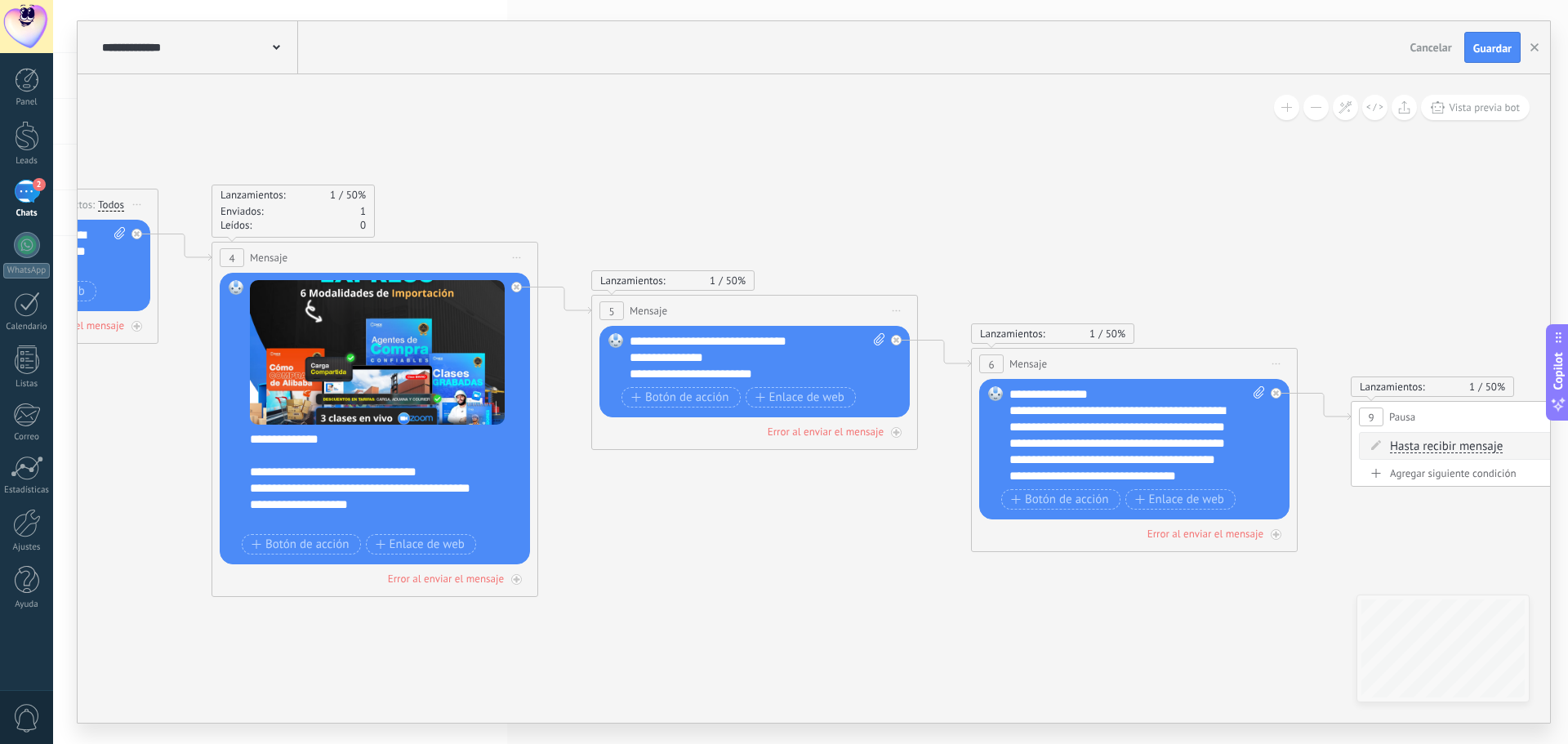
click at [877, 338] on icon at bounding box center [880, 340] width 11 height 13
click input "Subir" at bounding box center [0, 0] width 0 height 0
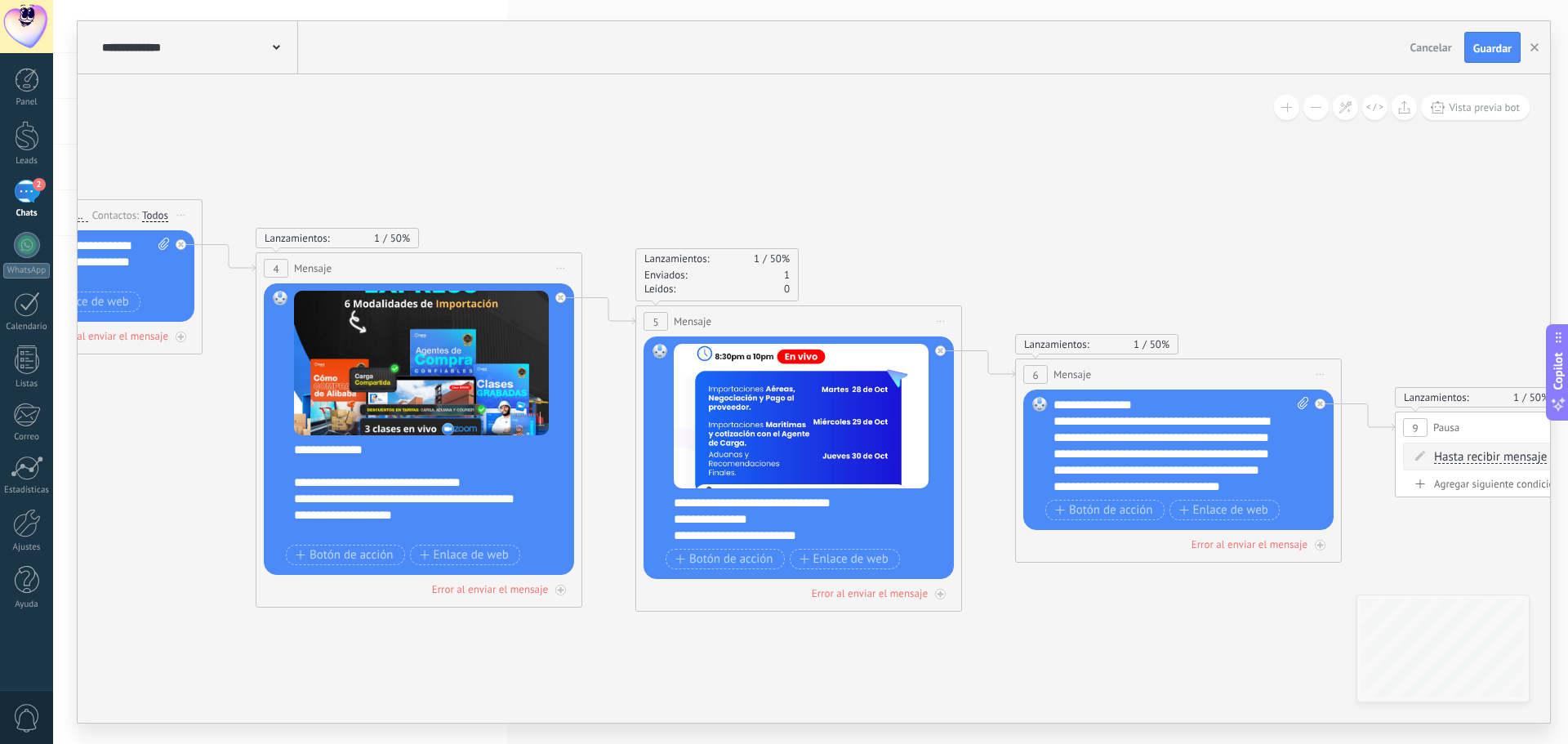
drag, startPoint x: 1199, startPoint y: 221, endPoint x: 1278, endPoint y: 233, distance: 79.9
click at [1278, 233] on icon at bounding box center [774, 376] width 3756 height 1384
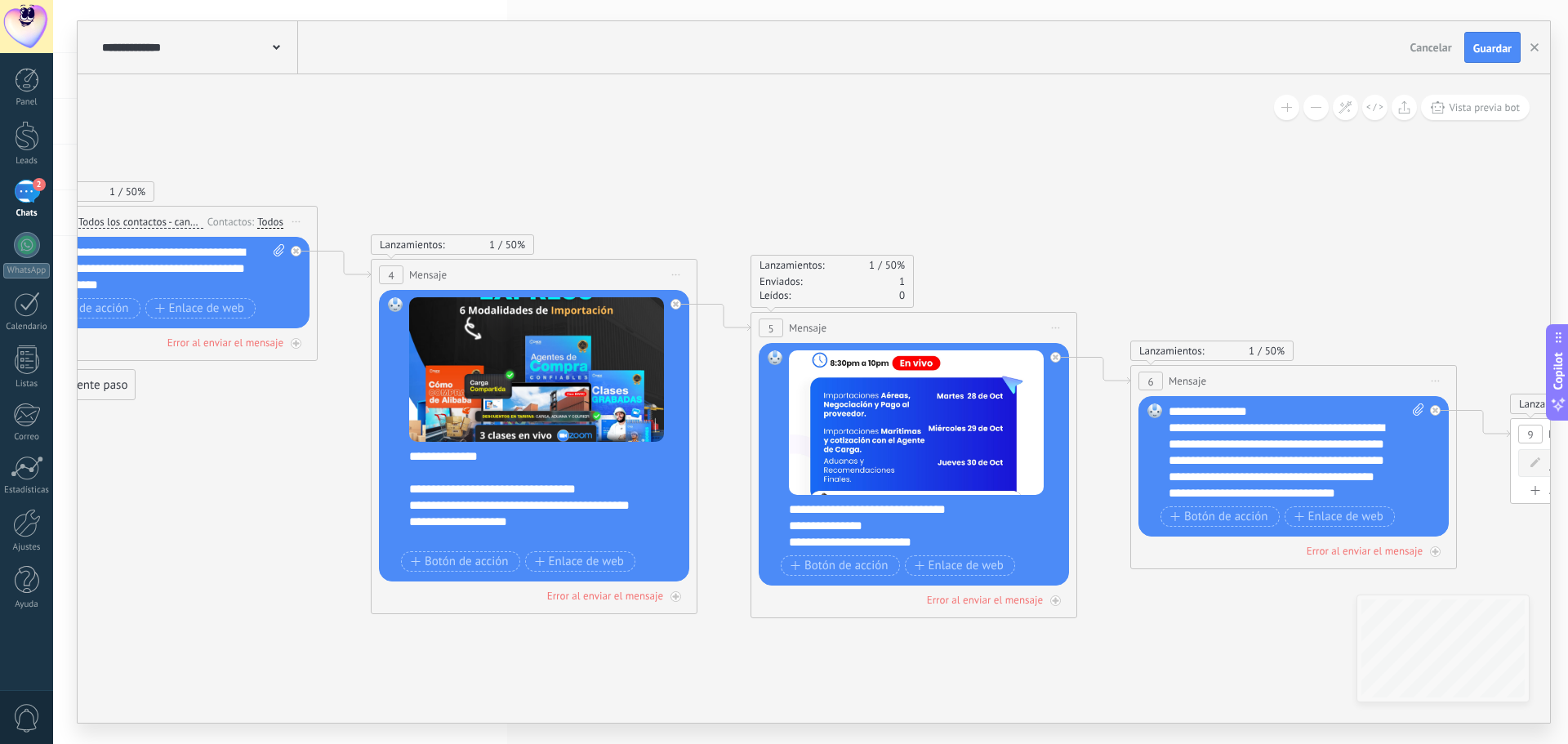
drag, startPoint x: 888, startPoint y: 169, endPoint x: 1150, endPoint y: 174, distance: 262.0
click at [1103, 191] on icon at bounding box center [889, 383] width 3756 height 1384
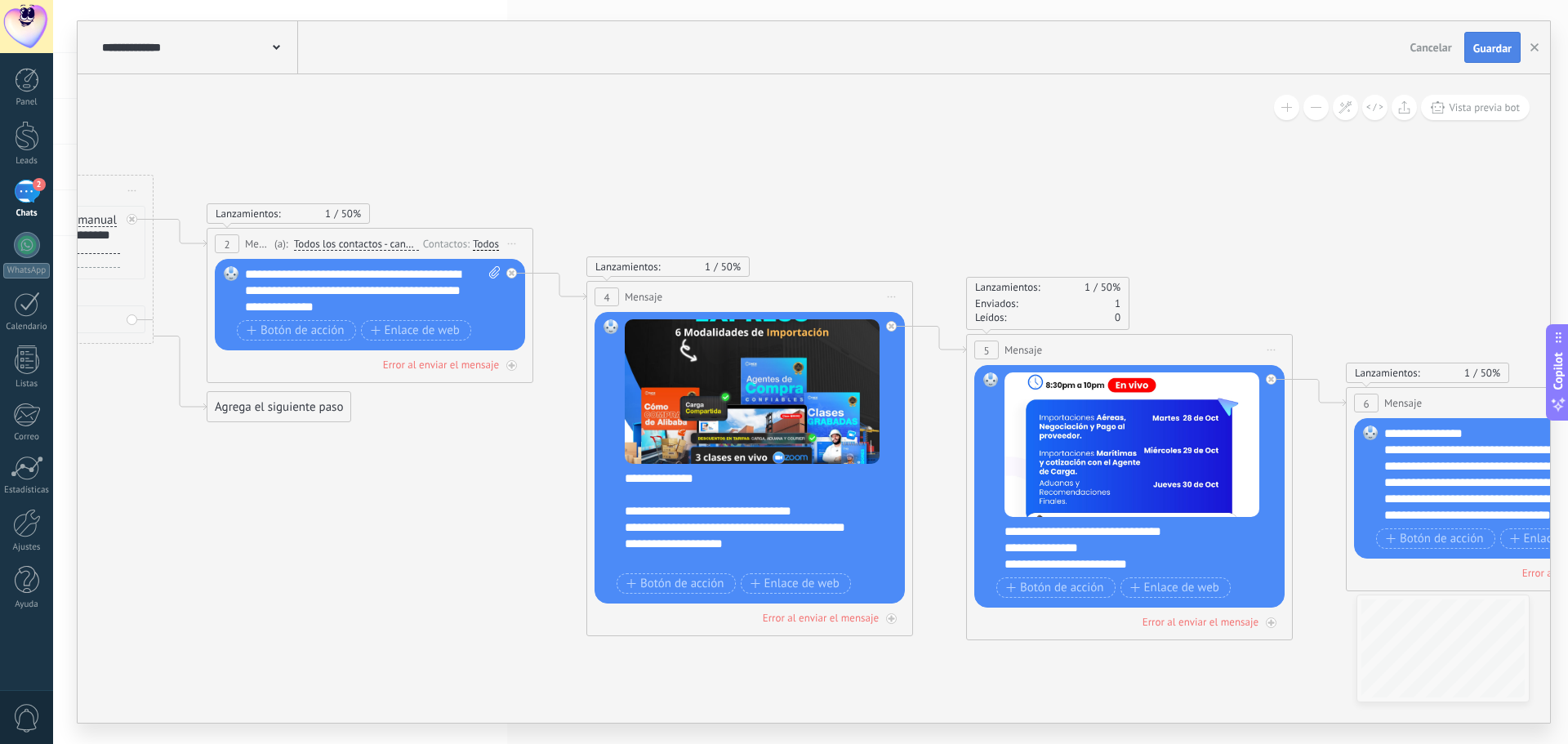
click at [1469, 55] on button "Guardar" at bounding box center [1493, 47] width 56 height 31
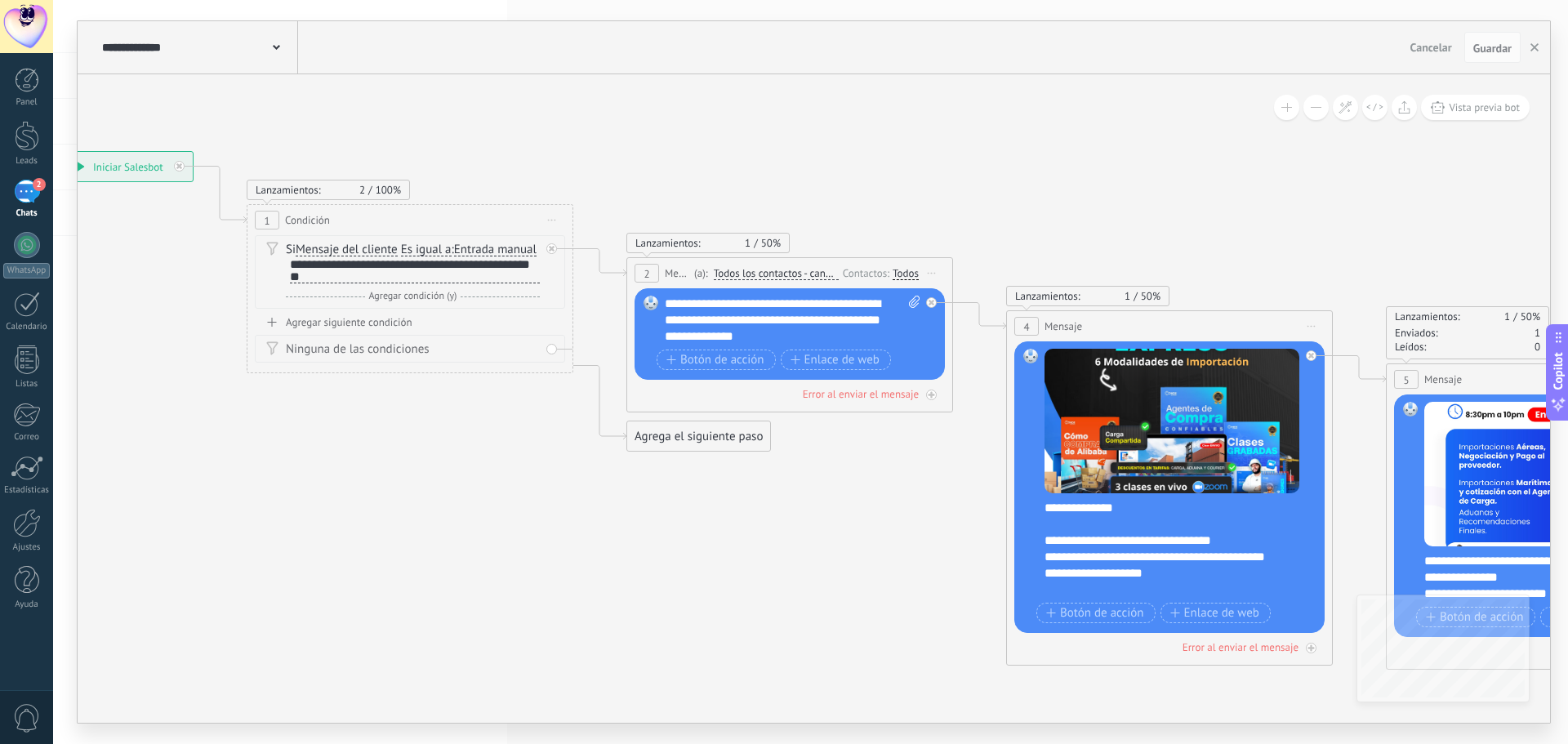
drag, startPoint x: 742, startPoint y: 172, endPoint x: 1178, endPoint y: 202, distance: 437.0
click at [1204, 190] on icon at bounding box center [1525, 434] width 3756 height 1384
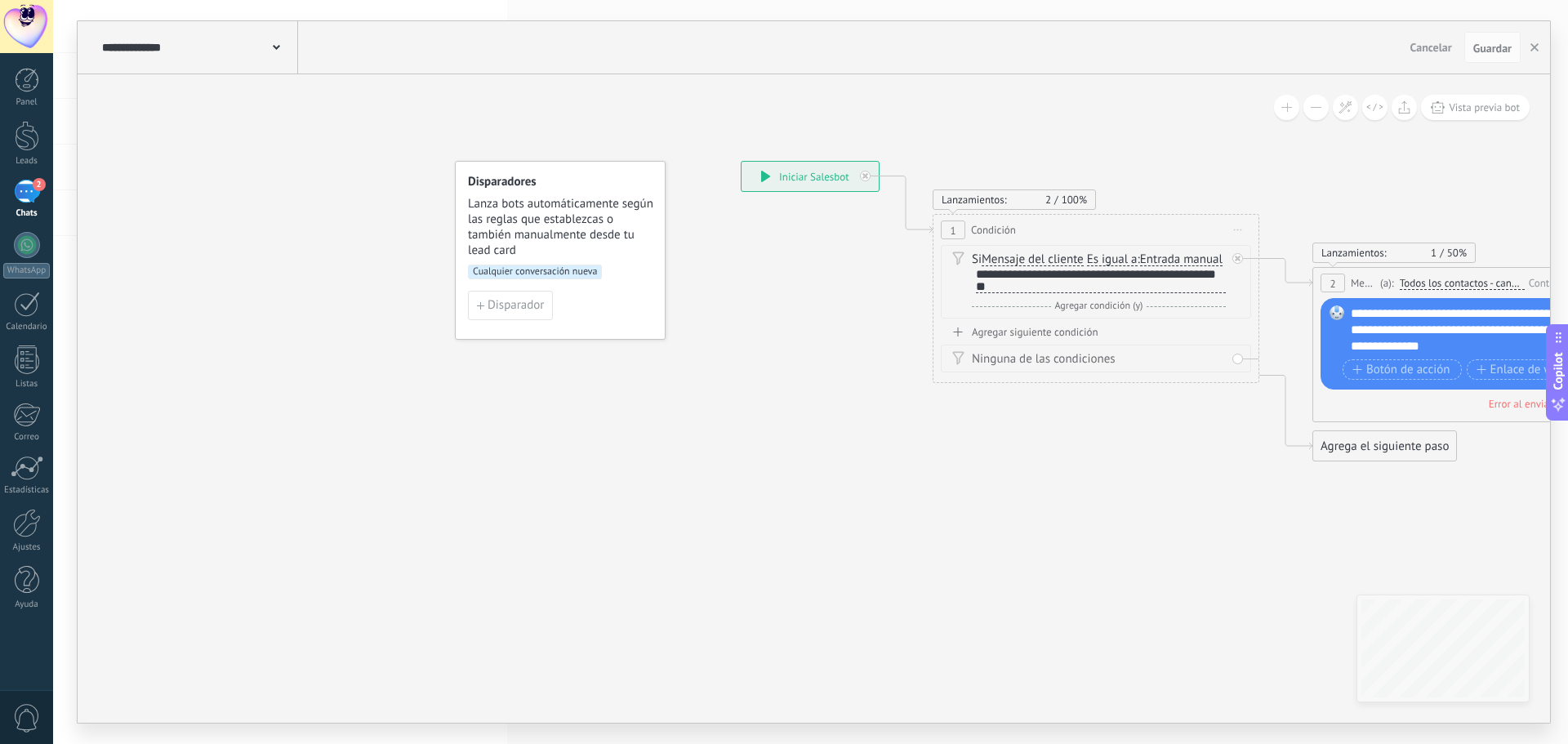
drag, startPoint x: 297, startPoint y: 479, endPoint x: 857, endPoint y: 471, distance: 560.1
click at [31, 197] on div "2" at bounding box center [26, 192] width 26 height 24
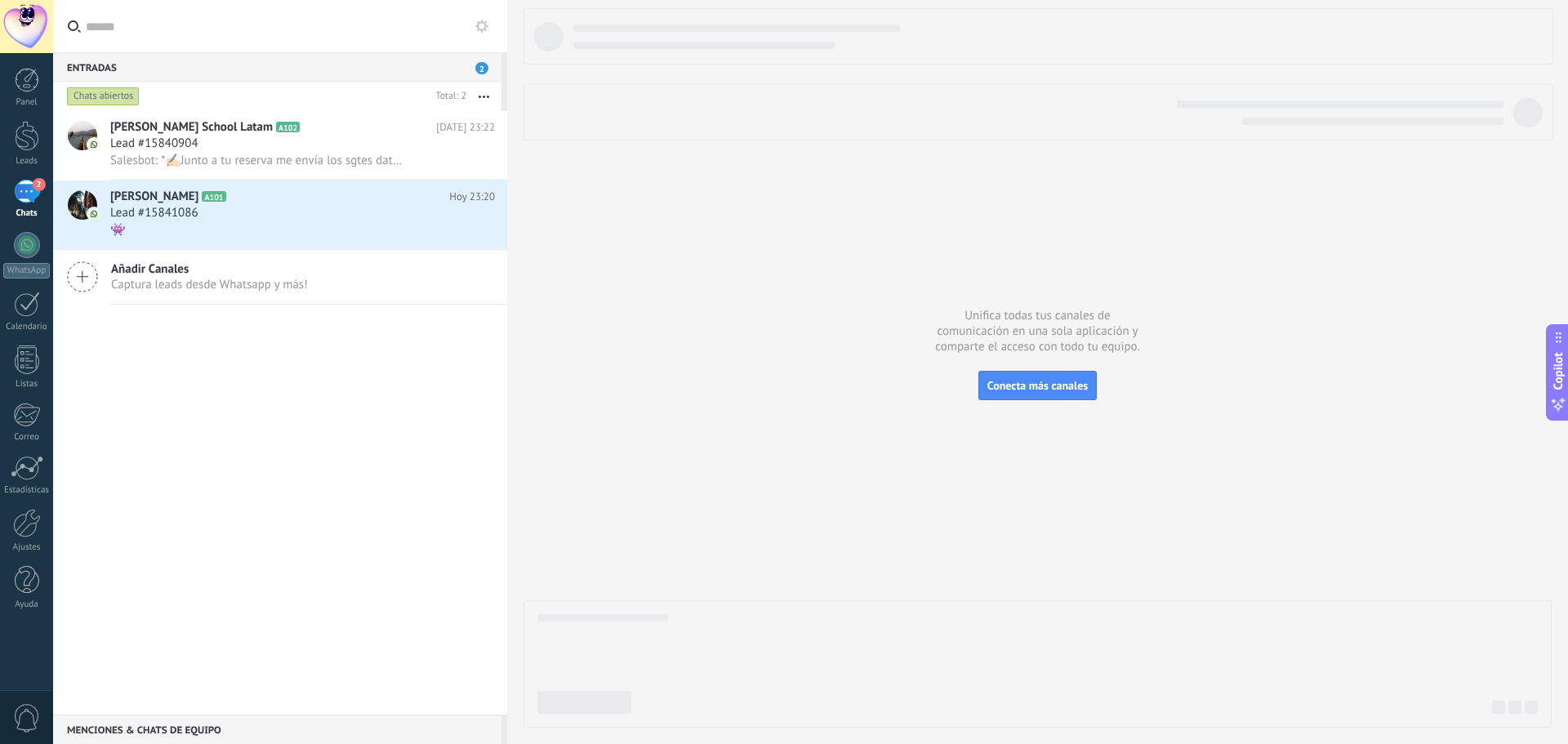
drag, startPoint x: 638, startPoint y: 191, endPoint x: 665, endPoint y: 309, distance: 121.0
click at [665, 309] on div at bounding box center [1037, 368] width 1028 height 720
click at [477, 27] on use at bounding box center [482, 26] width 13 height 13
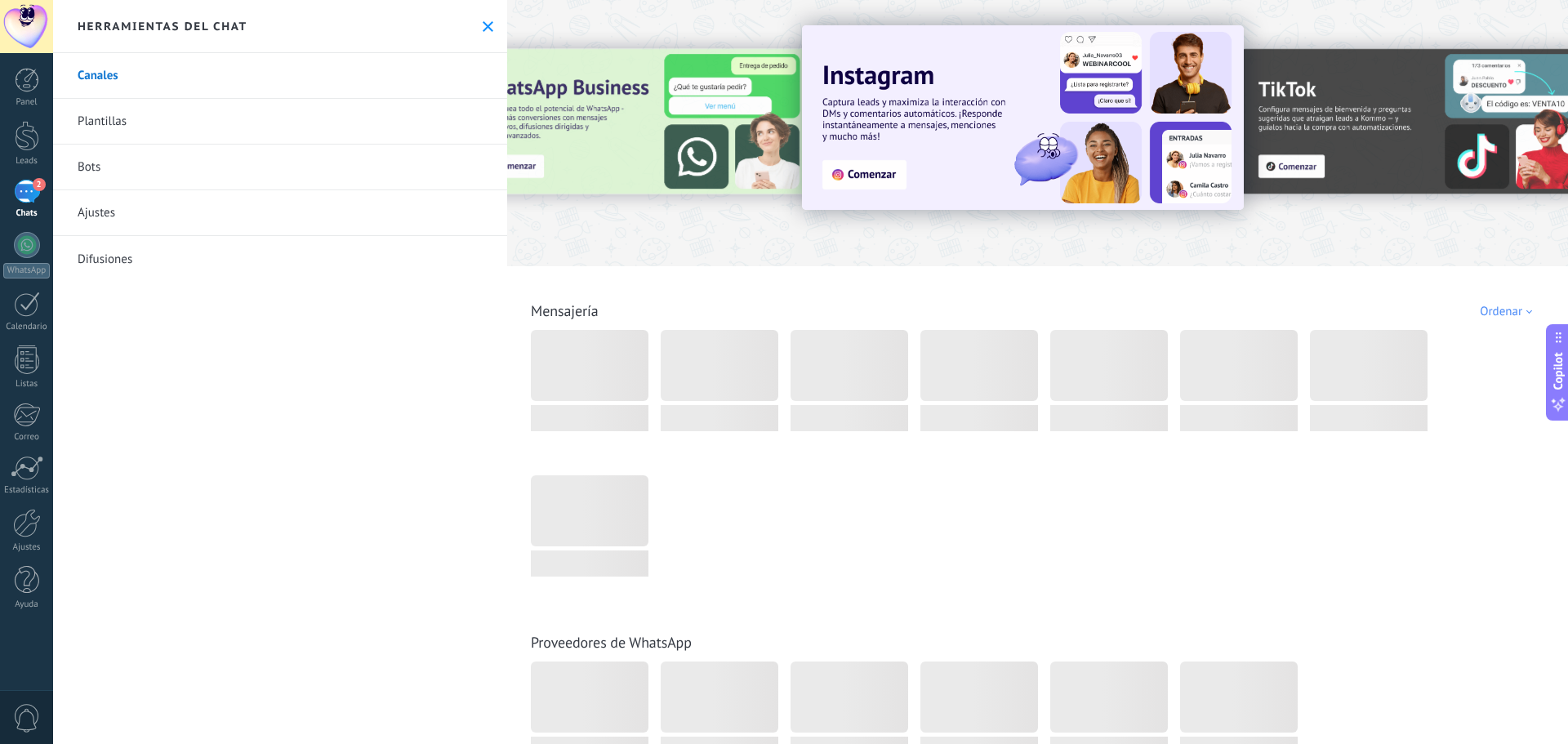
click at [371, 165] on link "Bots" at bounding box center [280, 167] width 454 height 46
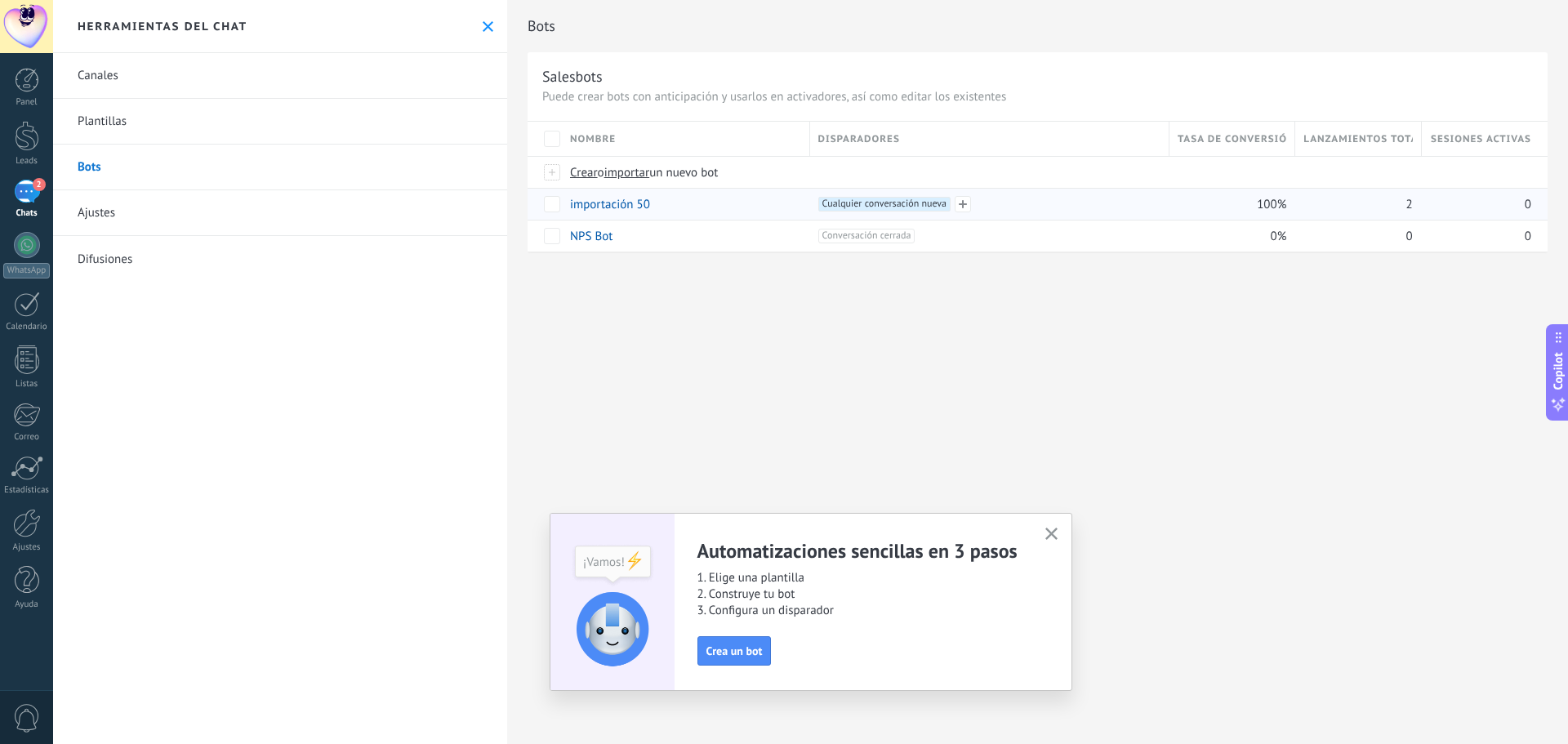
click at [1004, 209] on div "+1 Cualquier conversación nueva +0" at bounding box center [989, 204] width 342 height 14
click at [704, 207] on div "importación 50" at bounding box center [682, 204] width 241 height 31
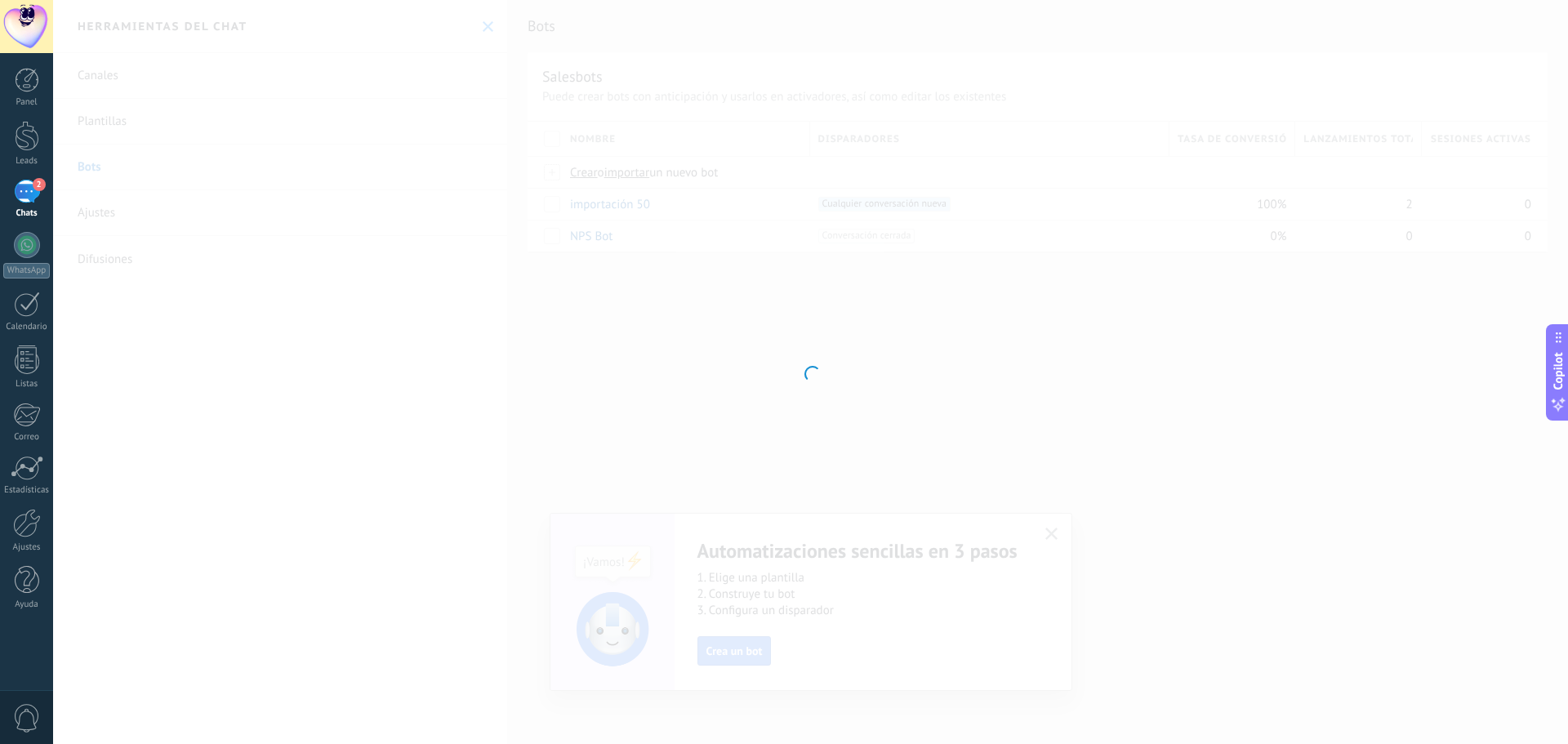
type input "**********"
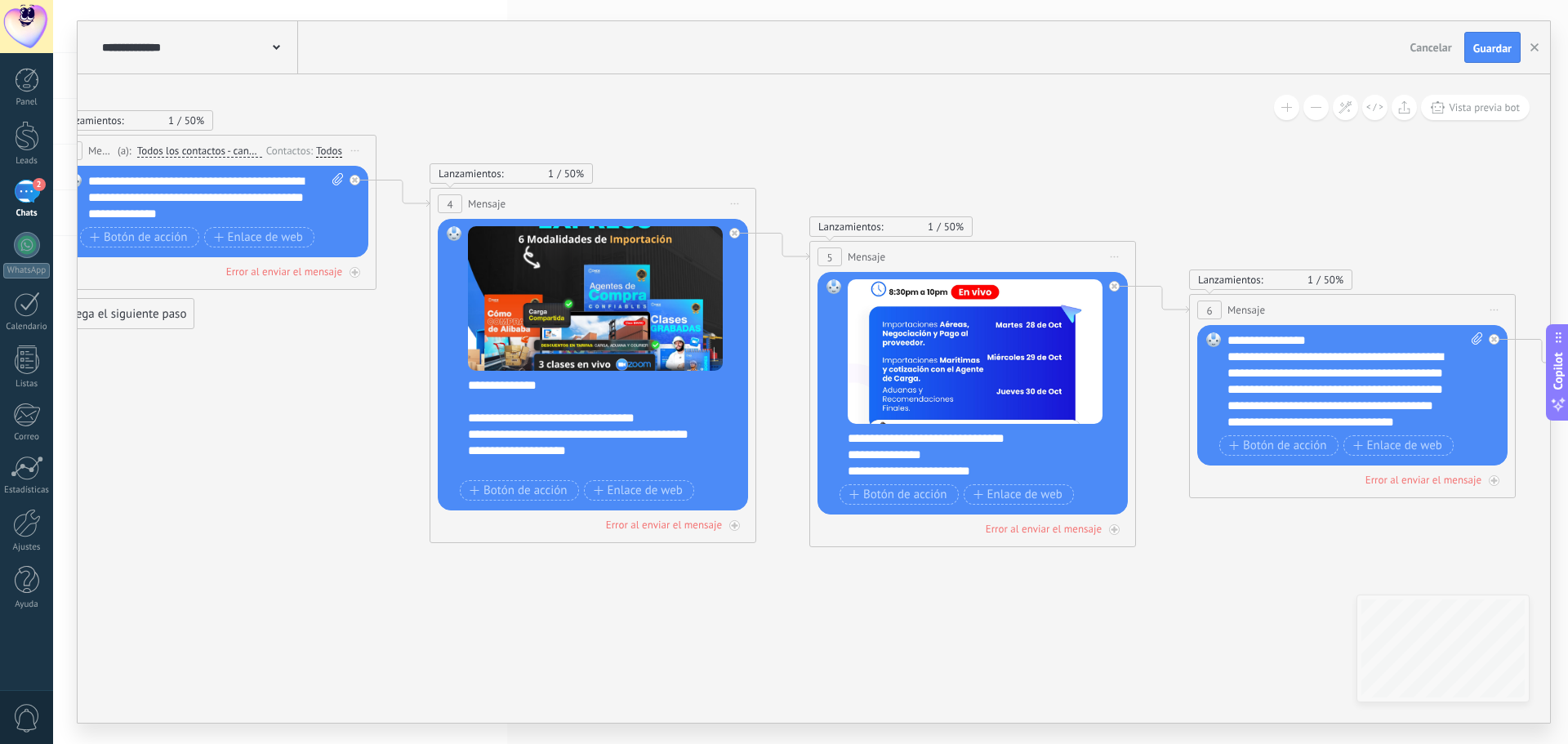
drag, startPoint x: 1054, startPoint y: 531, endPoint x: 92, endPoint y: 399, distance: 971.0
click at [92, 399] on icon at bounding box center [876, 287] width 3614 height 1335
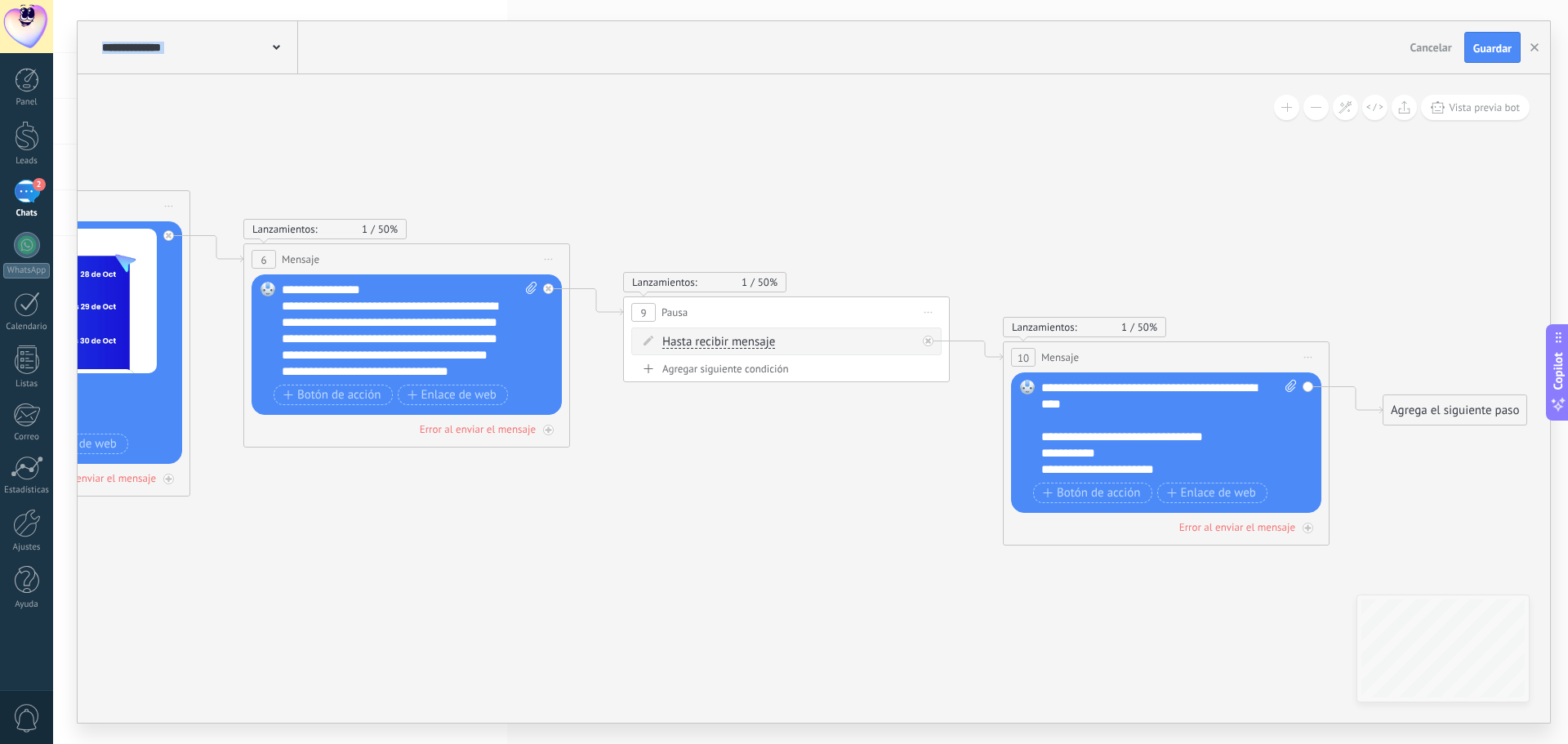
drag, startPoint x: 1261, startPoint y: 576, endPoint x: 330, endPoint y: 528, distance: 932.2
click at [330, 528] on icon at bounding box center [2, 261] width 3756 height 1384
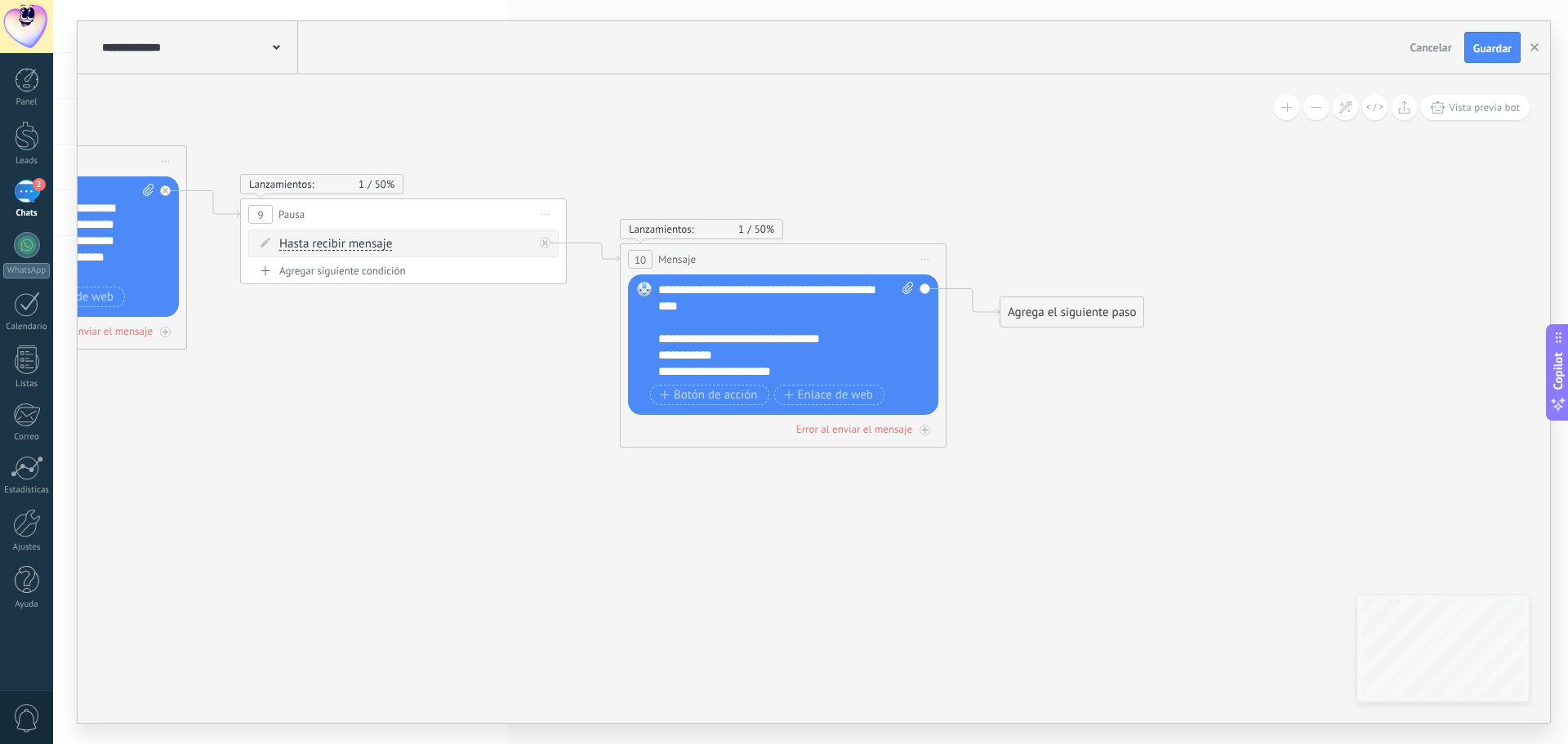
drag, startPoint x: 849, startPoint y: 556, endPoint x: 297, endPoint y: 419, distance: 568.7
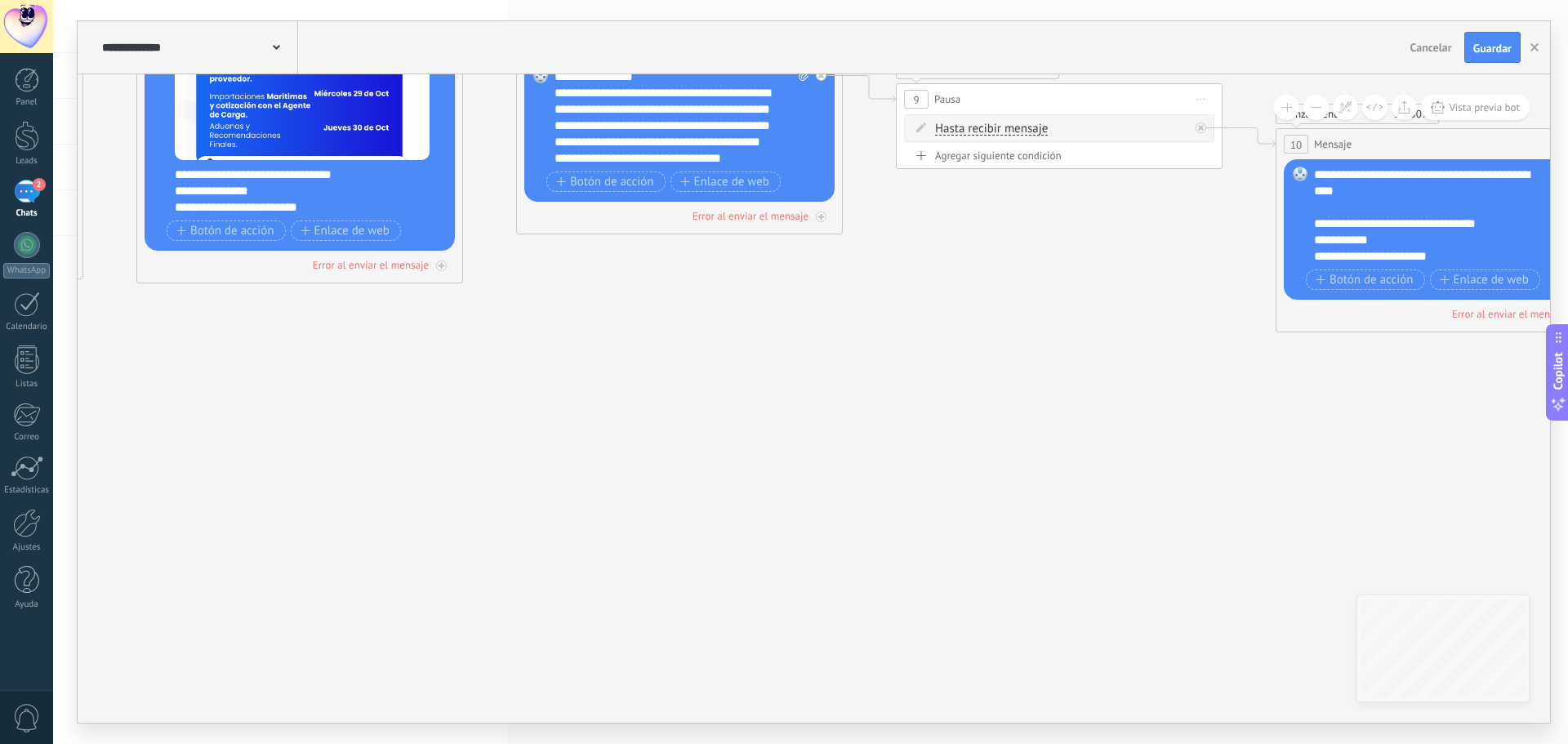
drag, startPoint x: 524, startPoint y: 457, endPoint x: 1259, endPoint y: 378, distance: 739.2
click at [1259, 378] on icon at bounding box center [275, 48] width 3756 height 1384
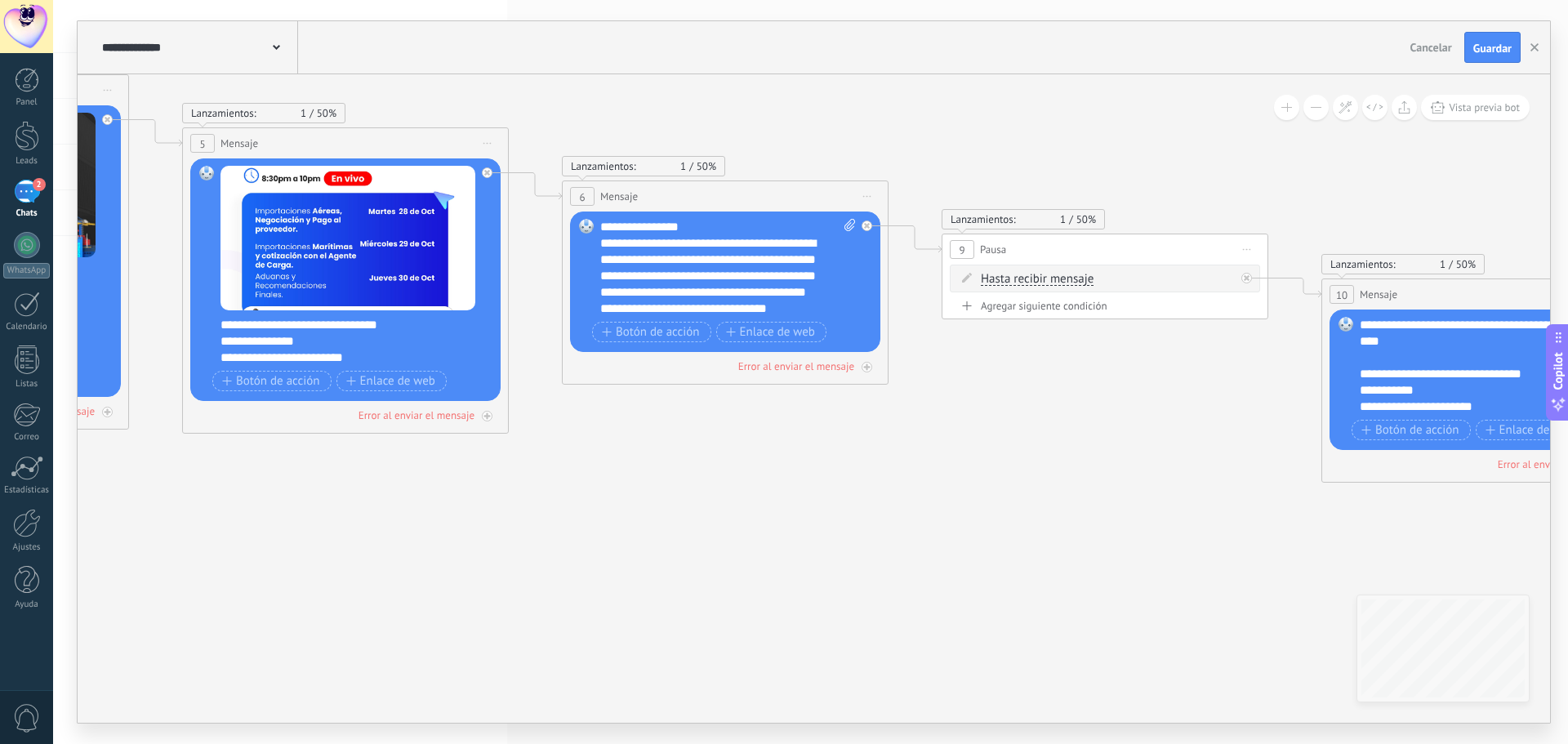
drag, startPoint x: 657, startPoint y: 350, endPoint x: 704, endPoint y: 500, distance: 157.2
click at [704, 500] on icon at bounding box center [320, 198] width 3756 height 1384
click at [600, 290] on div "Reemplazar Quitar Convertir a mensaje de voz Arrastre la imagen aquí para adjun…" at bounding box center [725, 281] width 310 height 140
click at [602, 294] on div "**********" at bounding box center [728, 268] width 256 height 98
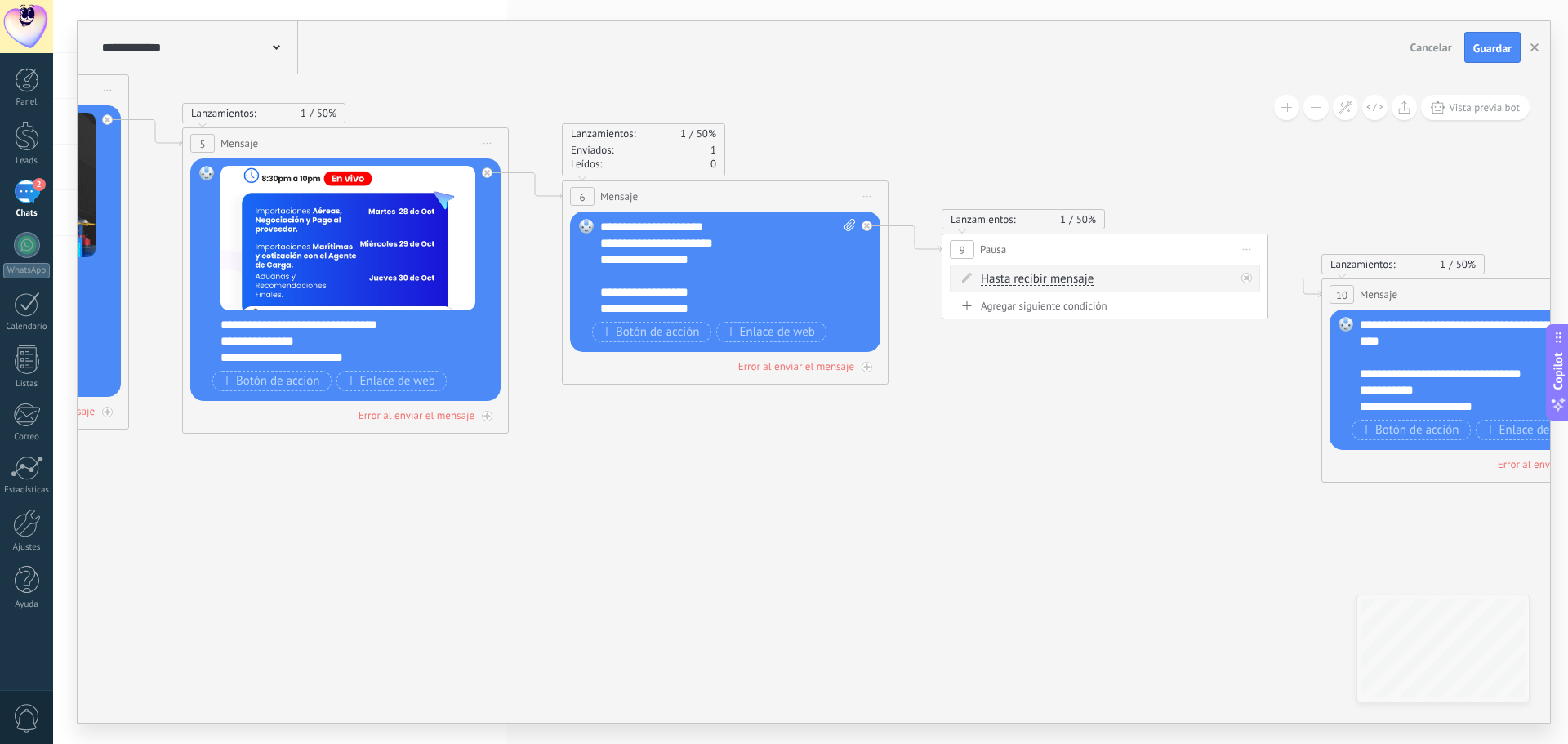
scroll to position [131, 0]
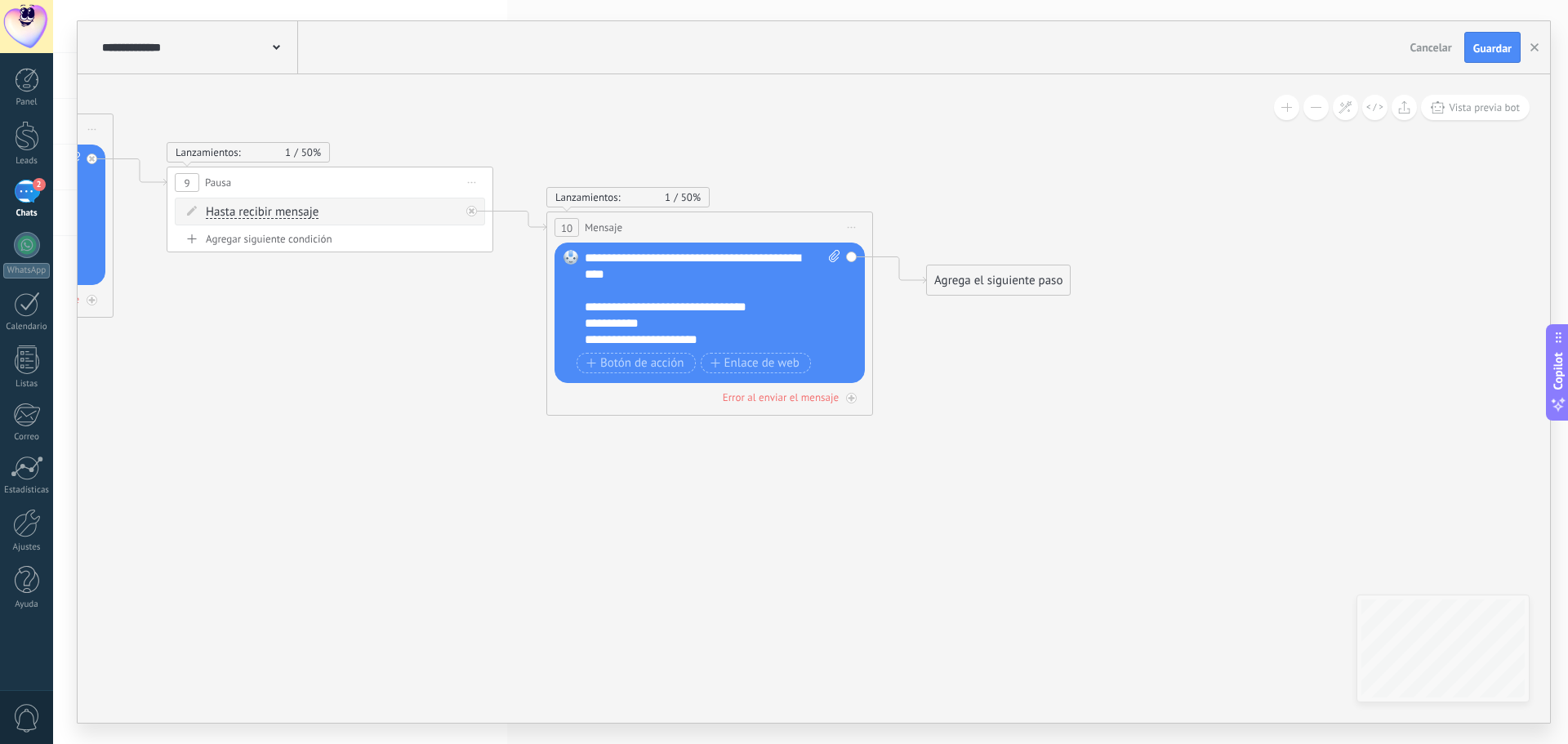
drag, startPoint x: 1115, startPoint y: 497, endPoint x: 332, endPoint y: 429, distance: 785.9
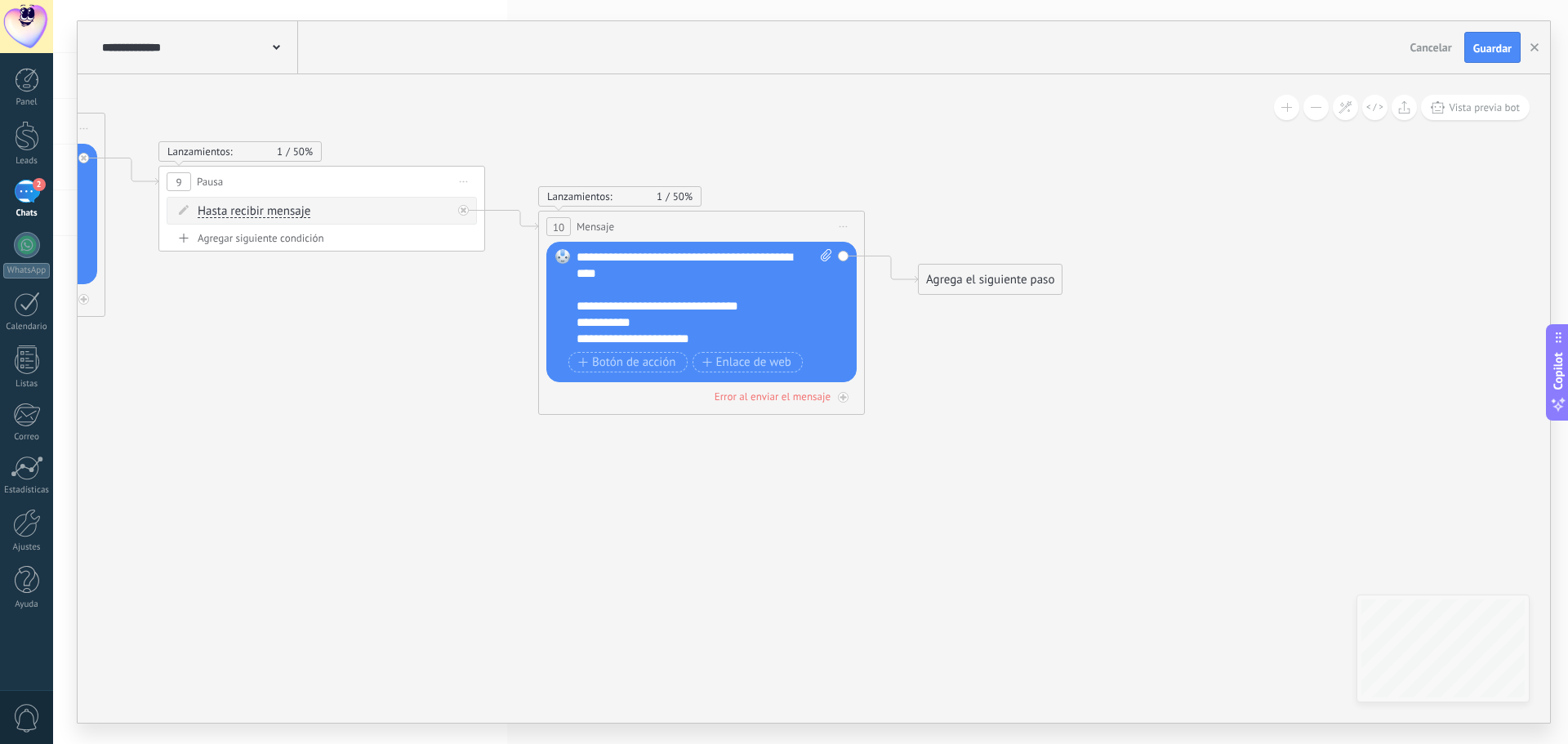
click at [981, 282] on div "Agrega el siguiente paso" at bounding box center [990, 279] width 143 height 27
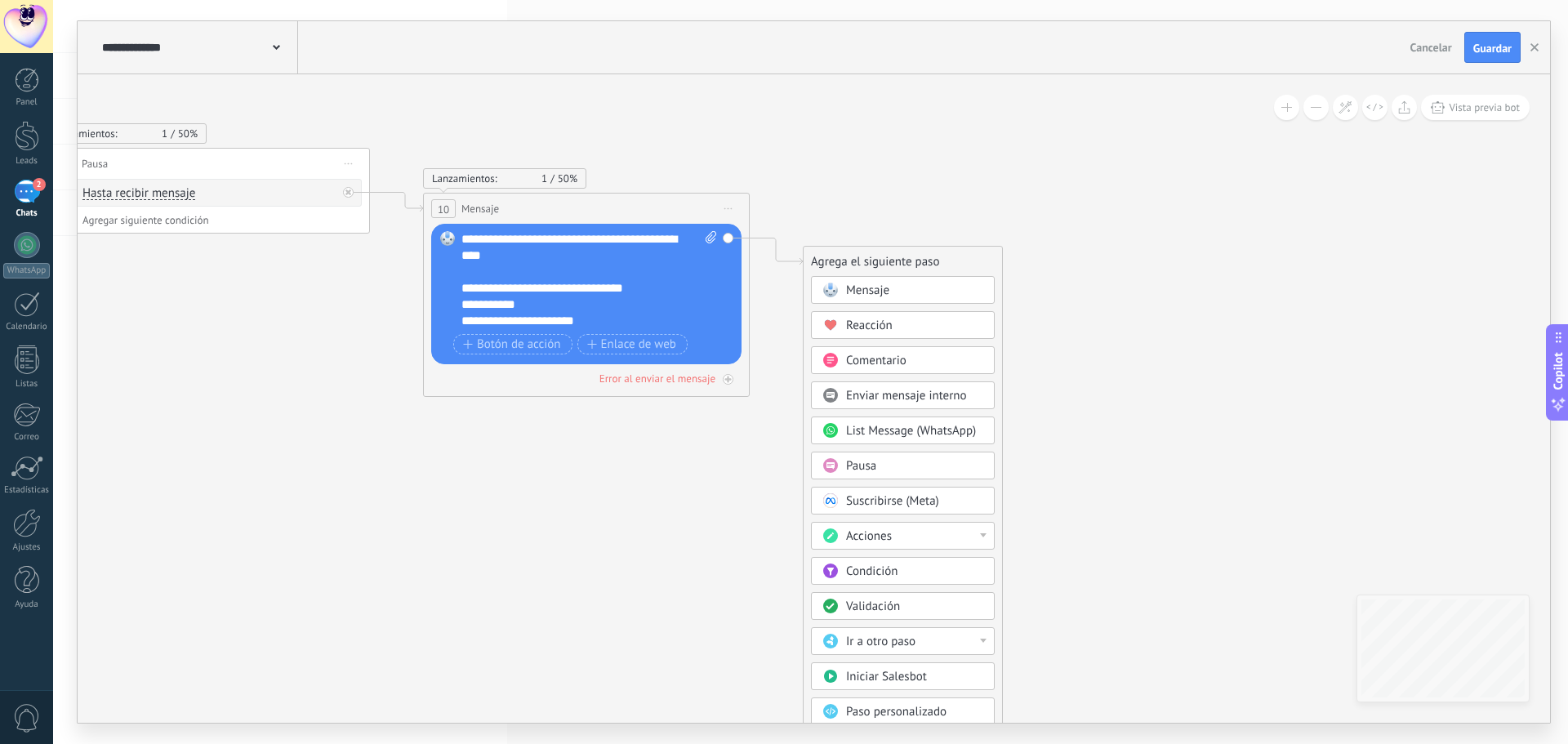
drag, startPoint x: 1300, startPoint y: 377, endPoint x: 1119, endPoint y: 346, distance: 183.6
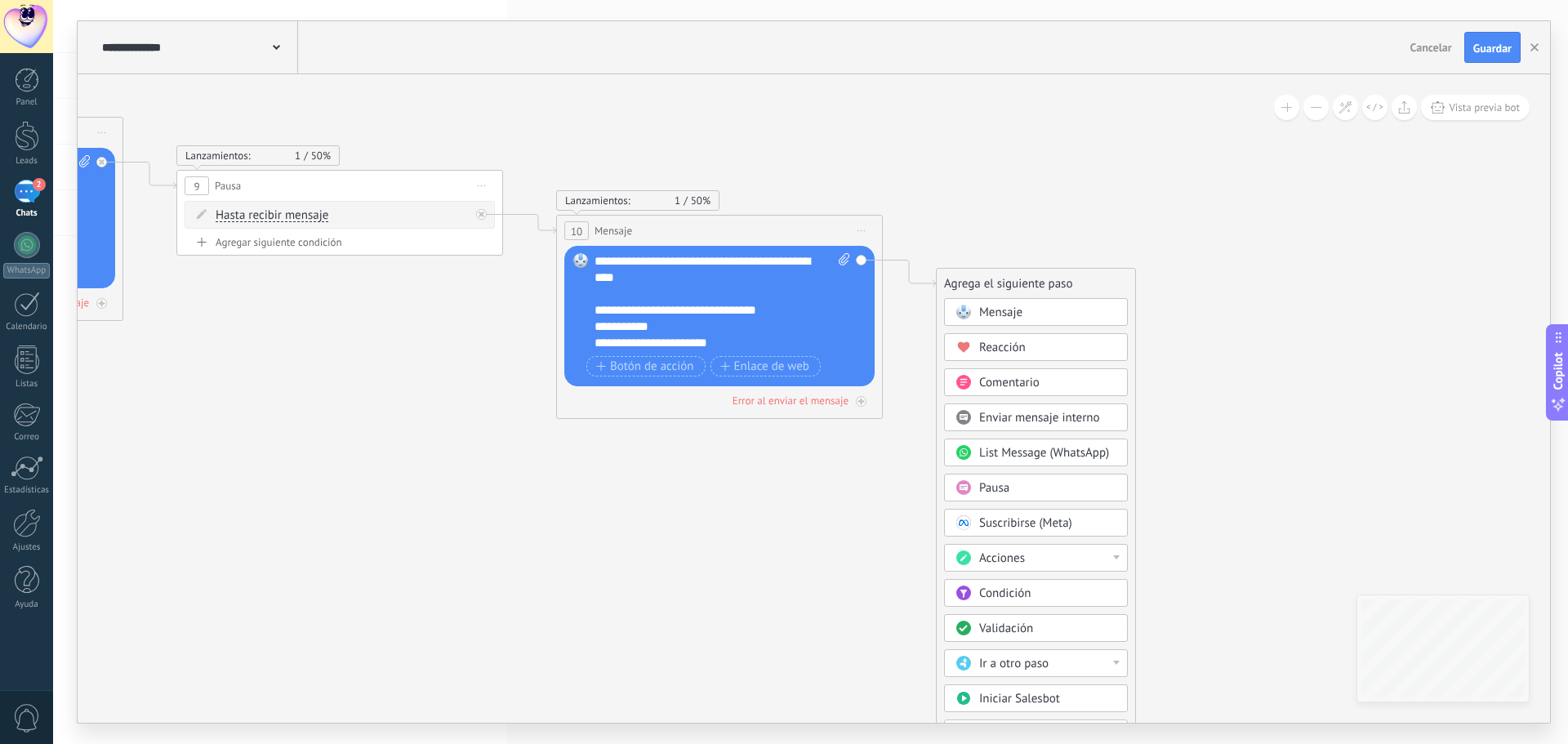
drag, startPoint x: 1103, startPoint y: 210, endPoint x: 1303, endPoint y: 245, distance: 203.0
click at [682, 360] on span "Botón de acción" at bounding box center [645, 366] width 98 height 13
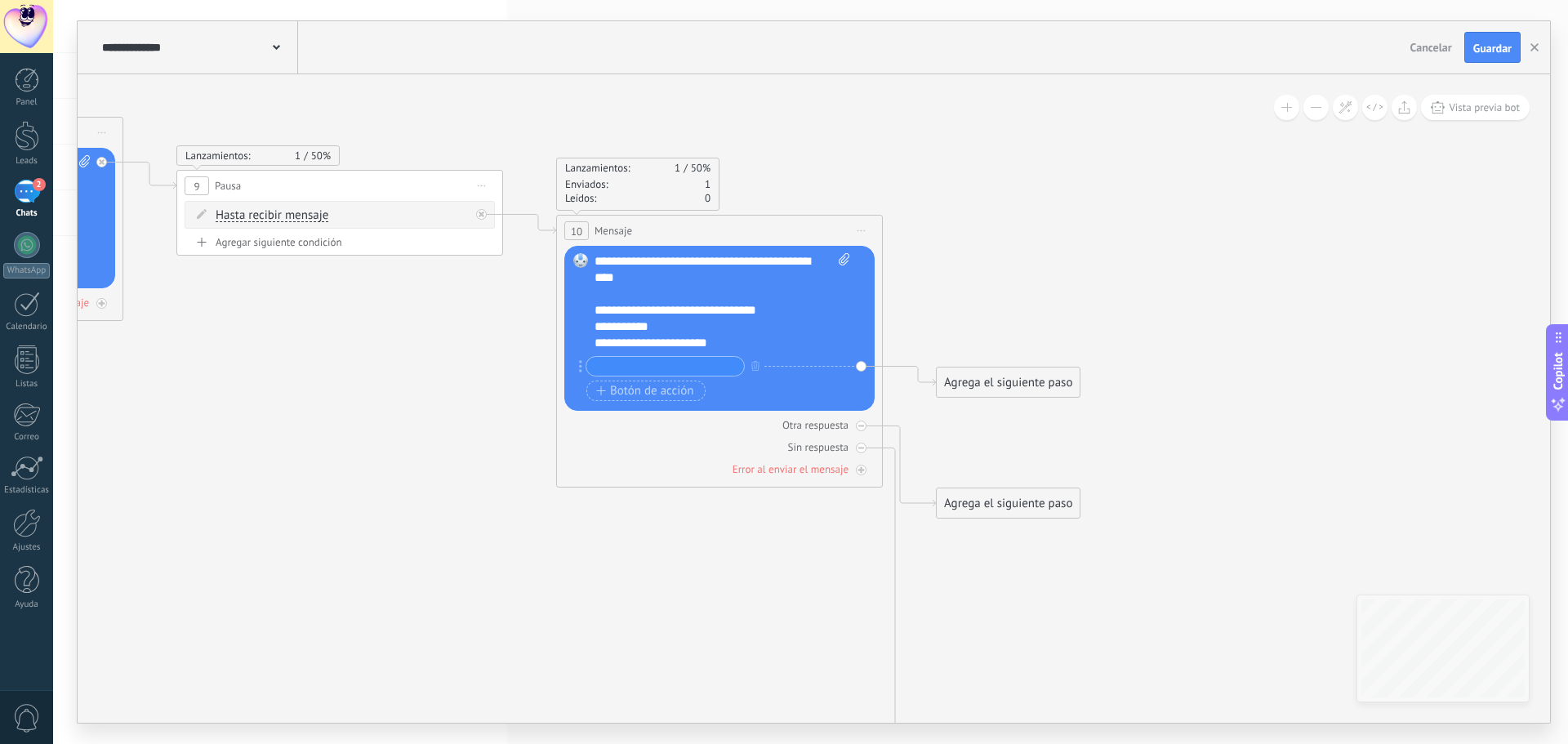
click at [685, 365] on input "text" at bounding box center [666, 366] width 157 height 19
type input "*"
click at [1497, 32] on div "Cancelar Guardar" at bounding box center [1467, 47] width 126 height 31
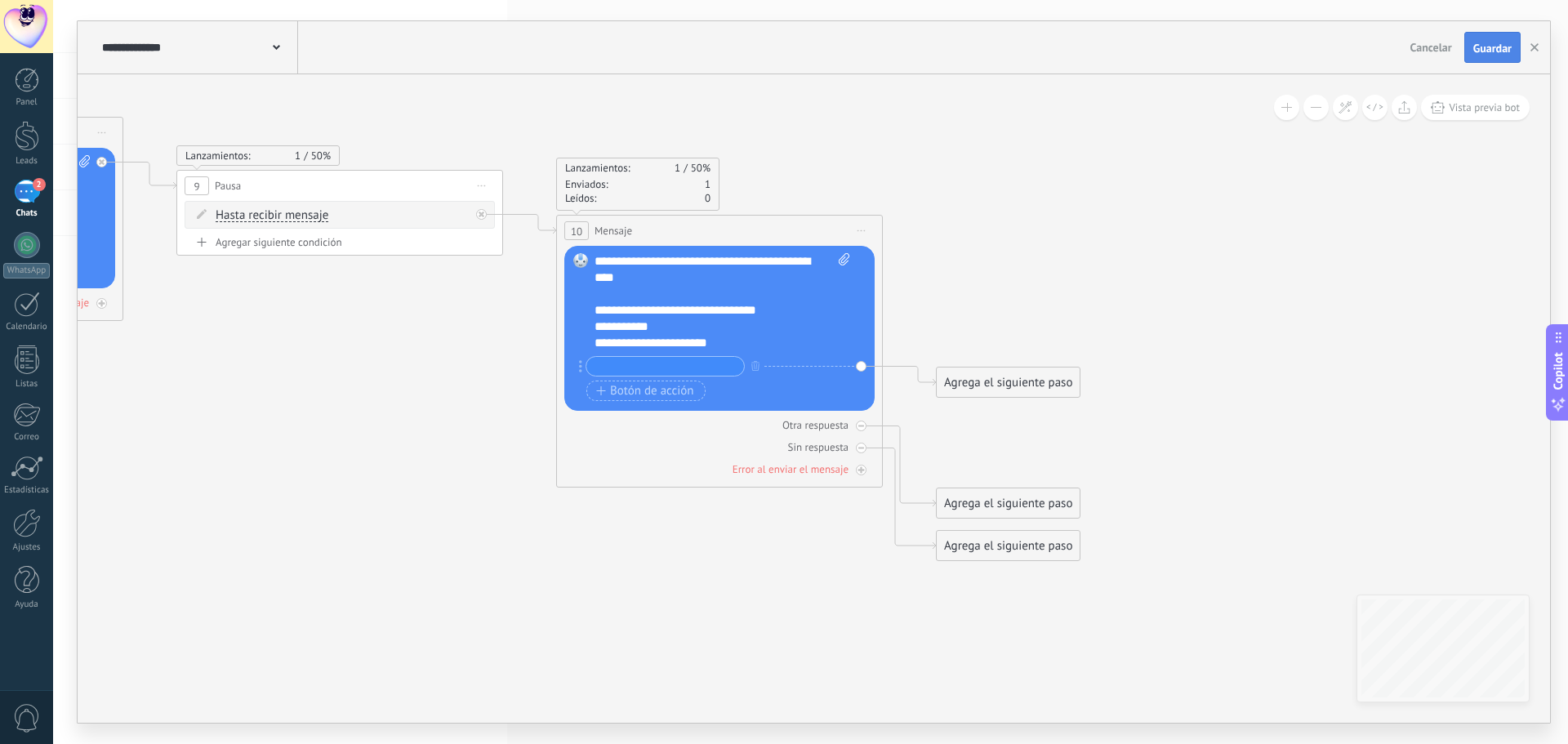
click at [1492, 44] on span "Guardar" at bounding box center [1493, 48] width 38 height 12
click at [756, 370] on button "button" at bounding box center [756, 365] width 18 height 21
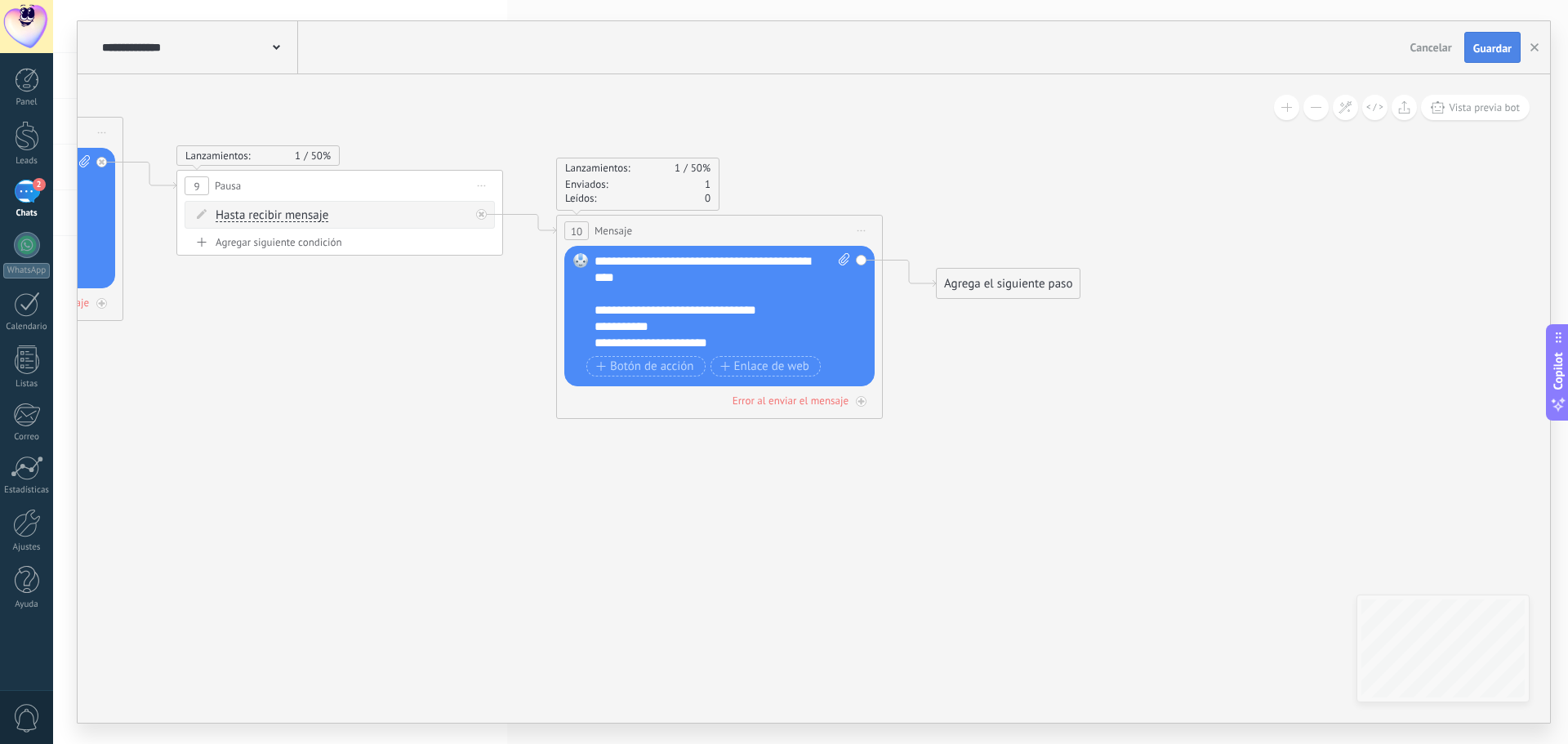
click at [1485, 44] on span "Guardar" at bounding box center [1493, 48] width 38 height 12
